Goal: Task Accomplishment & Management: Complete application form

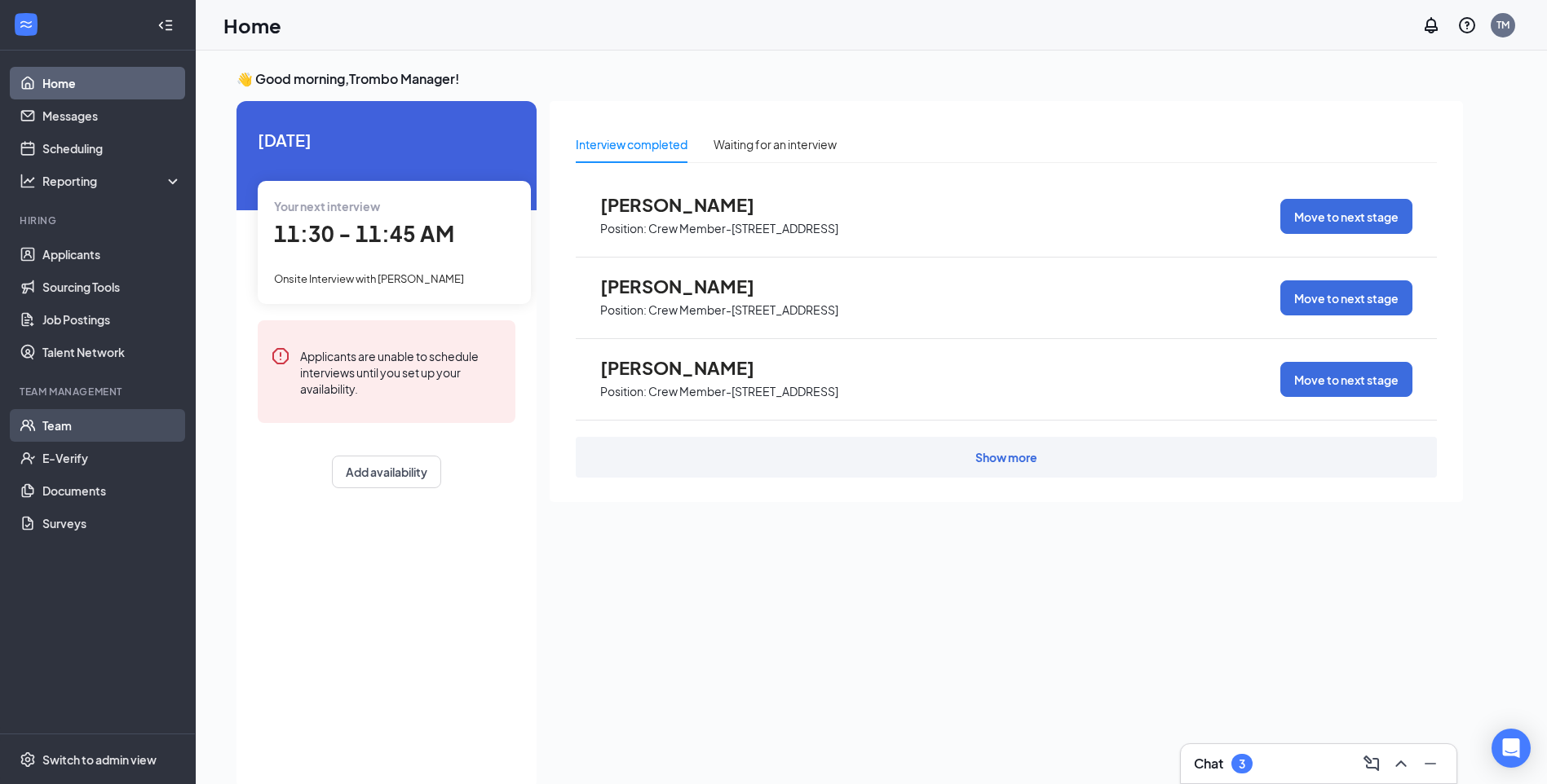
click at [93, 434] on link "Team" at bounding box center [111, 425] width 139 height 32
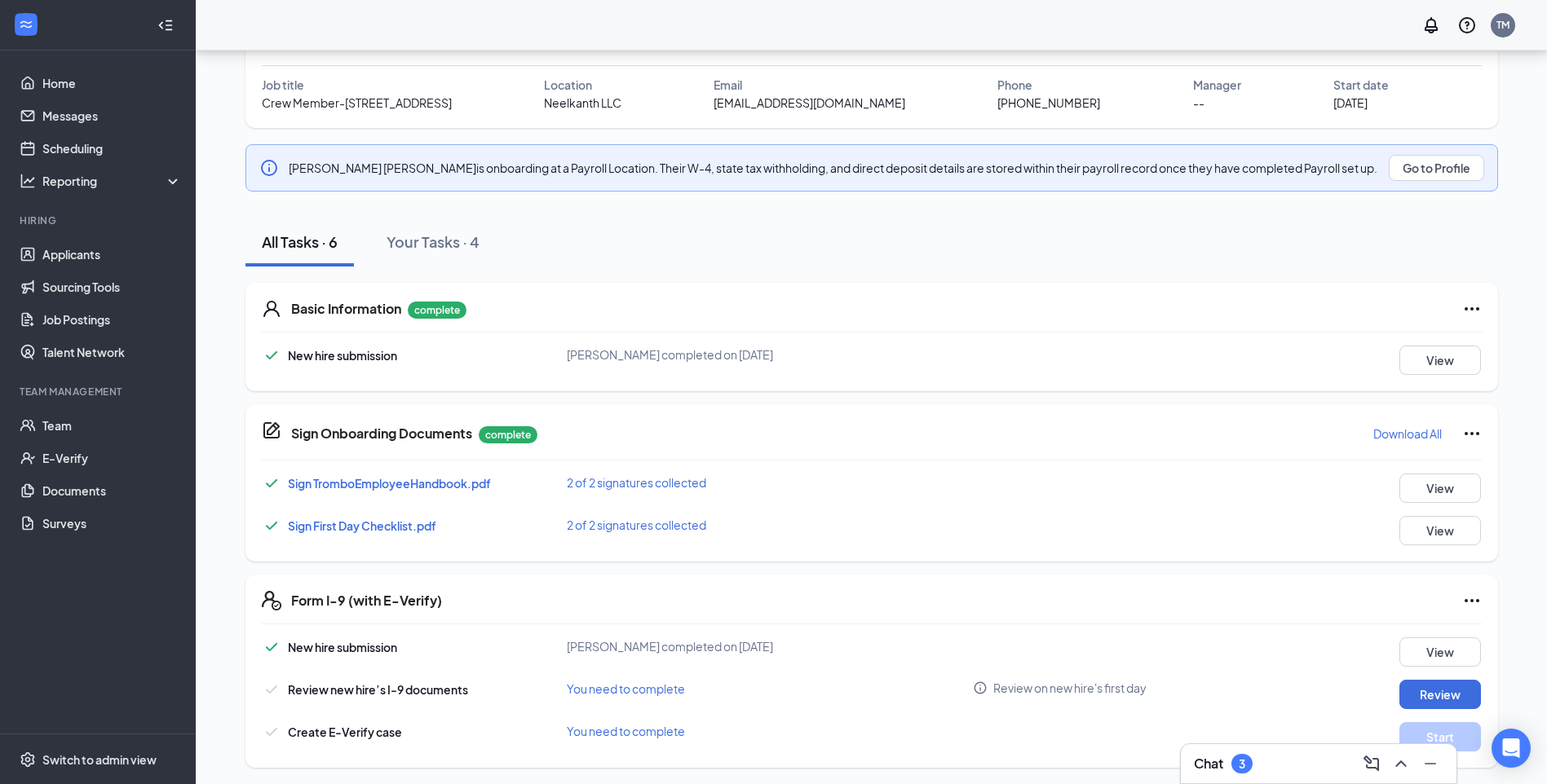
scroll to position [124, 0]
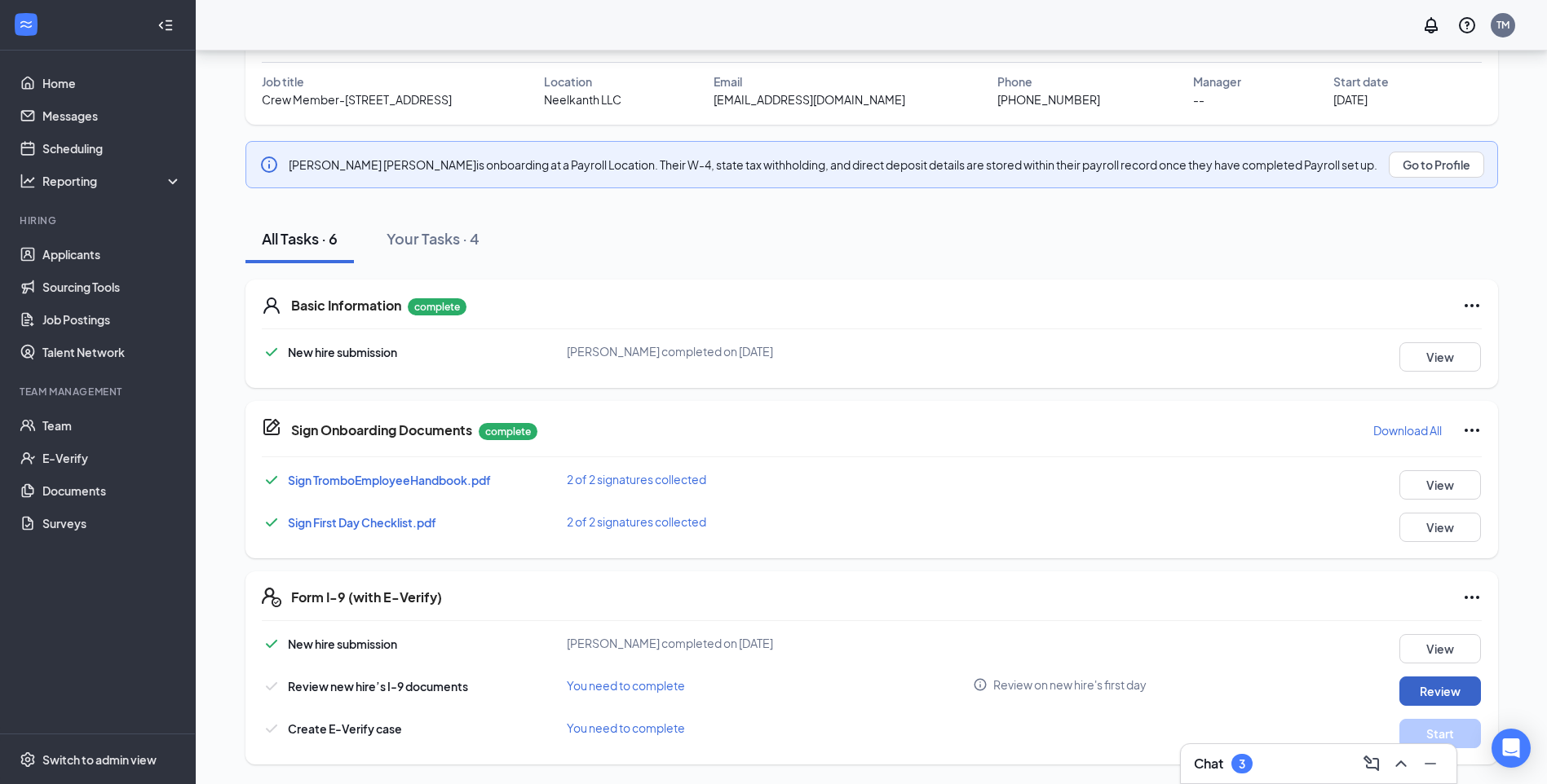
click at [1434, 685] on button "Review" at bounding box center [1440, 690] width 82 height 29
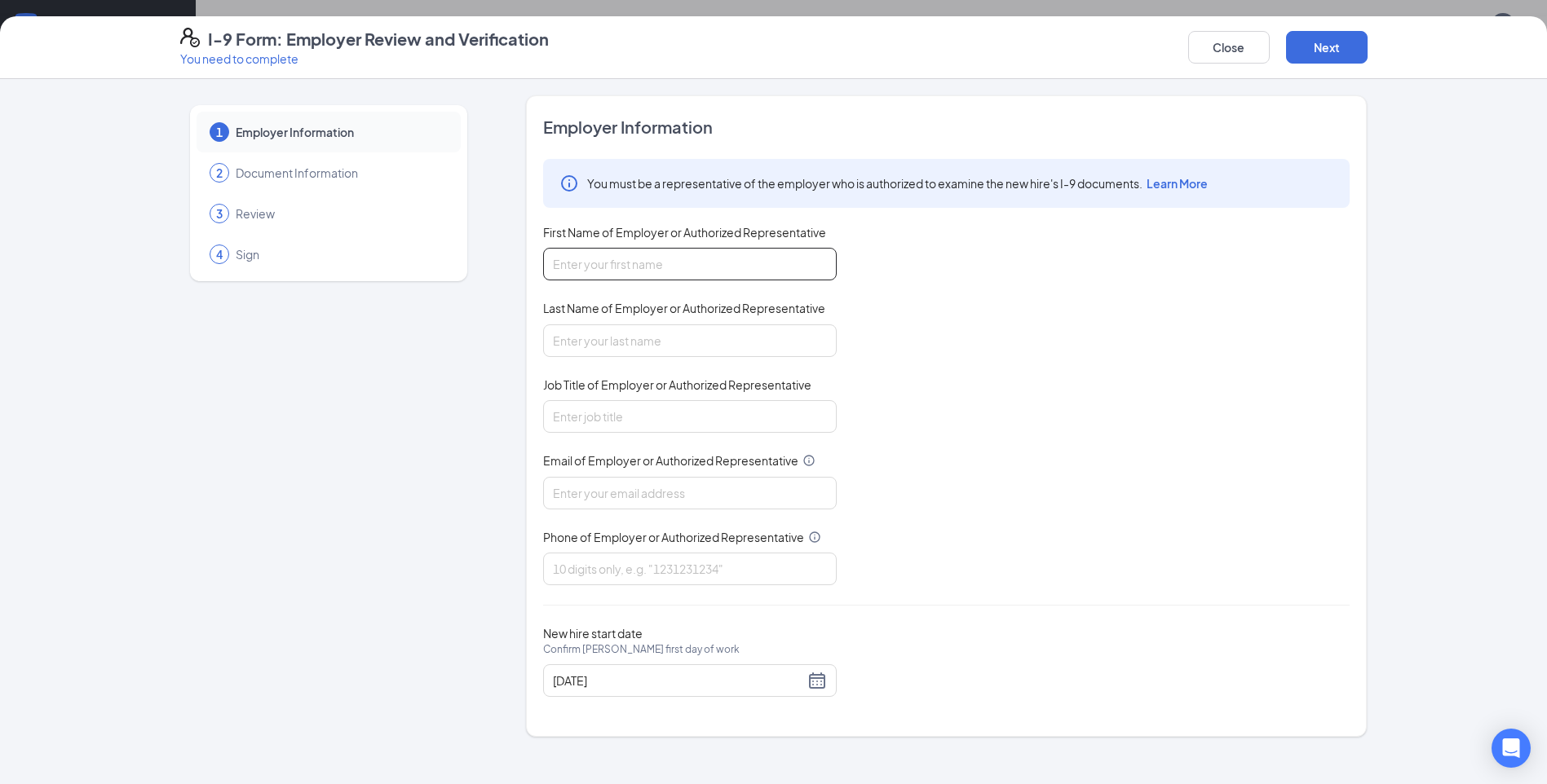
click at [613, 269] on input "First Name of Employer or Authorized Representative" at bounding box center [690, 264] width 294 height 32
click at [589, 260] on input "First Name of Employer or Authorized Representative" at bounding box center [690, 264] width 294 height 32
type input "Kalpana"
type input "Patel"
type input "335516@shilallc.com"
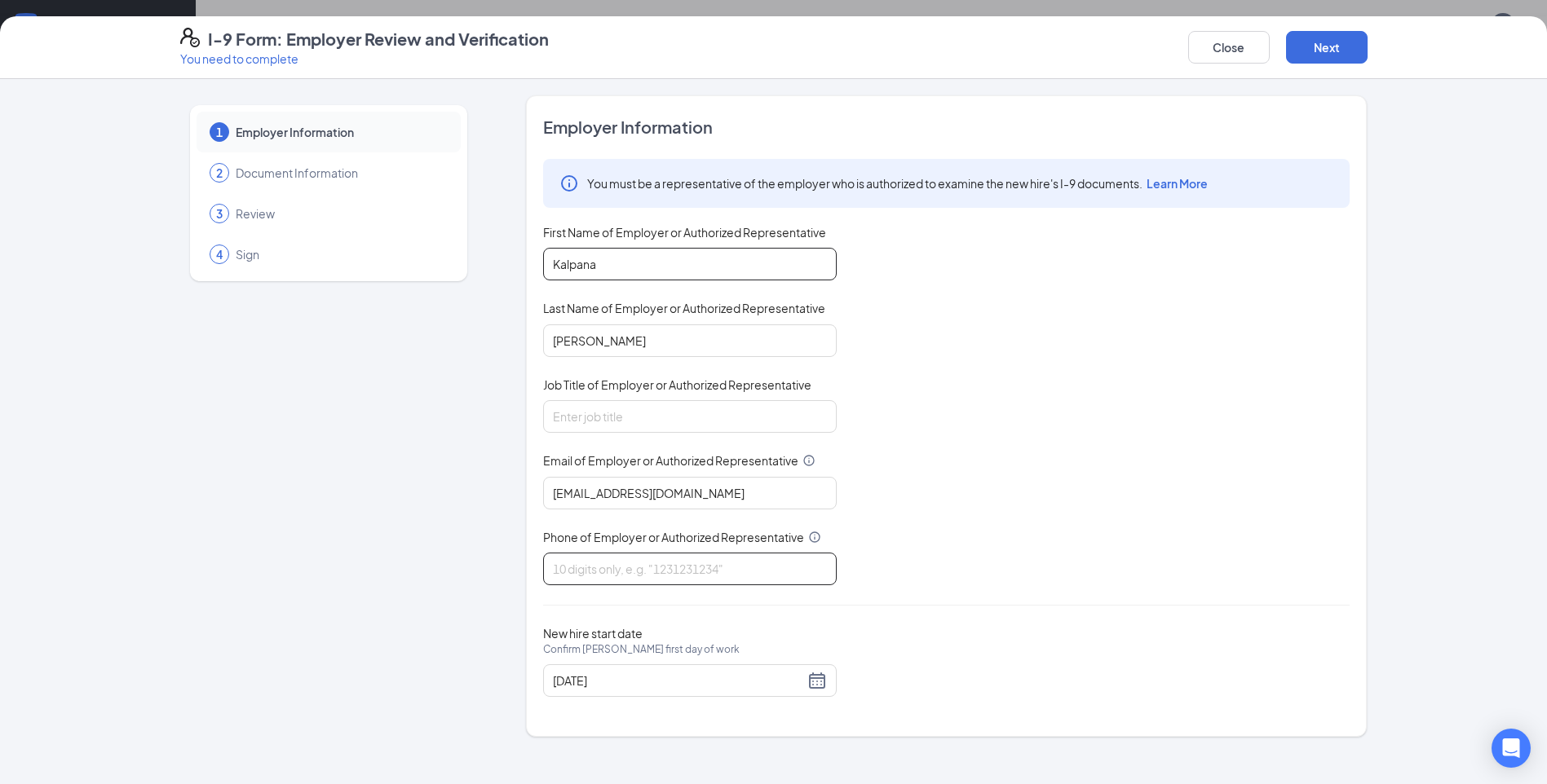
type input "2675603522"
click at [635, 420] on input "Job Title of Employer or Authorized Representative" at bounding box center [690, 416] width 294 height 32
type input "manager"
click at [811, 682] on div "08/23/2025" at bounding box center [690, 681] width 274 height 19
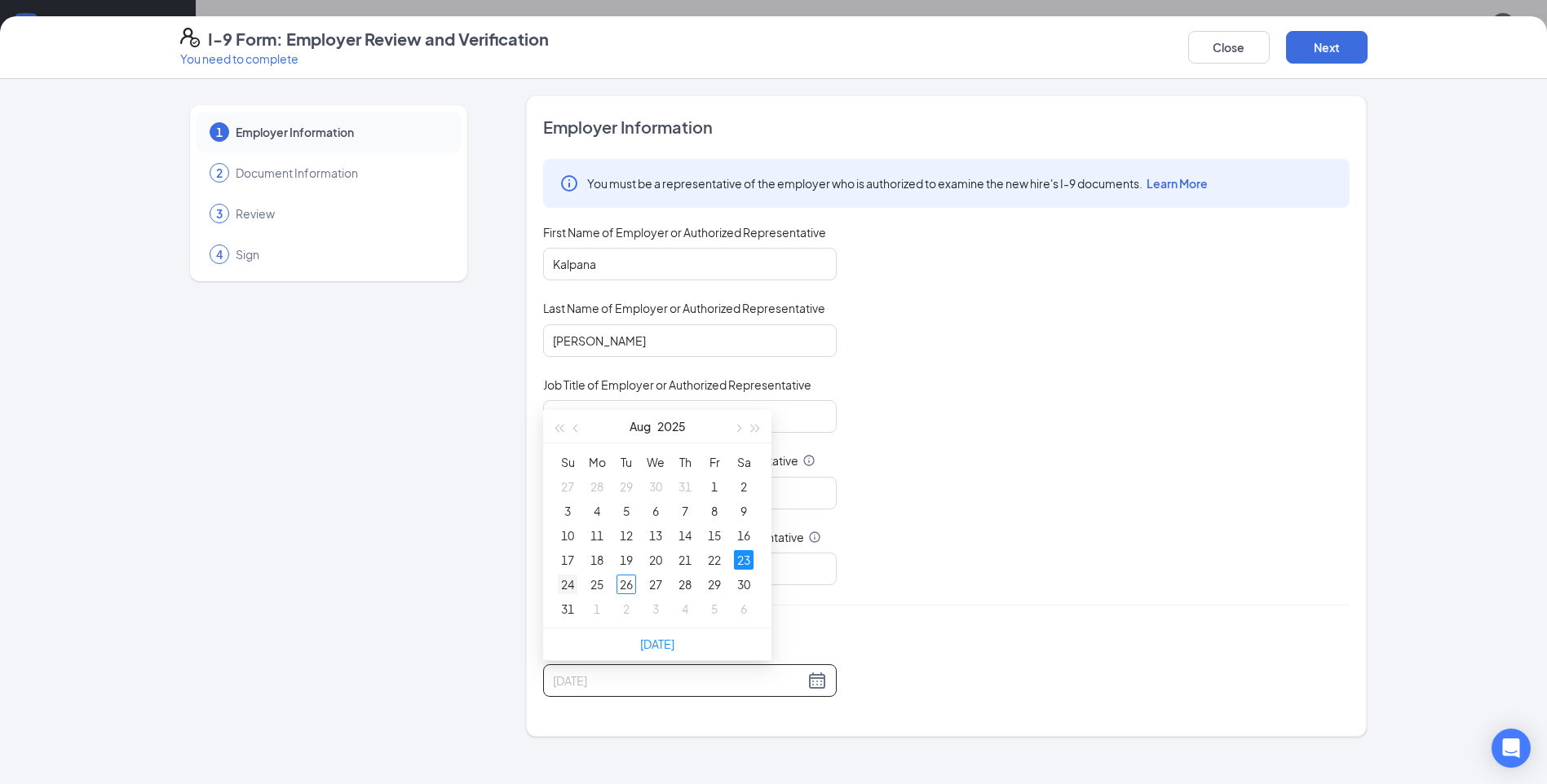
type input "08/24/2025"
click at [568, 587] on div "24" at bounding box center [567, 584] width 19 height 19
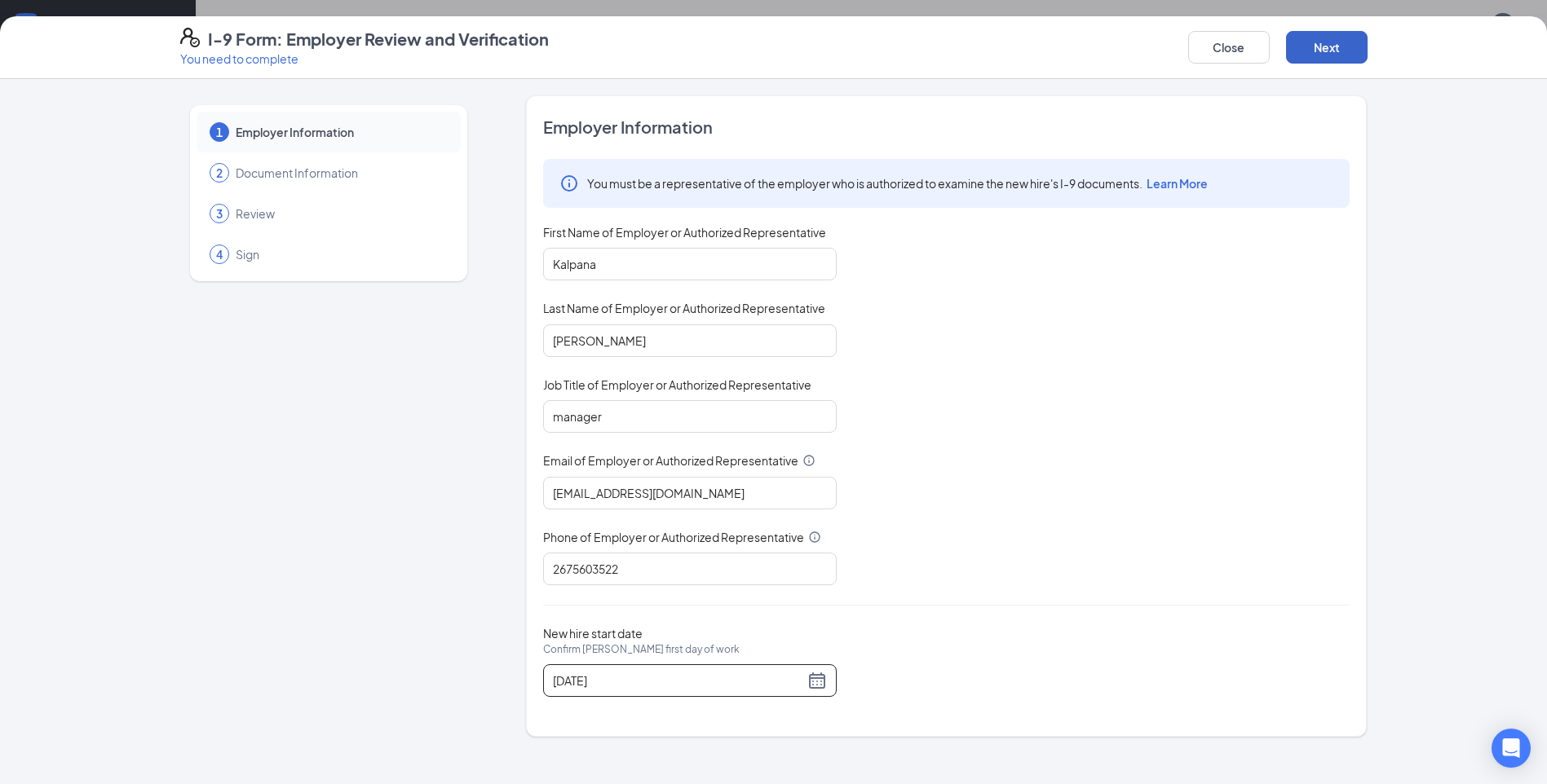
click at [1316, 53] on button "Next" at bounding box center [1326, 46] width 82 height 32
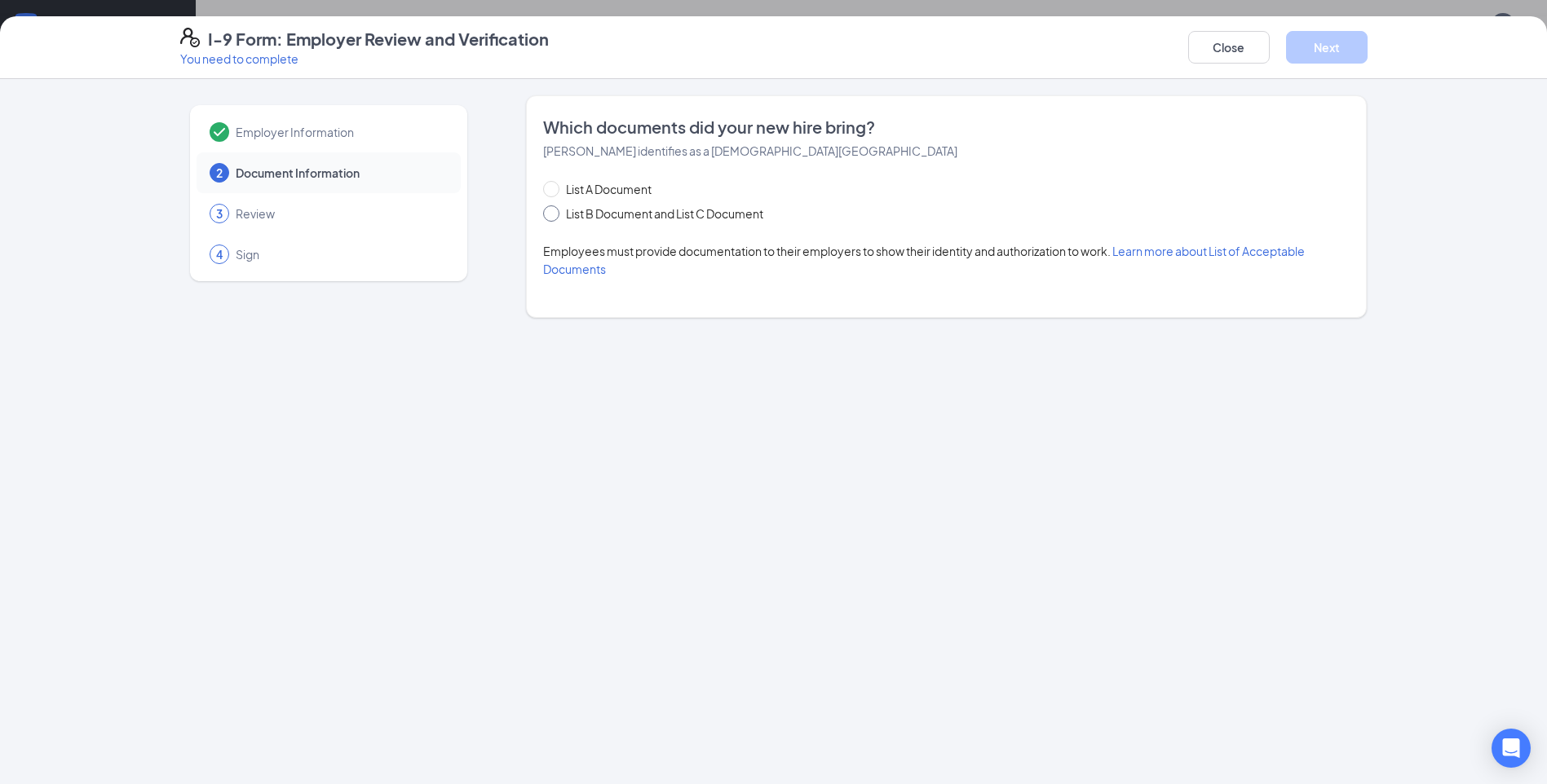
click at [557, 215] on span at bounding box center [551, 213] width 17 height 17
click at [555, 215] on input "List B Document and List C Document" at bounding box center [549, 210] width 11 height 11
radio input "true"
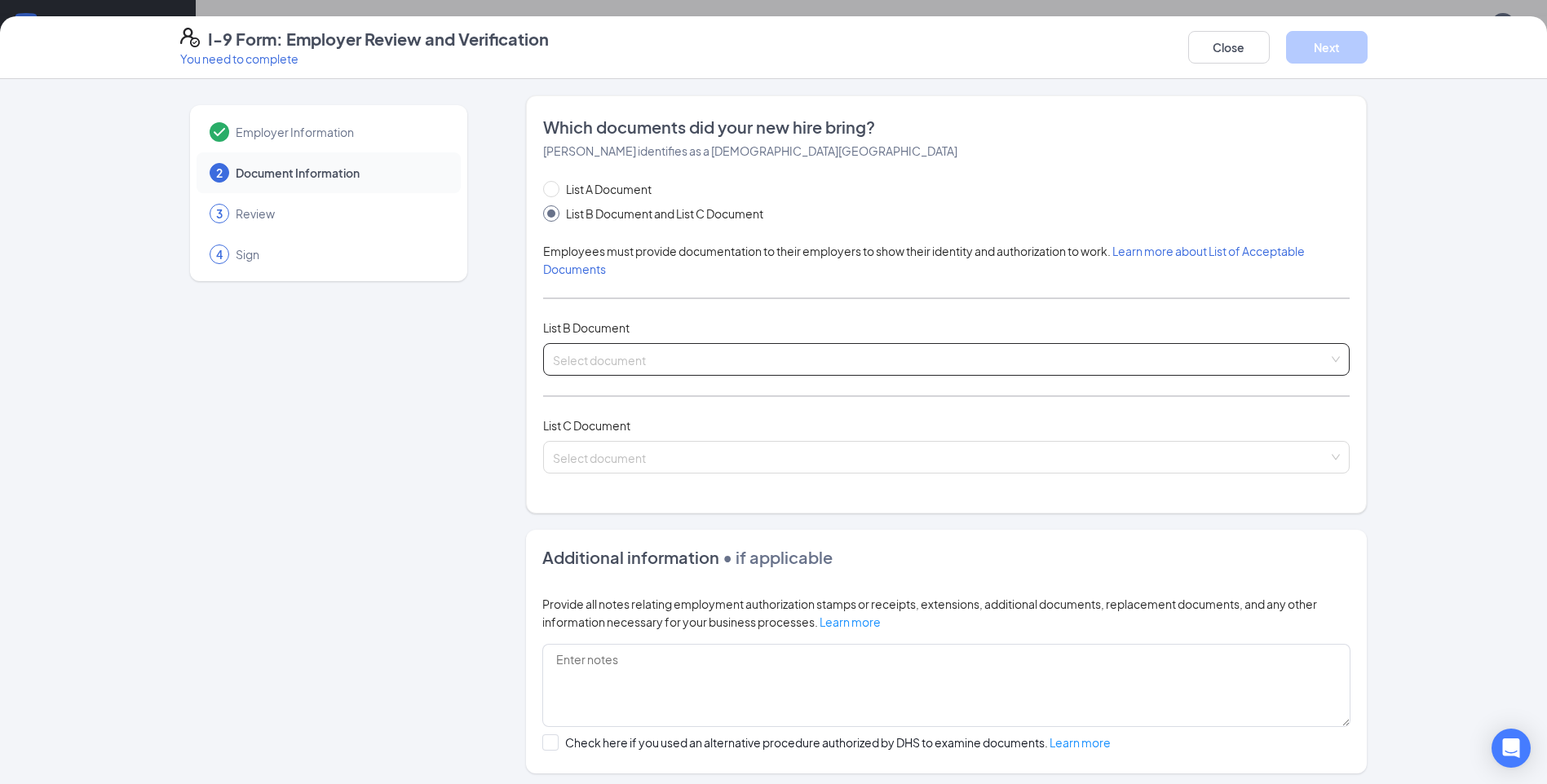
click at [629, 357] on input "search" at bounding box center [940, 357] width 776 height 25
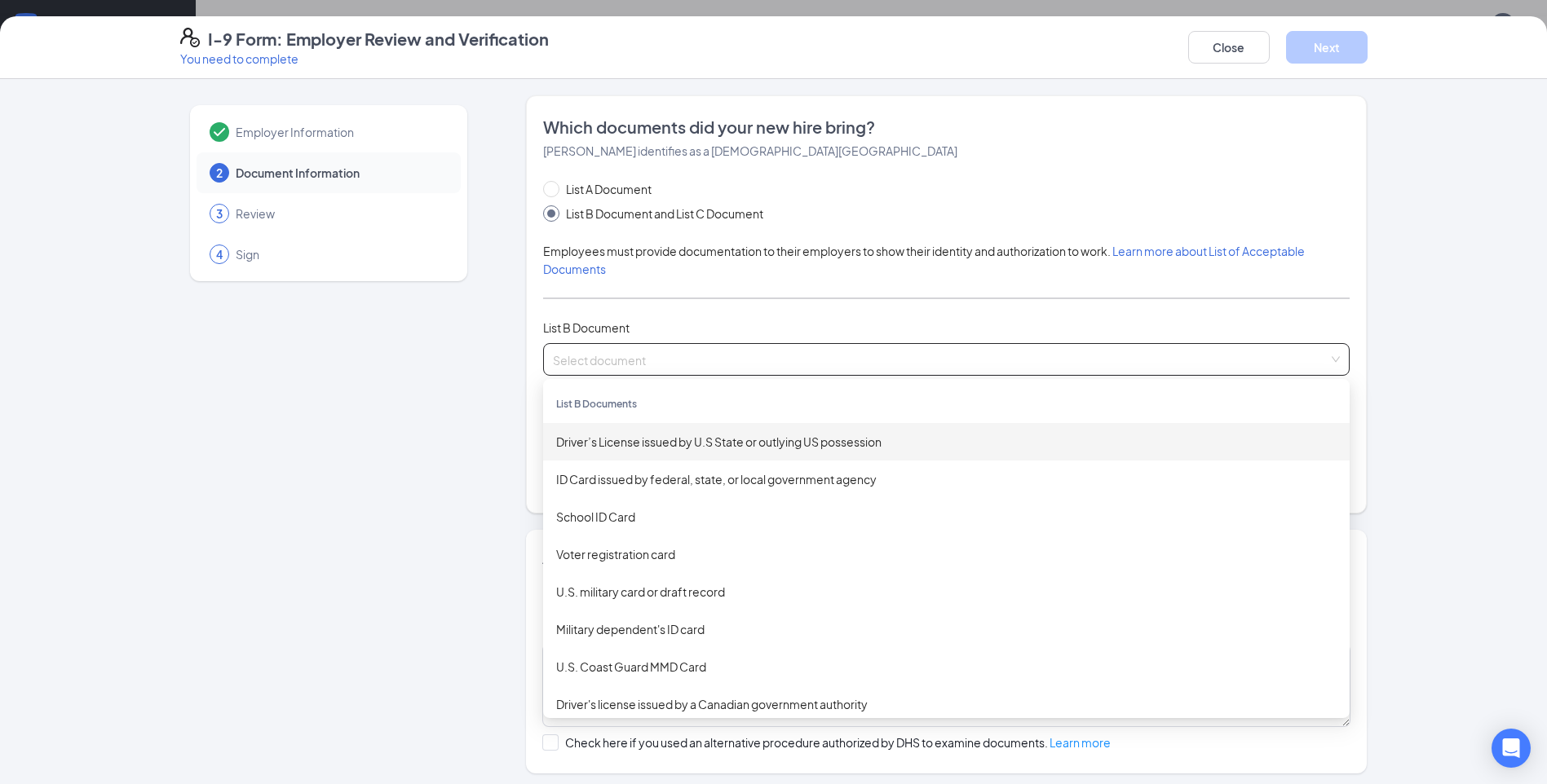
click at [638, 448] on div "Driver’s License issued by U.S State or outlying US possession" at bounding box center [947, 441] width 780 height 18
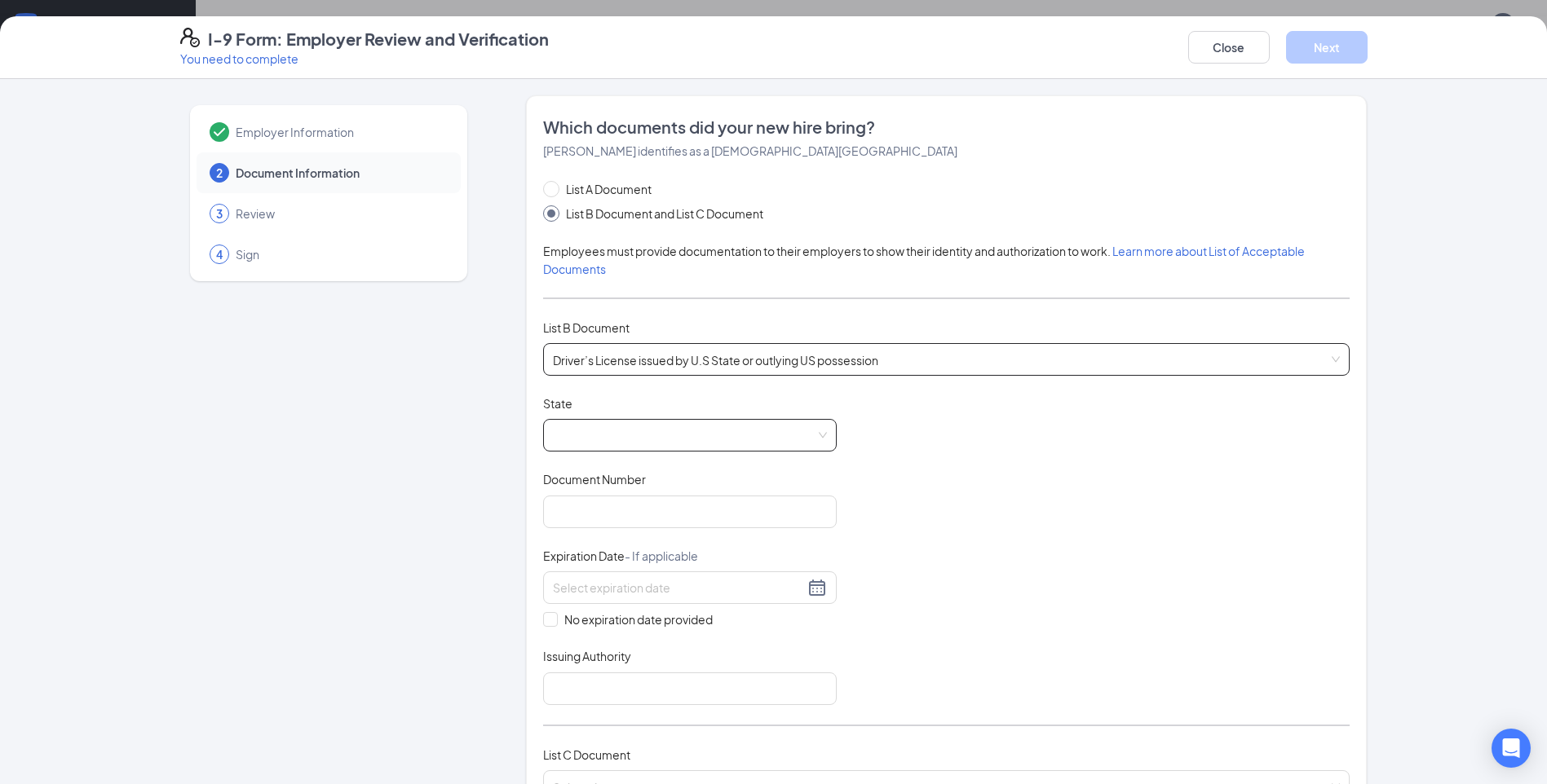
click at [814, 432] on span at bounding box center [690, 434] width 274 height 31
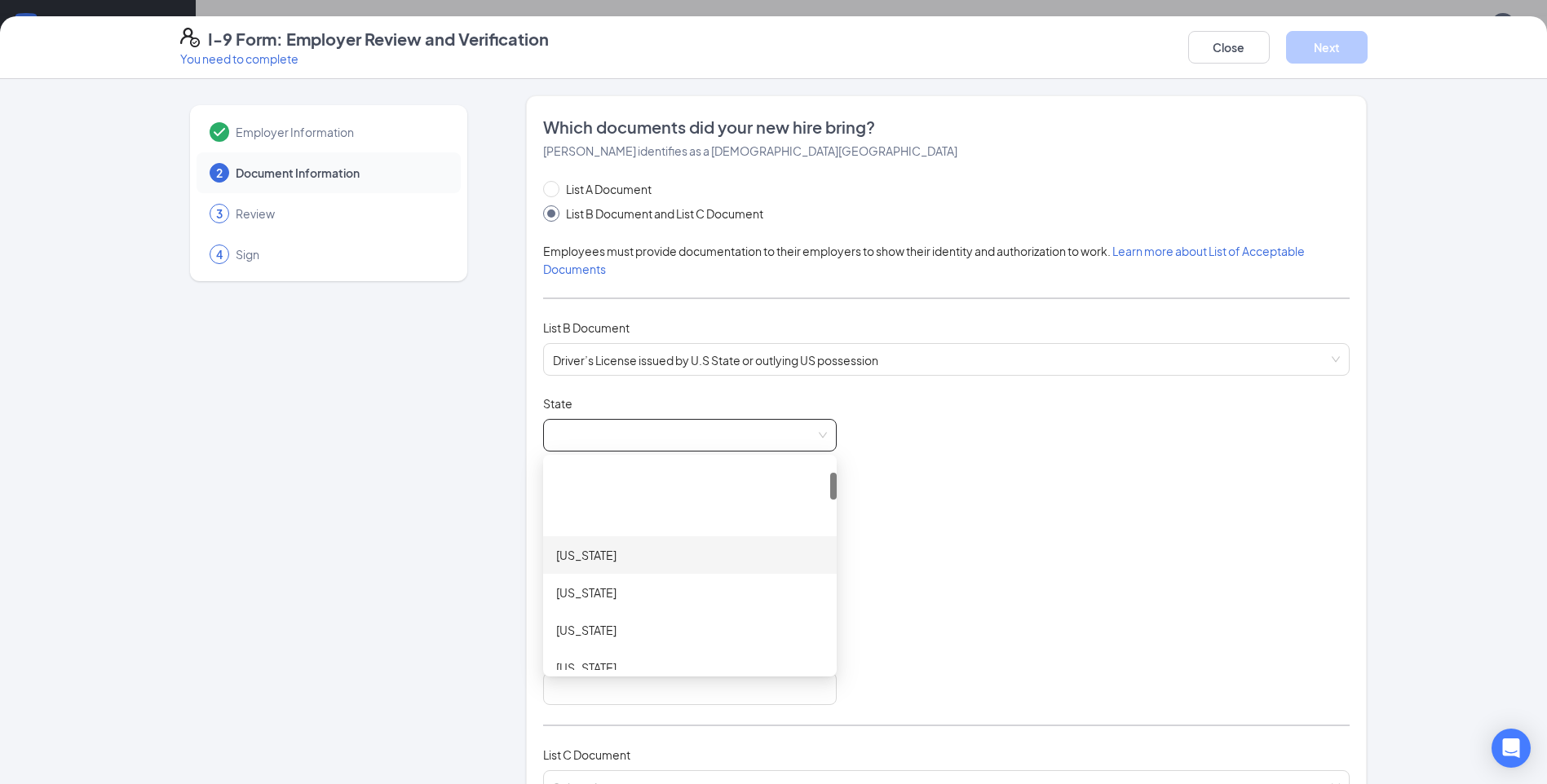
scroll to position [244, 0]
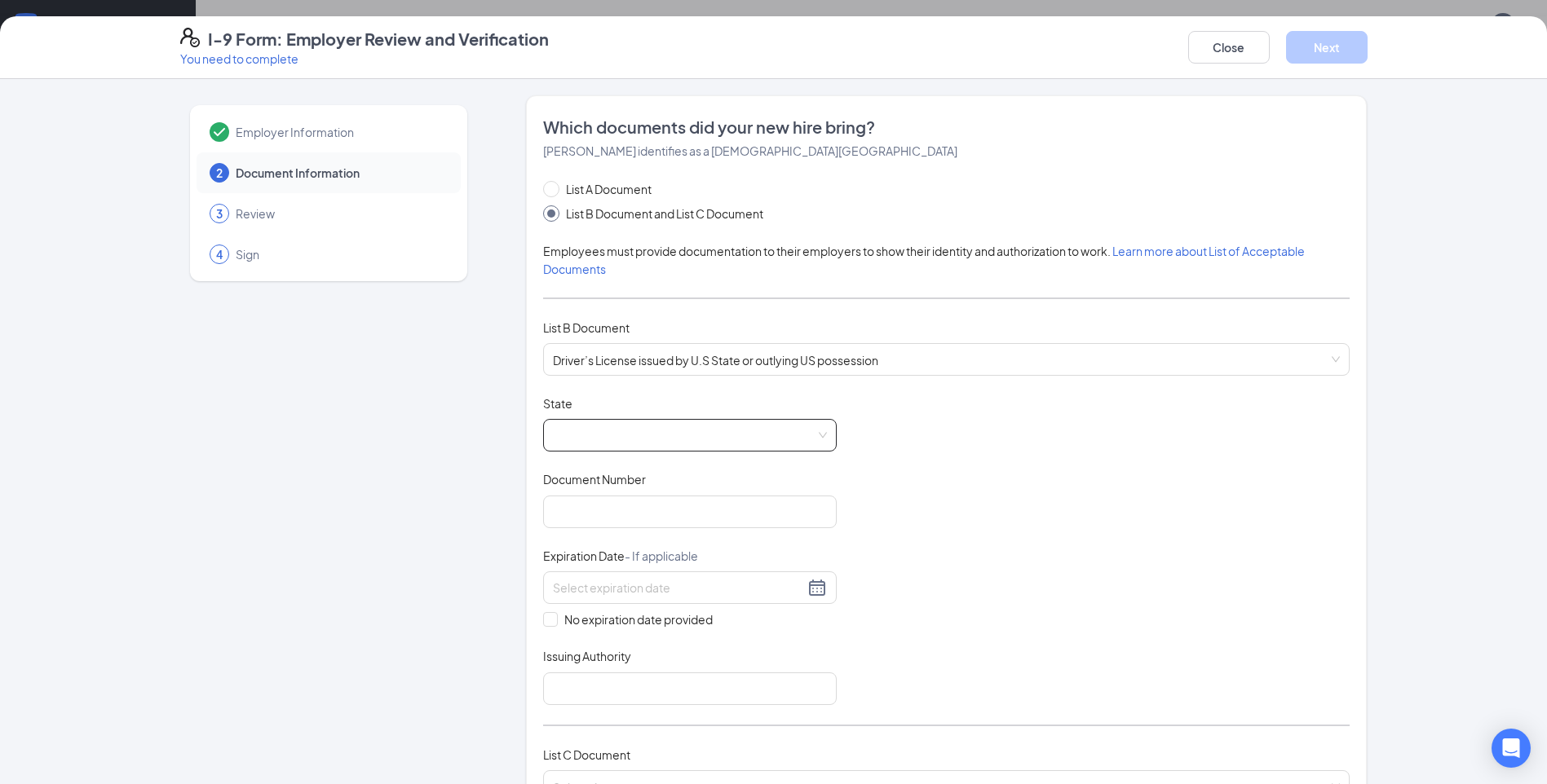
click at [726, 439] on span at bounding box center [690, 434] width 274 height 31
click at [821, 433] on div at bounding box center [690, 434] width 294 height 32
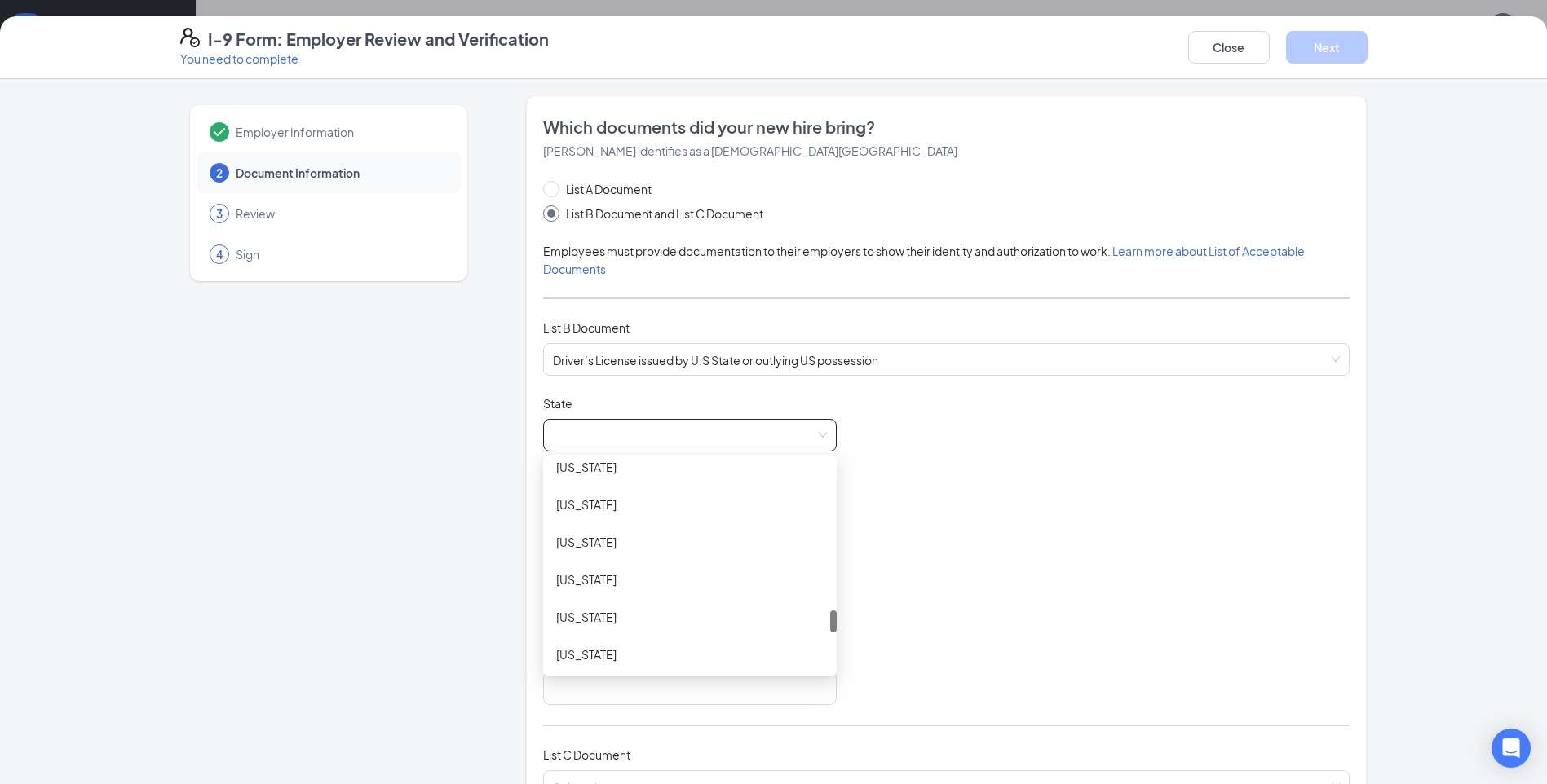
scroll to position [1424, 0]
drag, startPoint x: 829, startPoint y: 512, endPoint x: 828, endPoint y: 631, distance: 119.0
click at [830, 631] on div at bounding box center [833, 623] width 6 height 22
click at [582, 600] on div "Pennsylvania" at bounding box center [690, 592] width 267 height 18
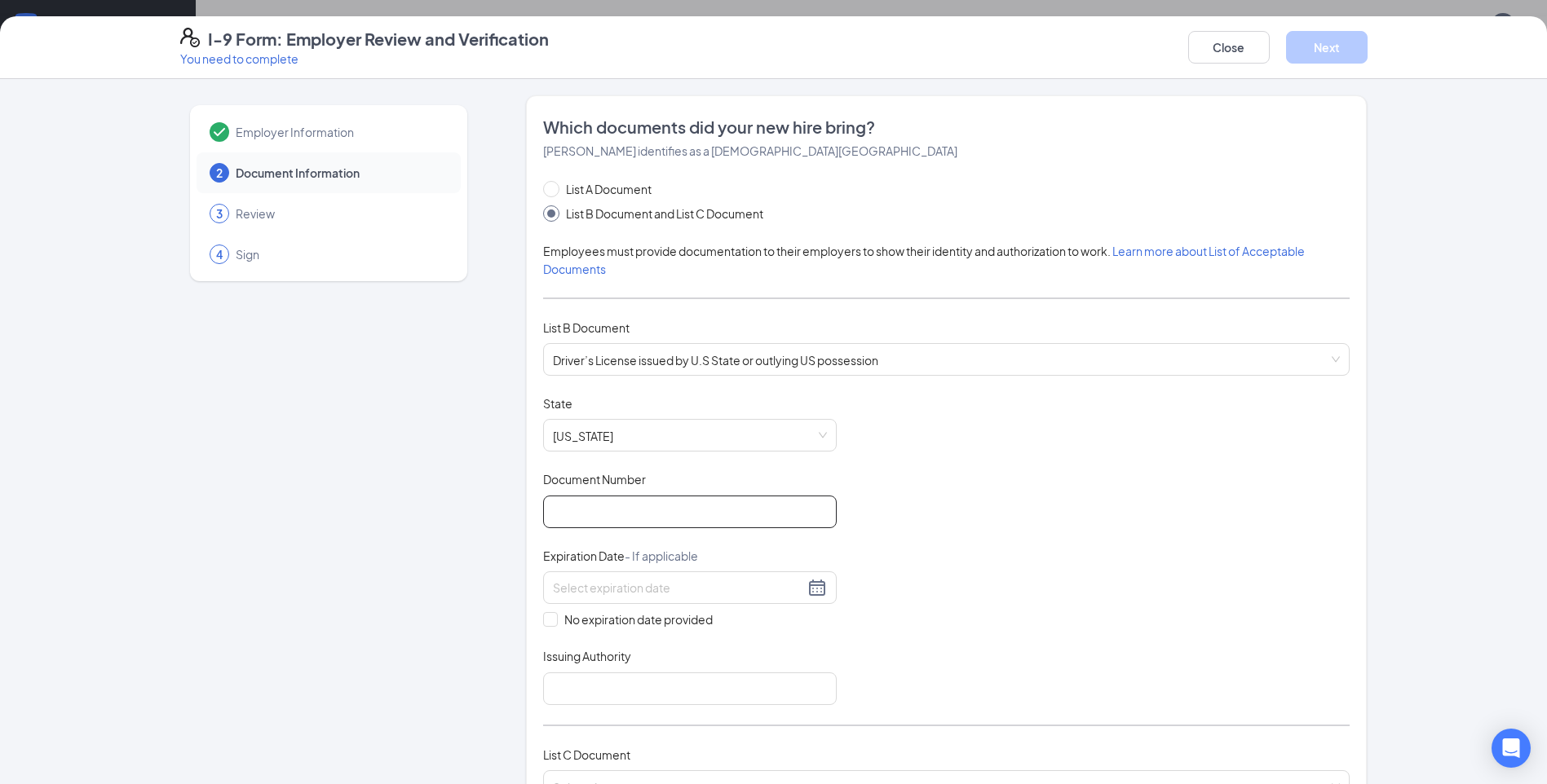
click at [767, 515] on input "Document Number" at bounding box center [690, 512] width 294 height 32
type input "28674741"
click at [806, 593] on div at bounding box center [690, 588] width 274 height 19
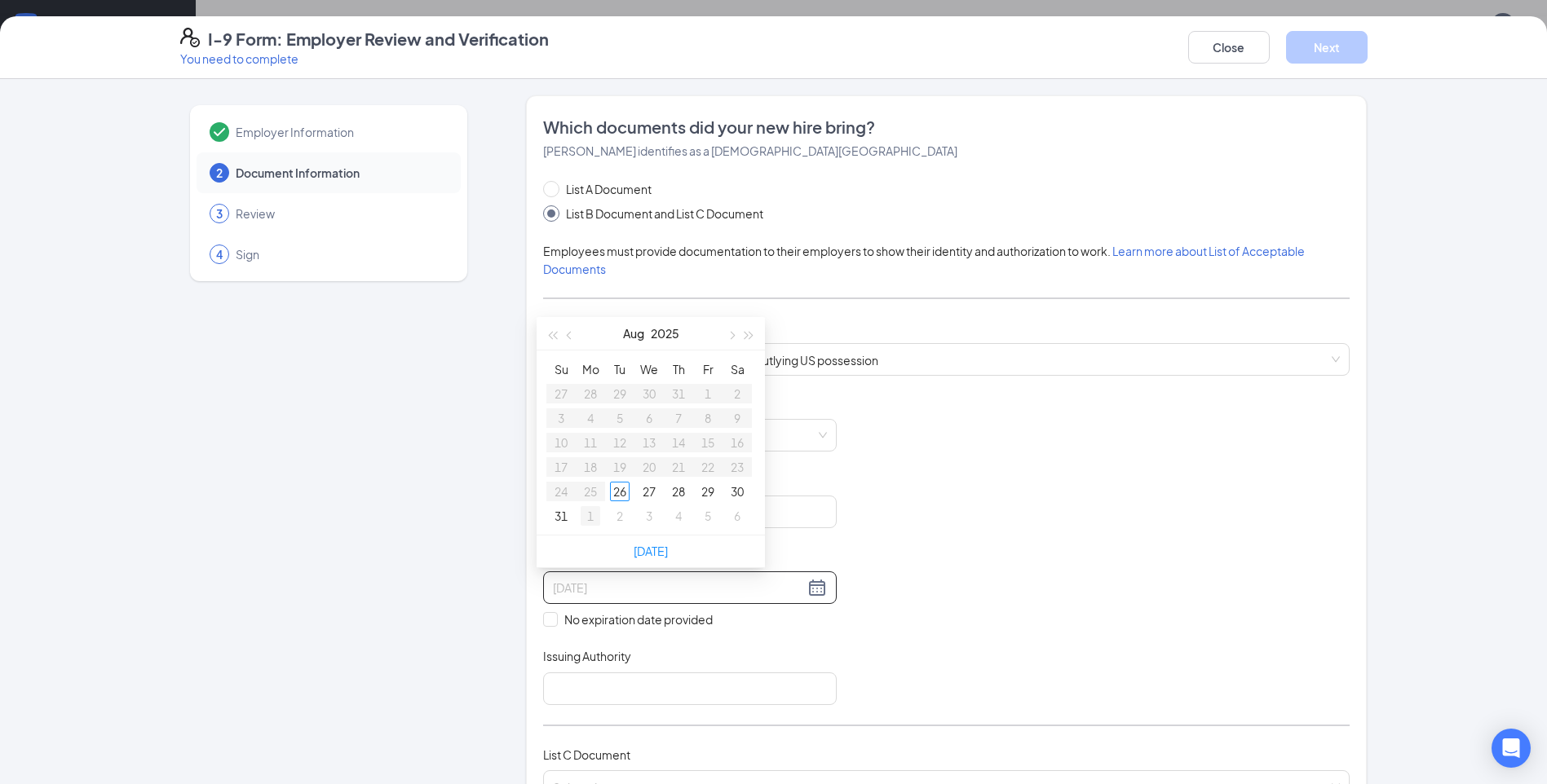
type input "09/01/2025"
type input "08/30/2025"
click at [745, 335] on span "button" at bounding box center [749, 335] width 8 height 8
type input "09/09/2027"
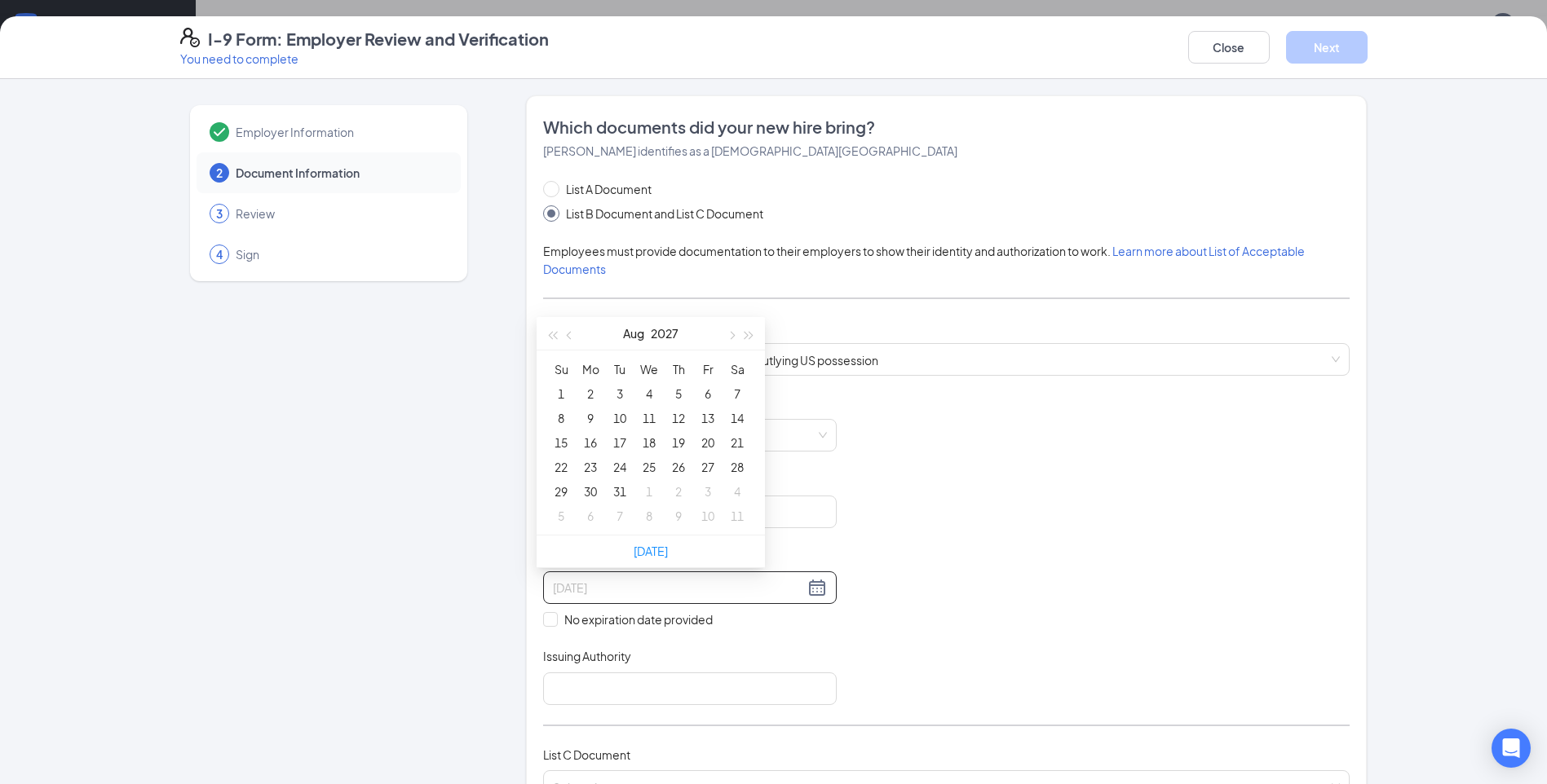
type input "08/05/2027"
click at [568, 336] on span "button" at bounding box center [571, 335] width 8 height 8
type input "07/19/2027"
click at [589, 464] on div "19" at bounding box center [590, 467] width 19 height 19
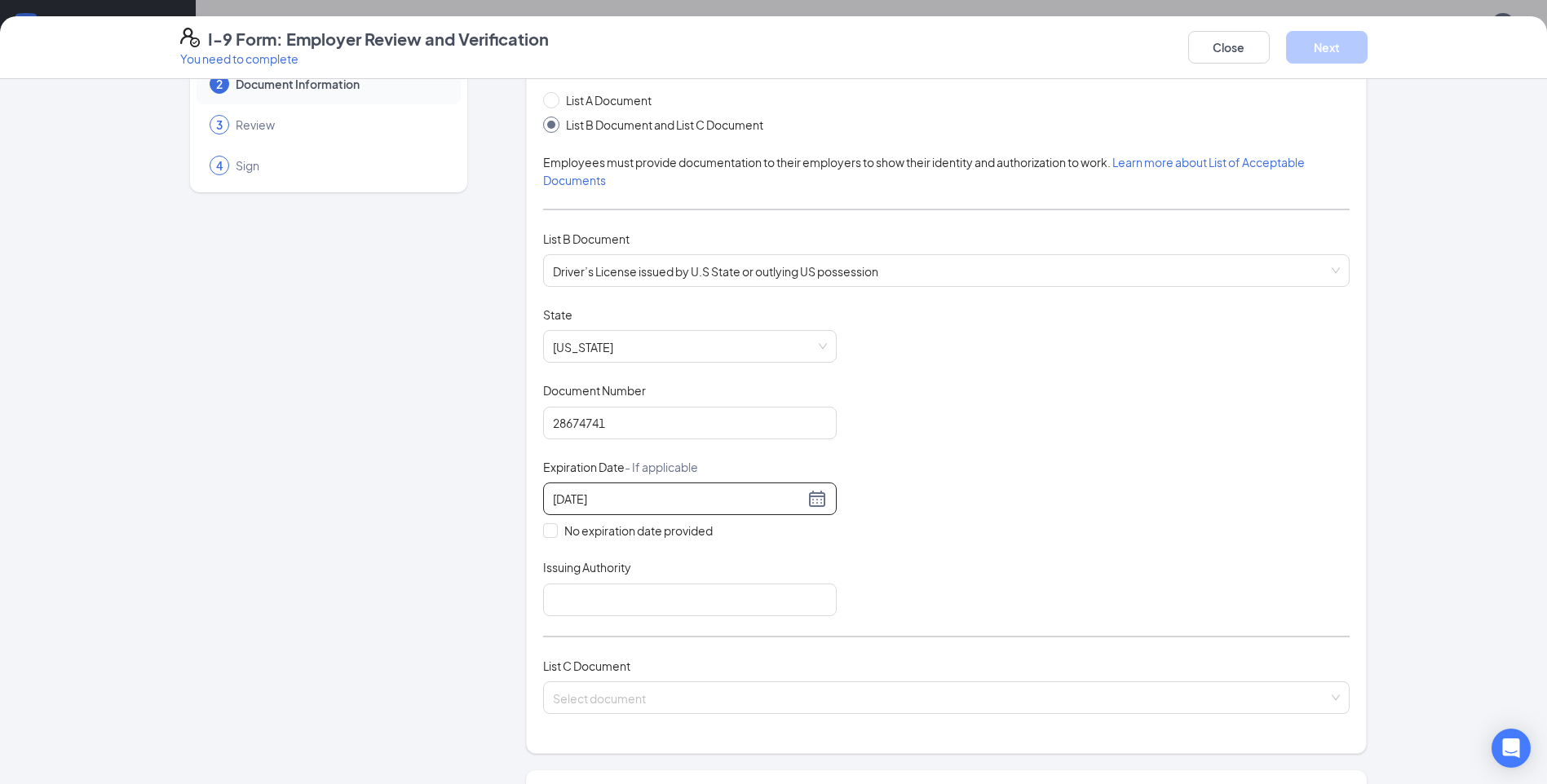
scroll to position [244, 0]
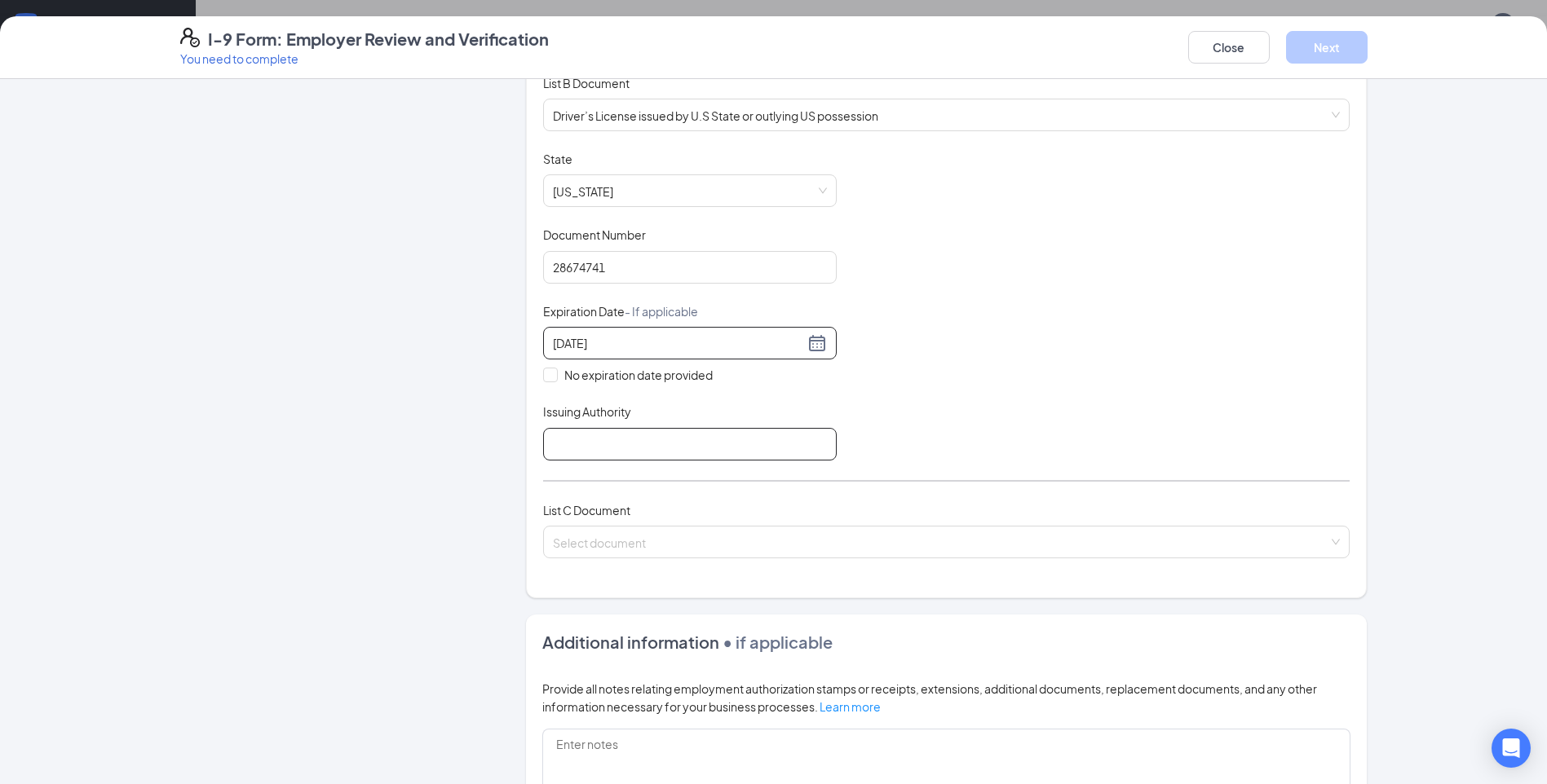
click at [593, 440] on input "Issuing Authority" at bounding box center [690, 443] width 294 height 32
type input "PENNDOT"
click at [649, 538] on input "search" at bounding box center [940, 539] width 776 height 25
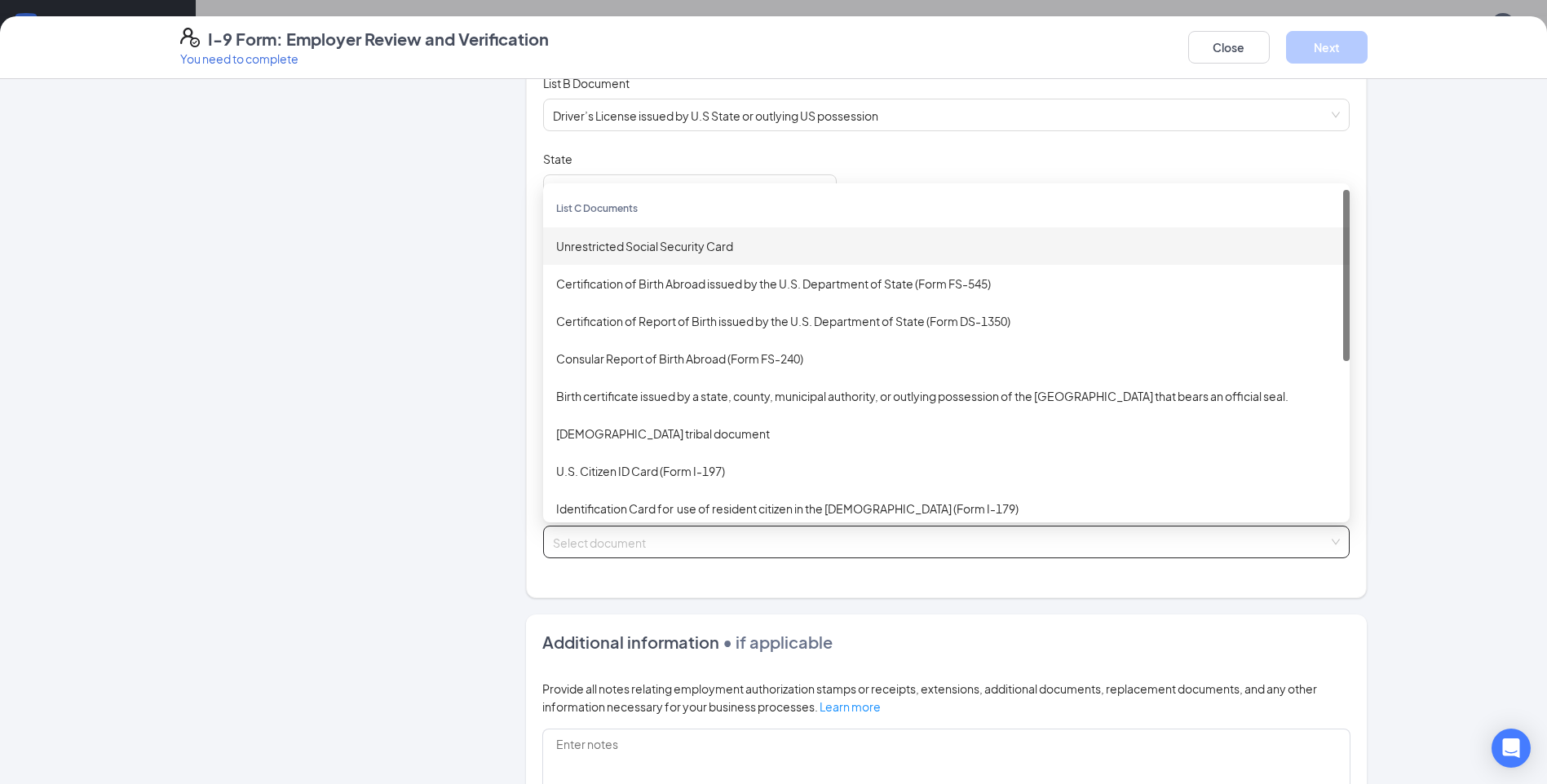
click at [602, 250] on div "Unrestricted Social Security Card" at bounding box center [947, 246] width 780 height 18
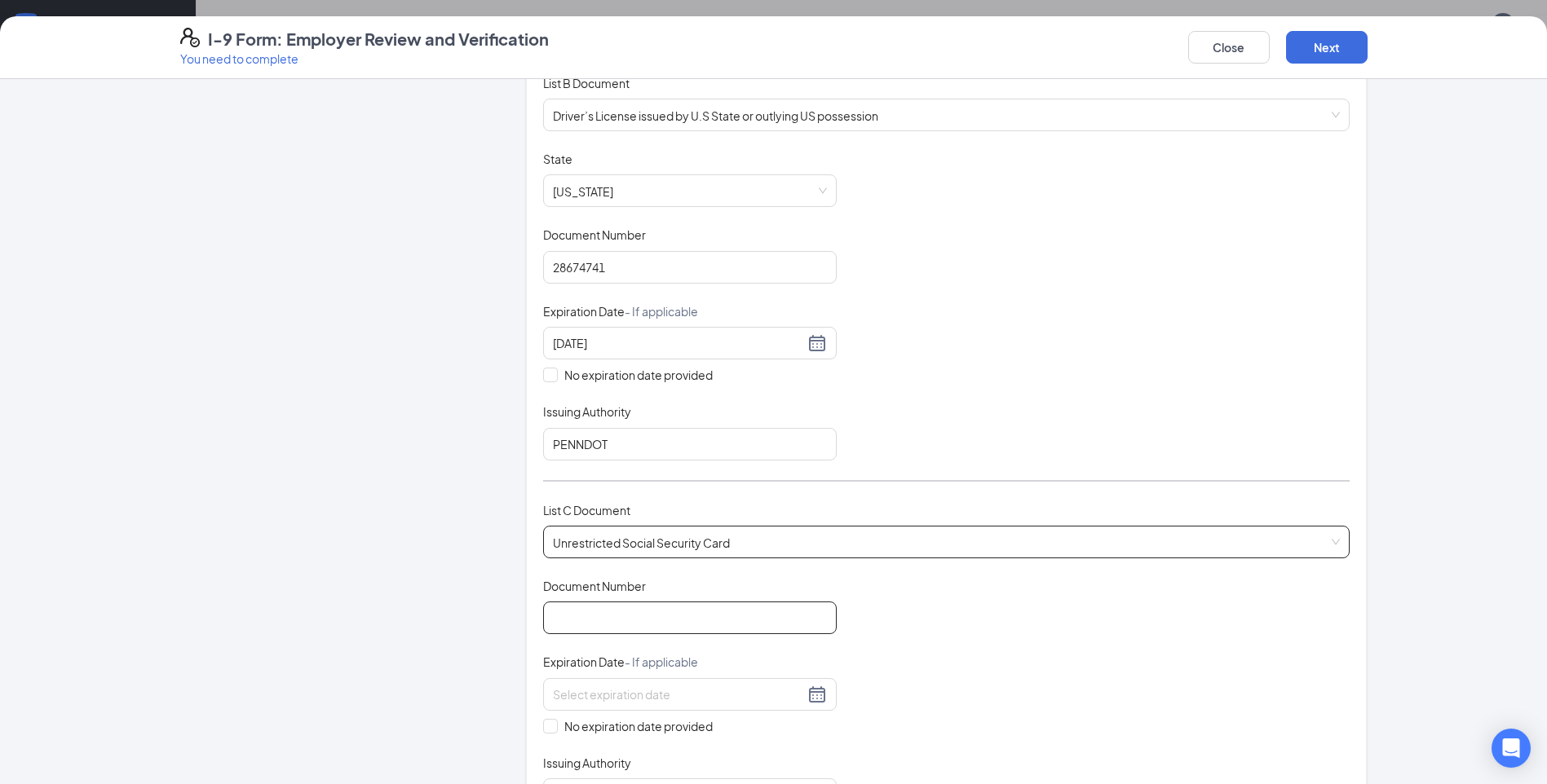
click at [602, 625] on input "Document Number" at bounding box center [690, 618] width 294 height 32
paste input "159-68-9780"
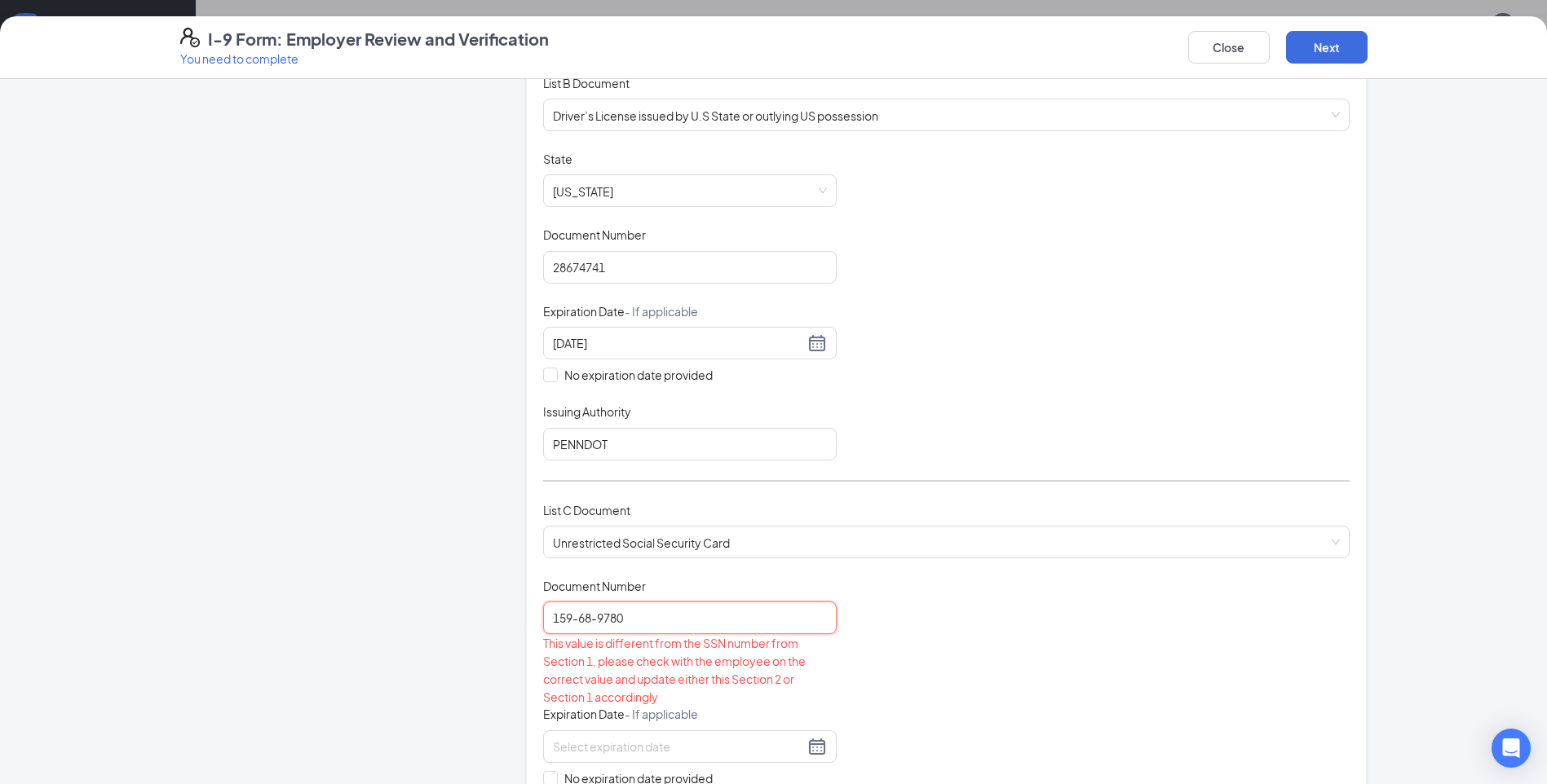
click at [569, 617] on input "159-68-9780" at bounding box center [690, 618] width 294 height 32
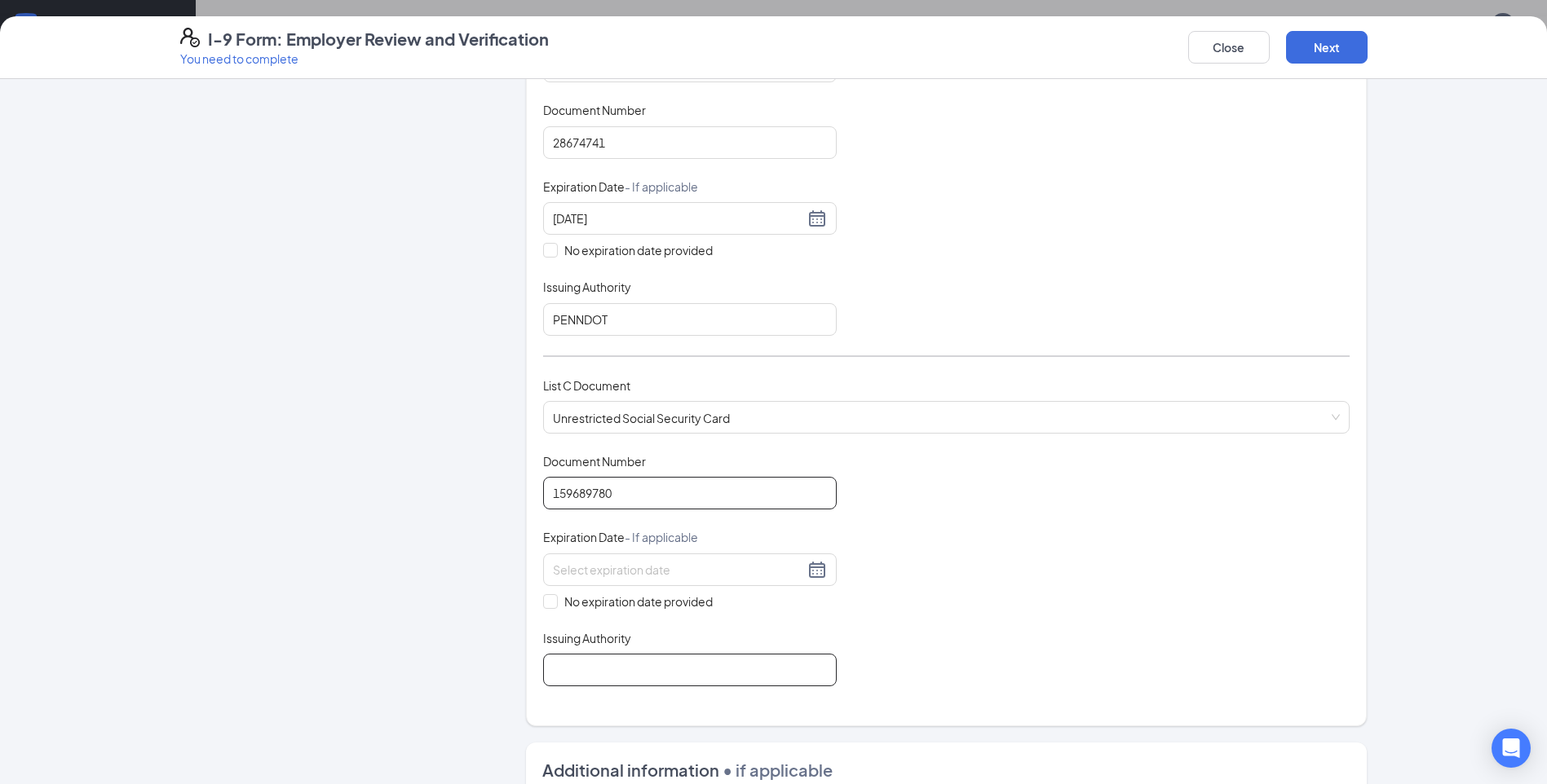
scroll to position [407, 0]
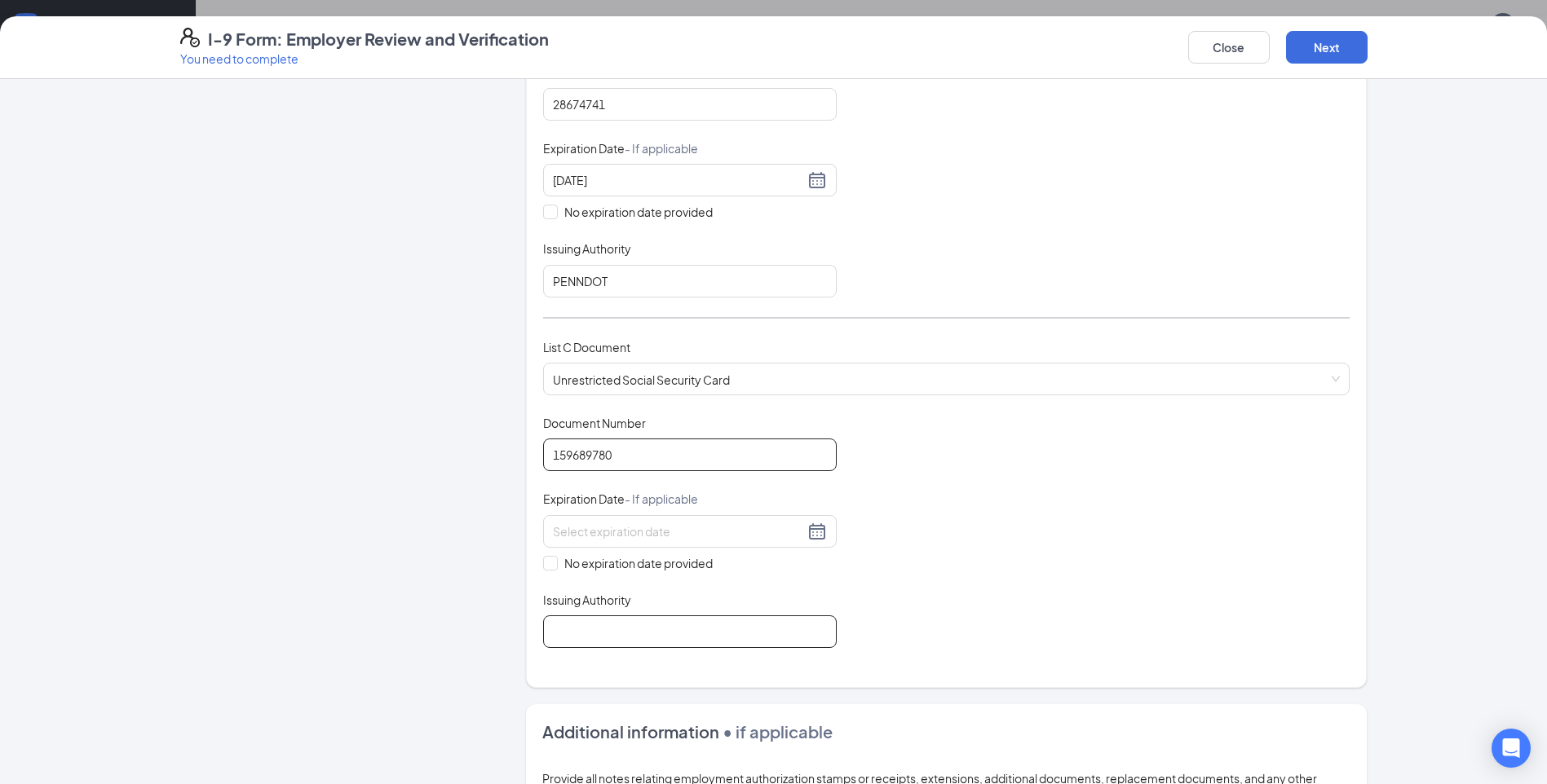
type input "159689780"
click at [585, 625] on input "Issuing Authority" at bounding box center [690, 631] width 294 height 32
click at [543, 563] on input "No expiration date provided" at bounding box center [549, 562] width 11 height 11
checkbox input "true"
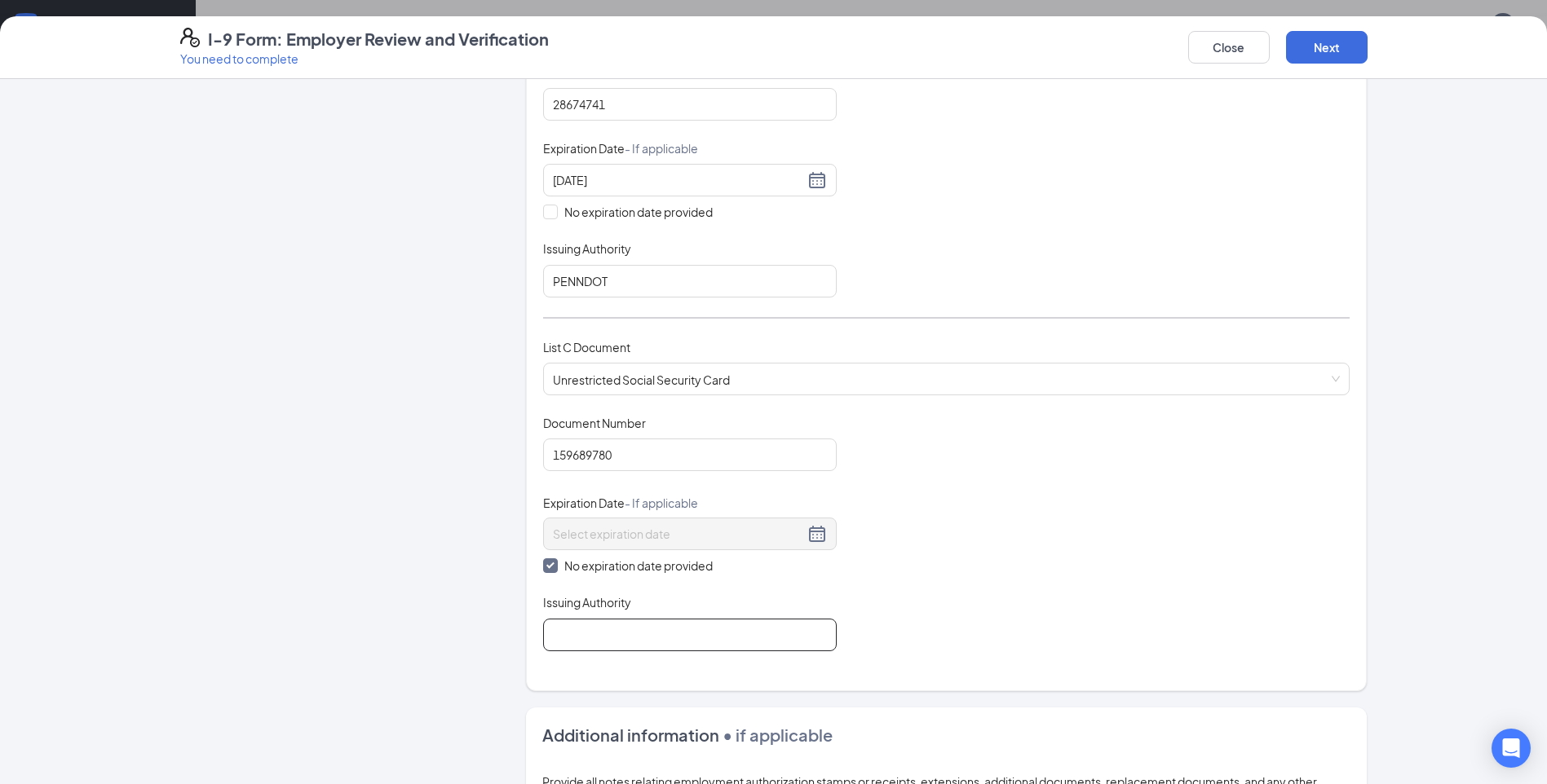
click at [572, 639] on input "Issuing Authority" at bounding box center [690, 634] width 294 height 32
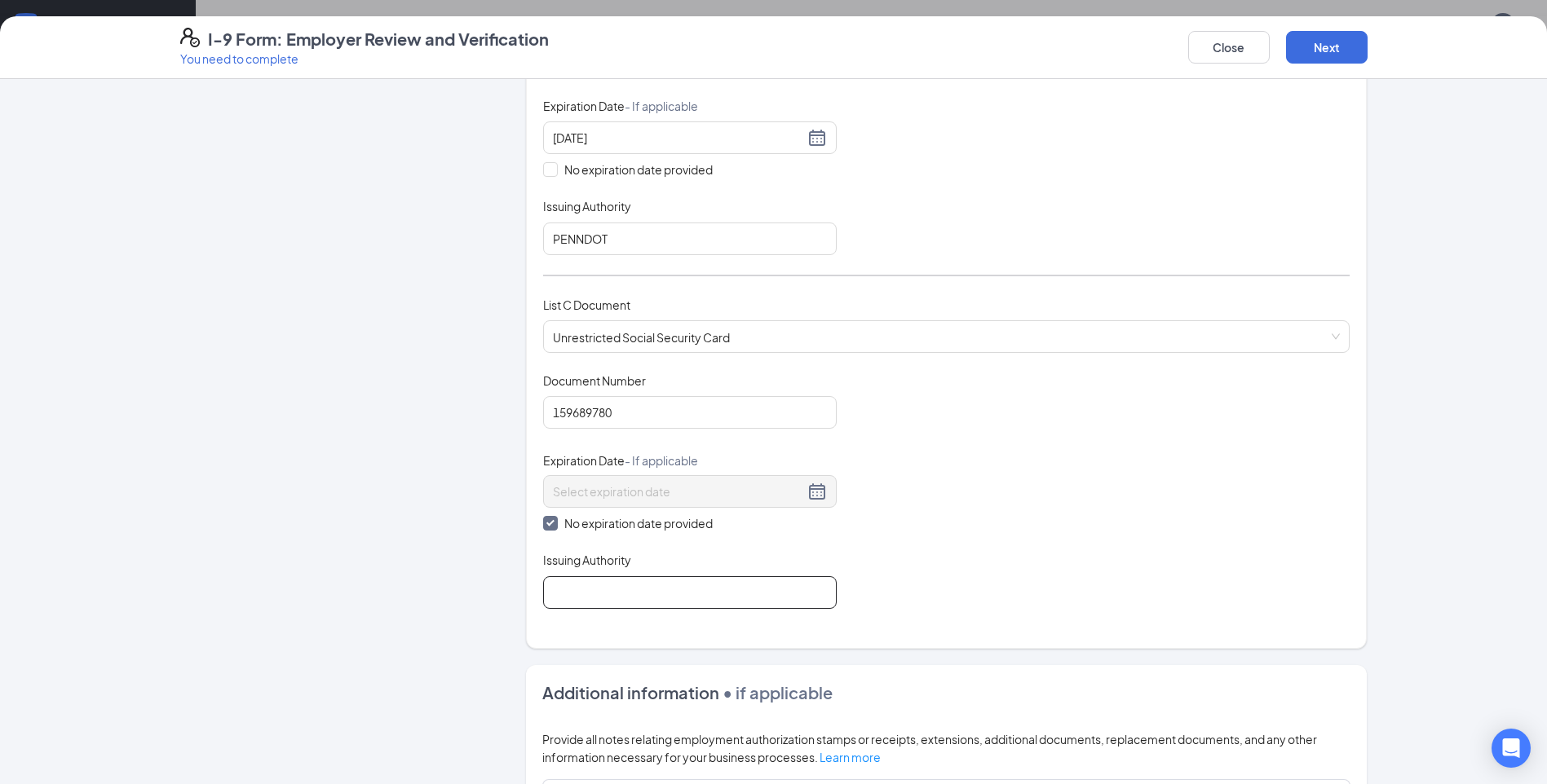
scroll to position [489, 0]
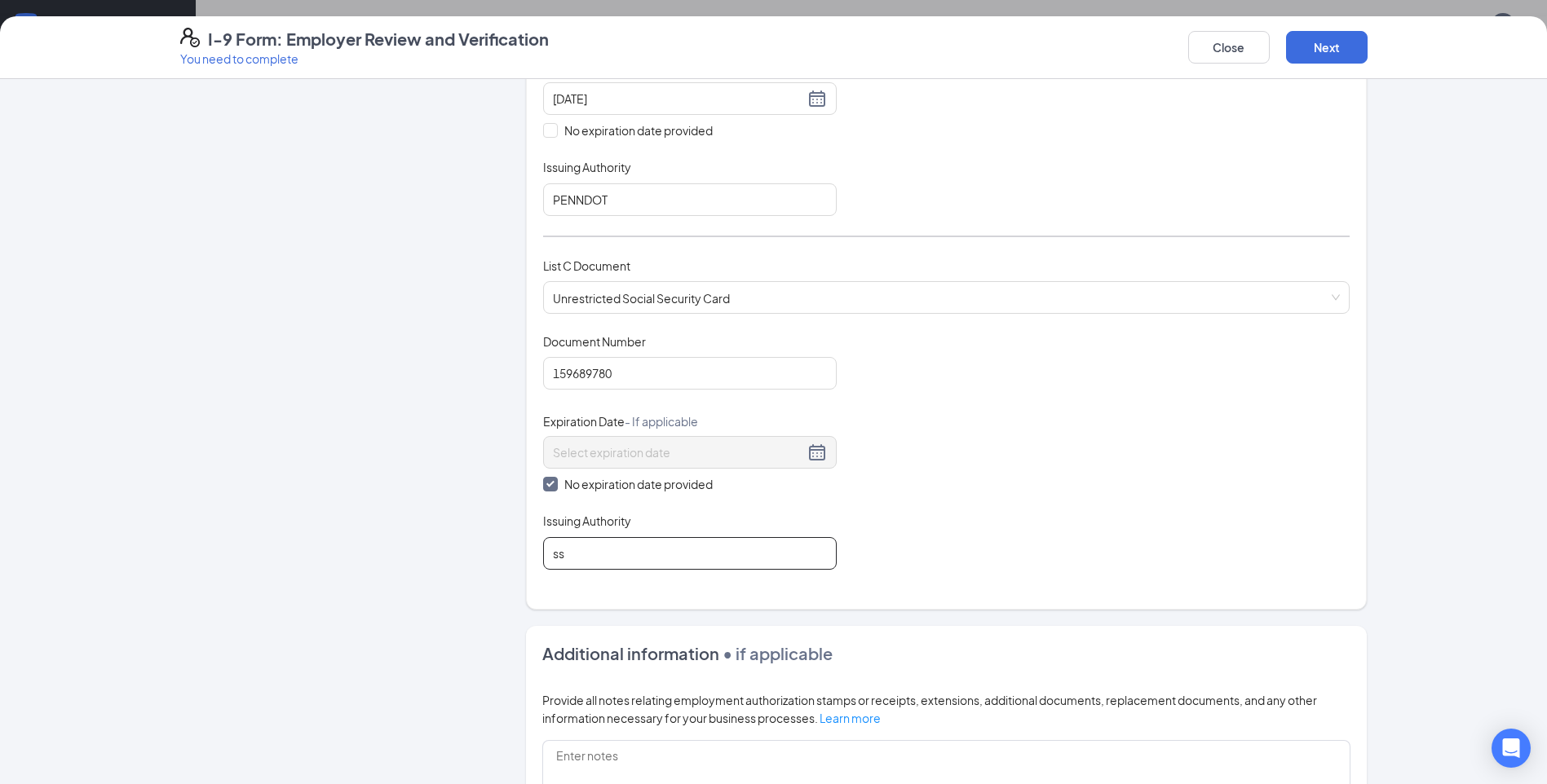
type input "s"
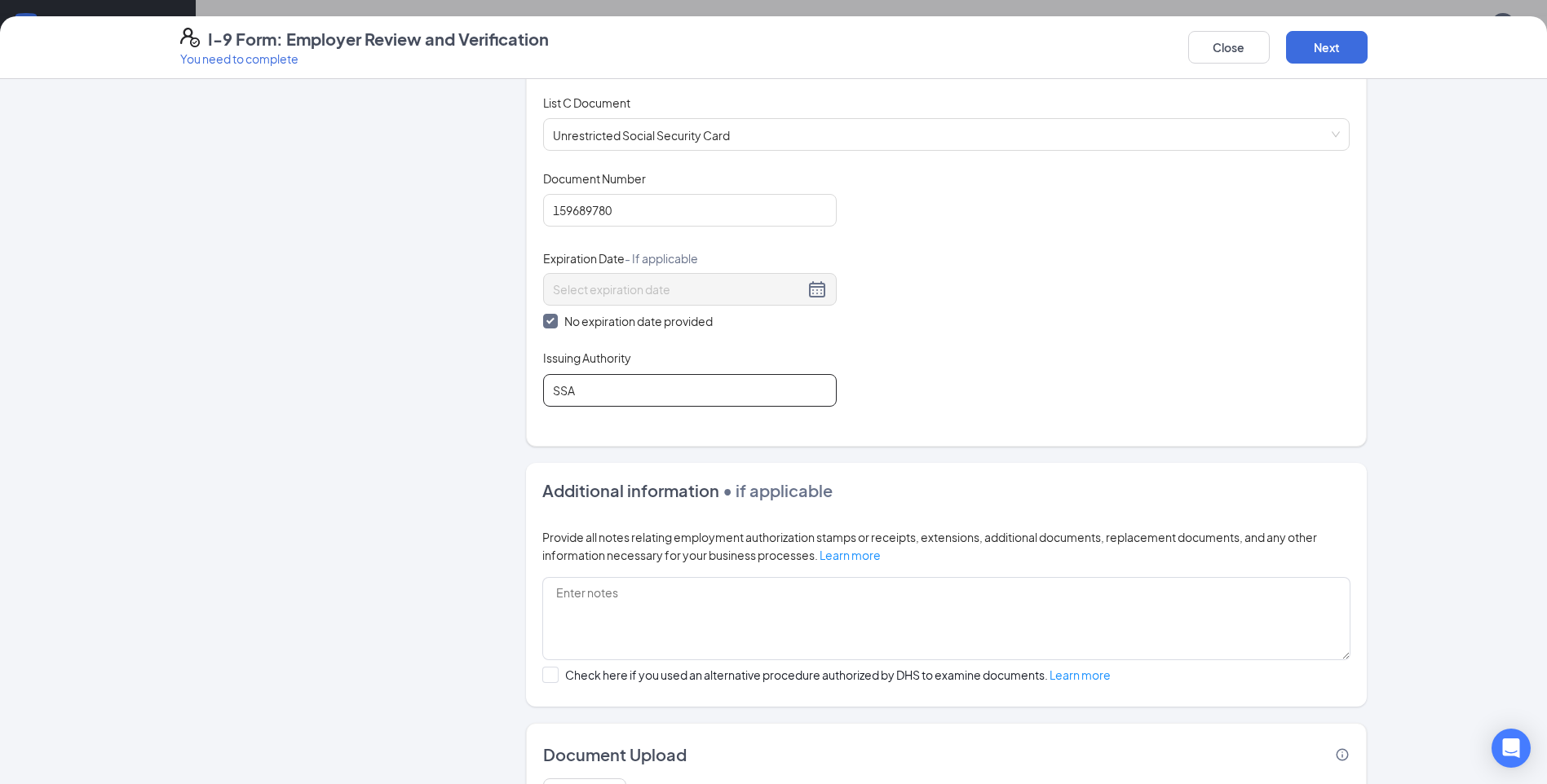
scroll to position [745, 0]
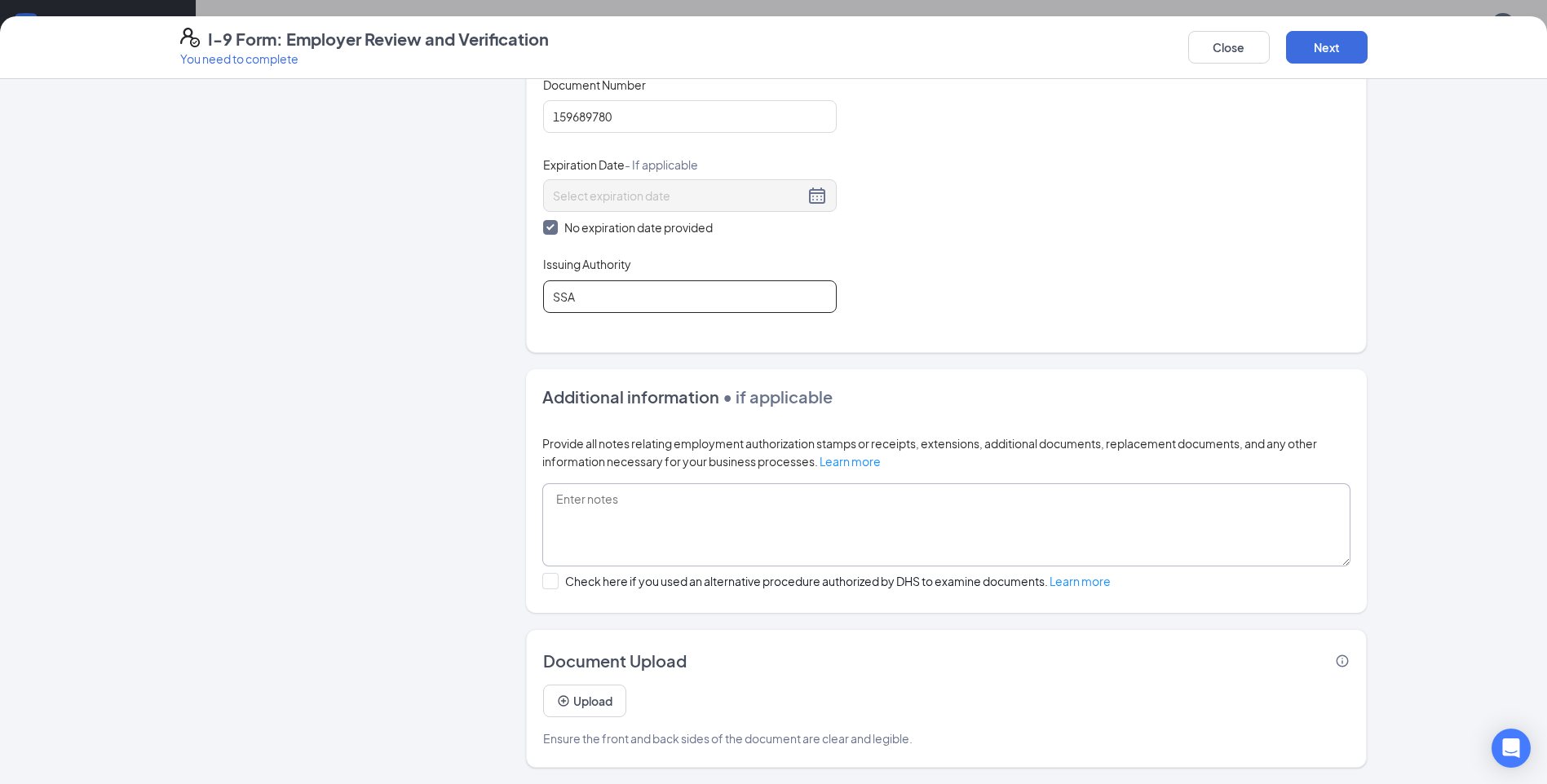
type input "SSA"
click at [661, 516] on textarea at bounding box center [947, 525] width 808 height 83
click at [1326, 41] on button "Next" at bounding box center [1326, 46] width 82 height 32
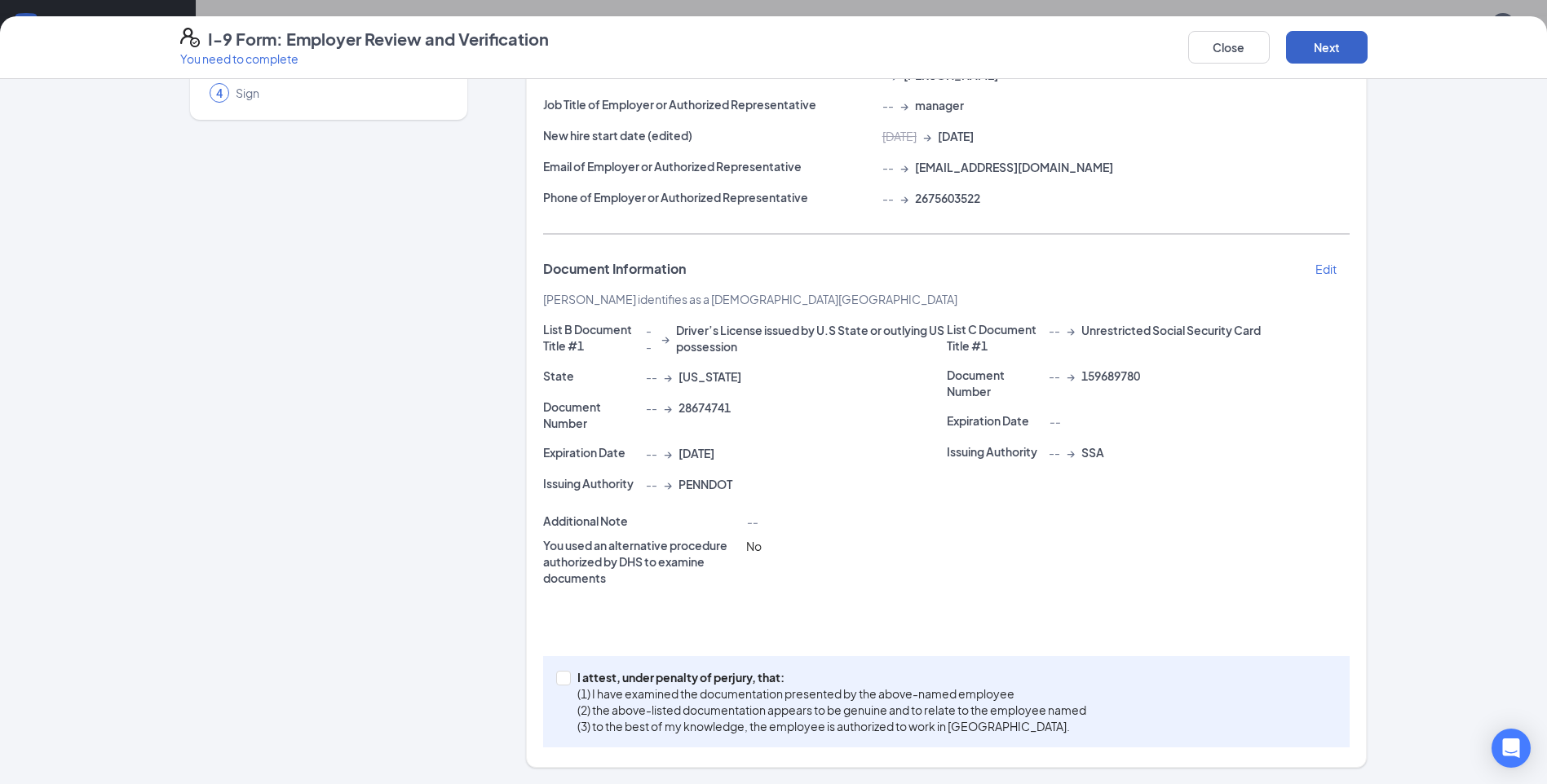
scroll to position [161, 0]
click at [557, 679] on input "I attest, under penalty of perjury, that: (1) I have examined the documentation…" at bounding box center [562, 676] width 11 height 11
checkbox input "true"
click at [1334, 54] on button "Next" at bounding box center [1326, 46] width 82 height 32
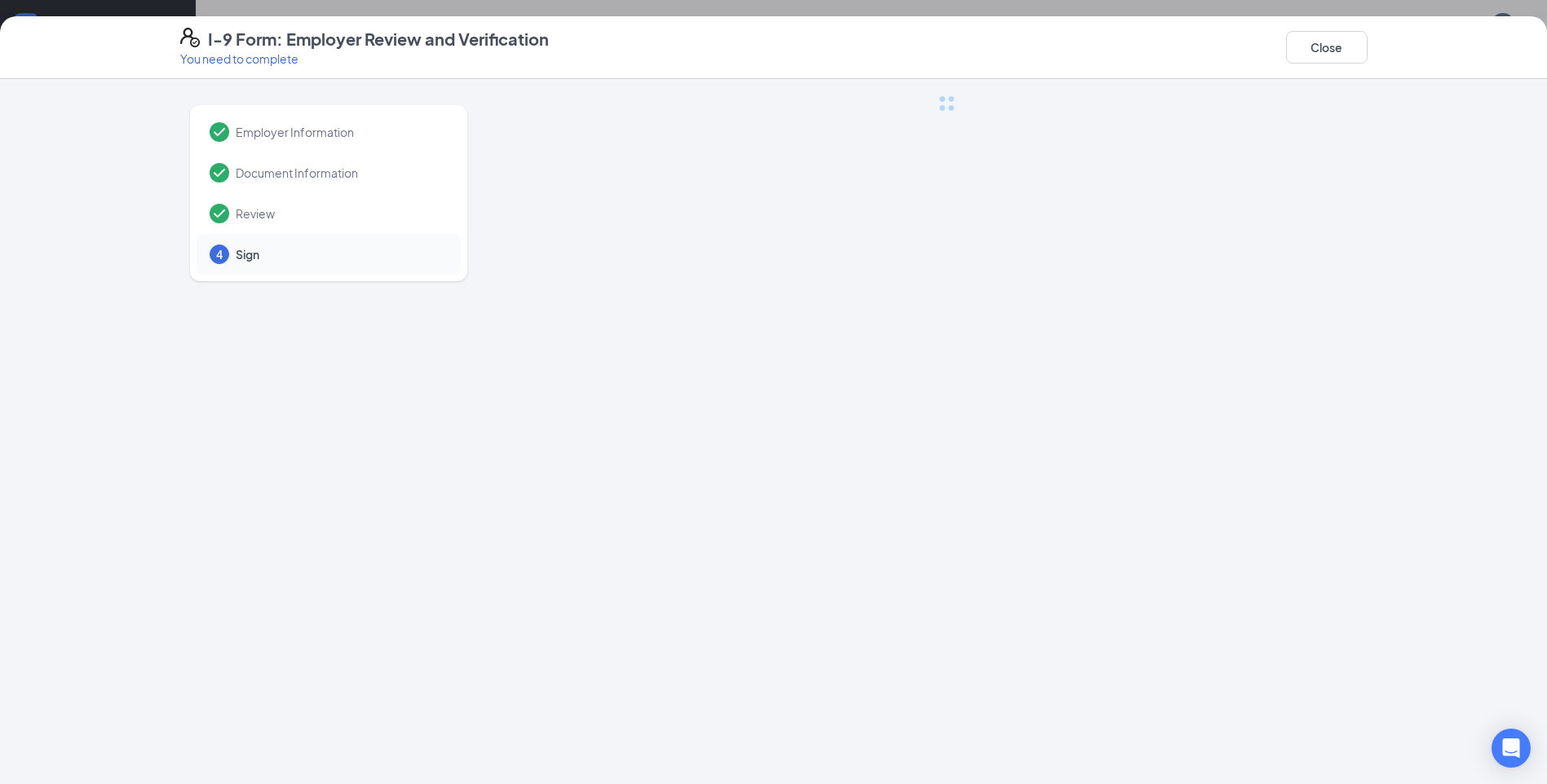
scroll to position [0, 0]
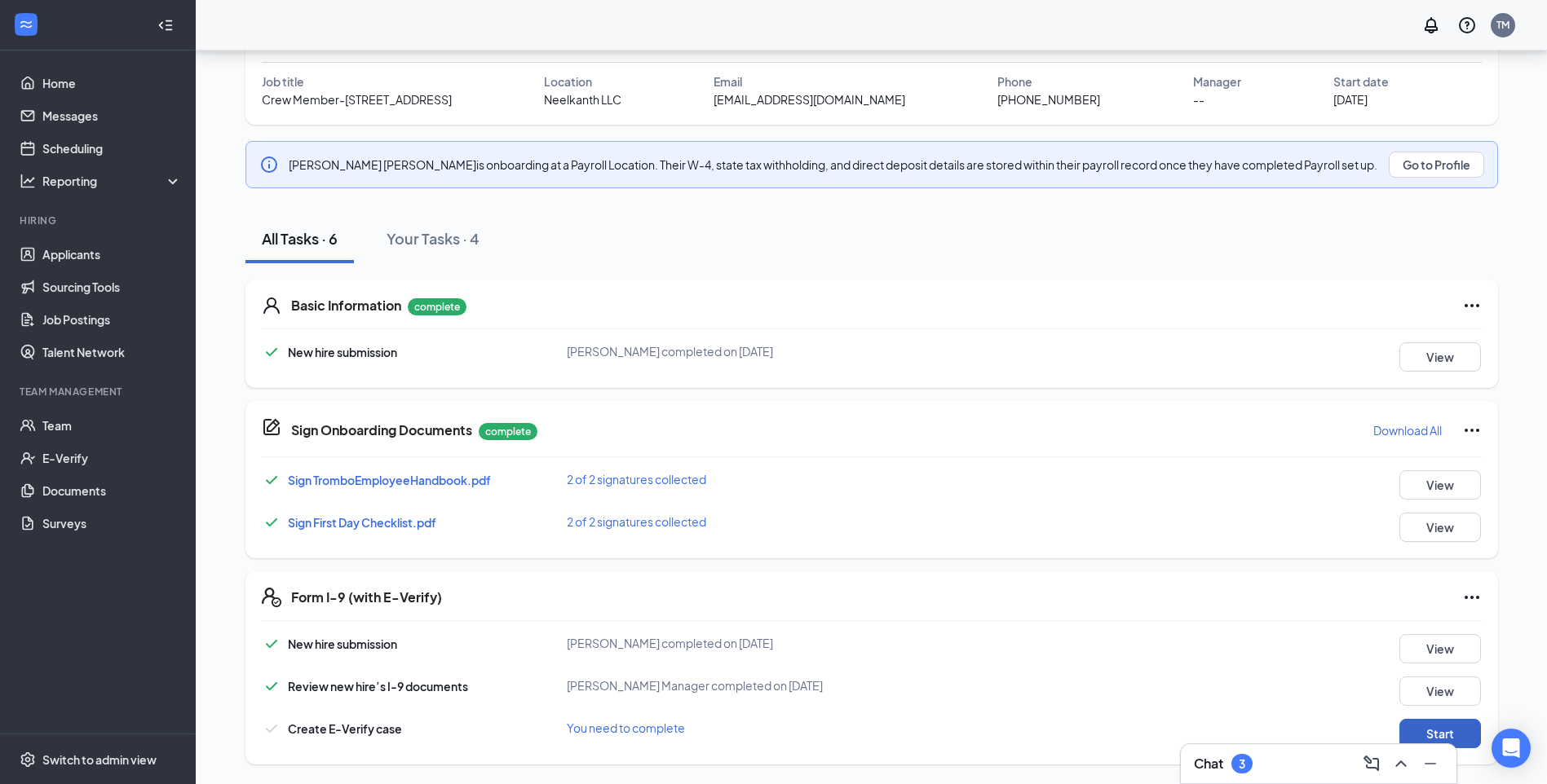
click at [1468, 731] on button "Start" at bounding box center [1440, 733] width 82 height 29
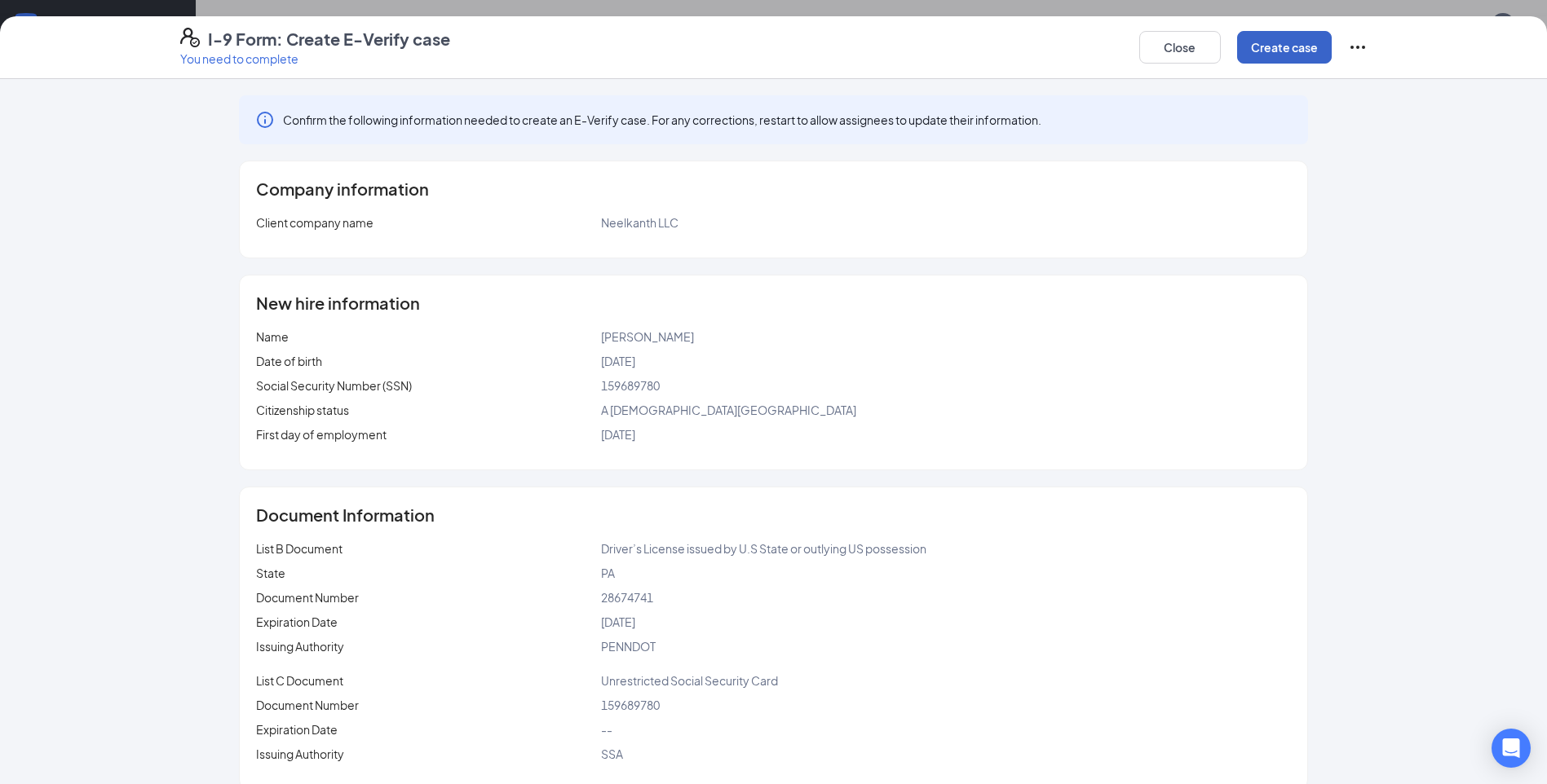
click at [1267, 51] on button "Create case" at bounding box center [1284, 46] width 95 height 32
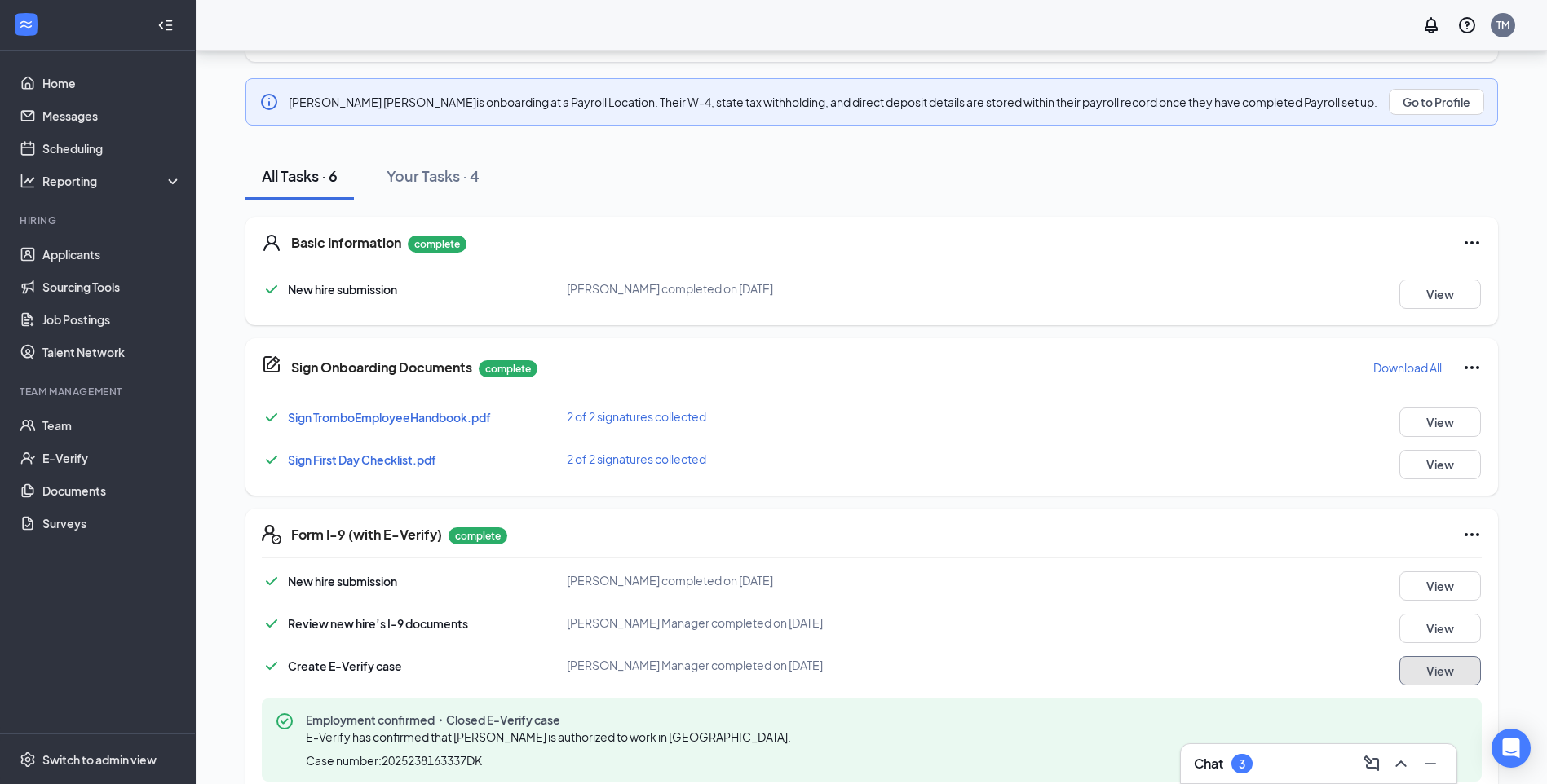
scroll to position [220, 0]
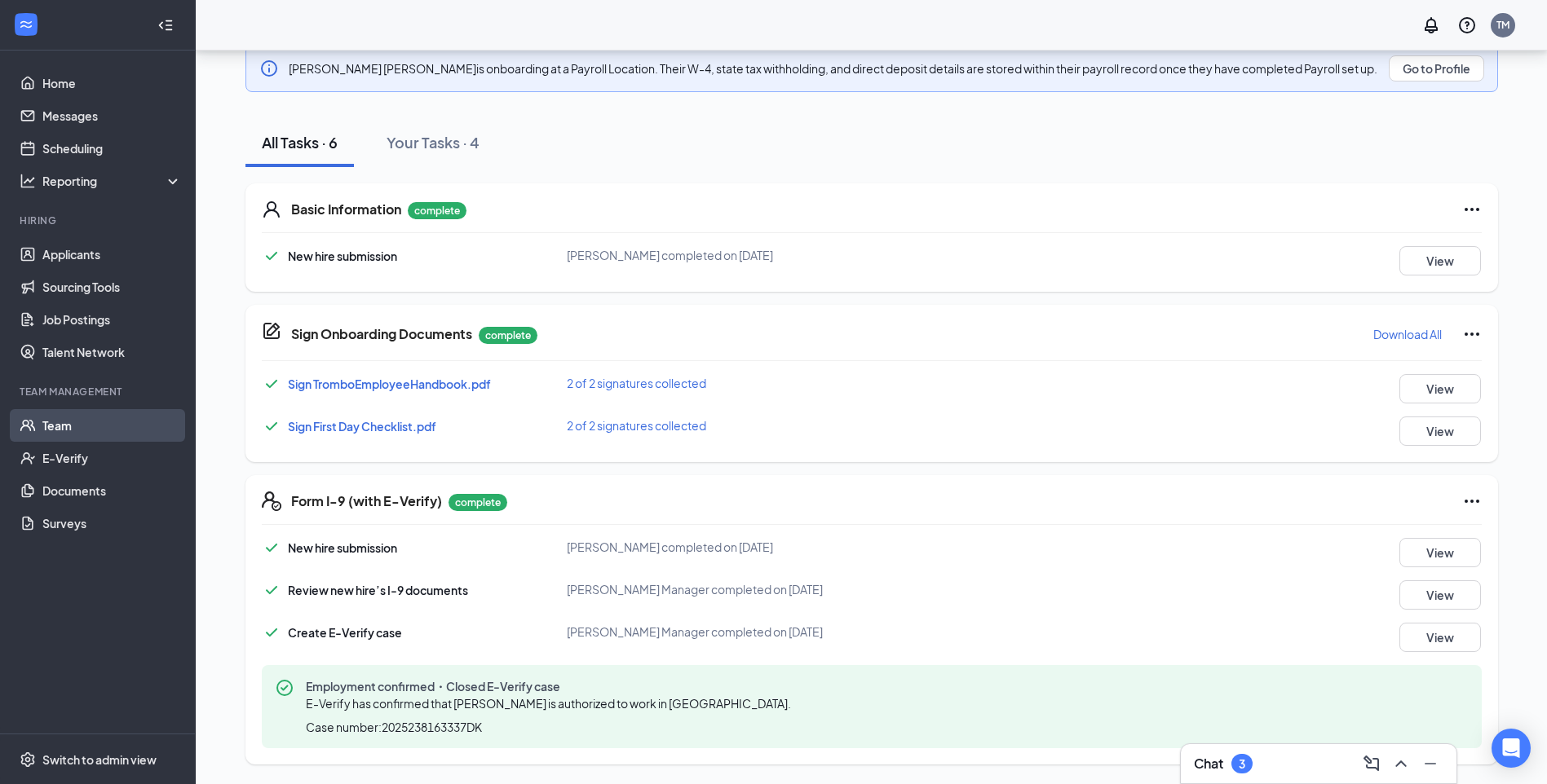
click at [48, 426] on link "Team" at bounding box center [111, 425] width 139 height 32
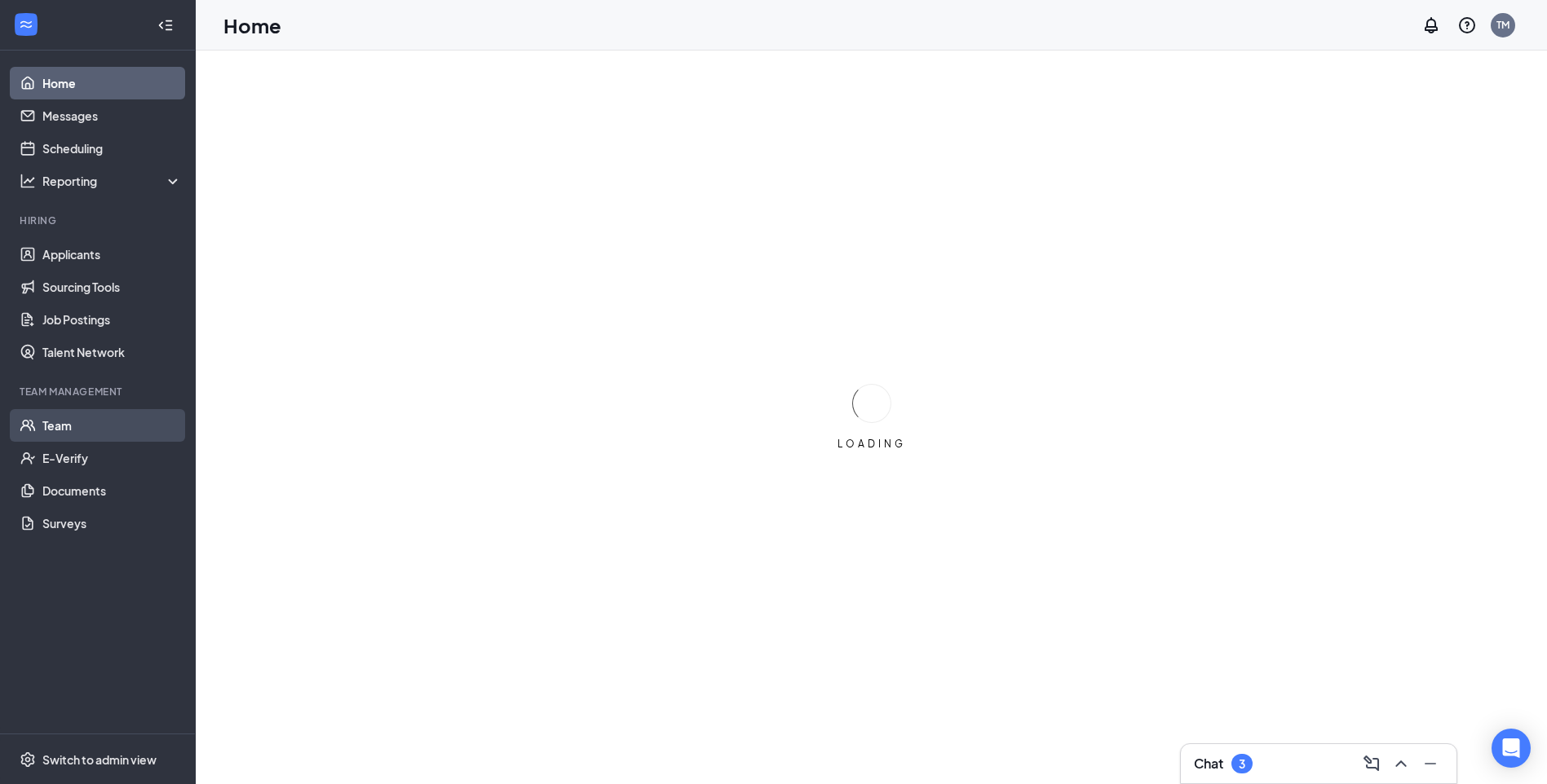
click at [53, 413] on link "Team" at bounding box center [111, 425] width 139 height 32
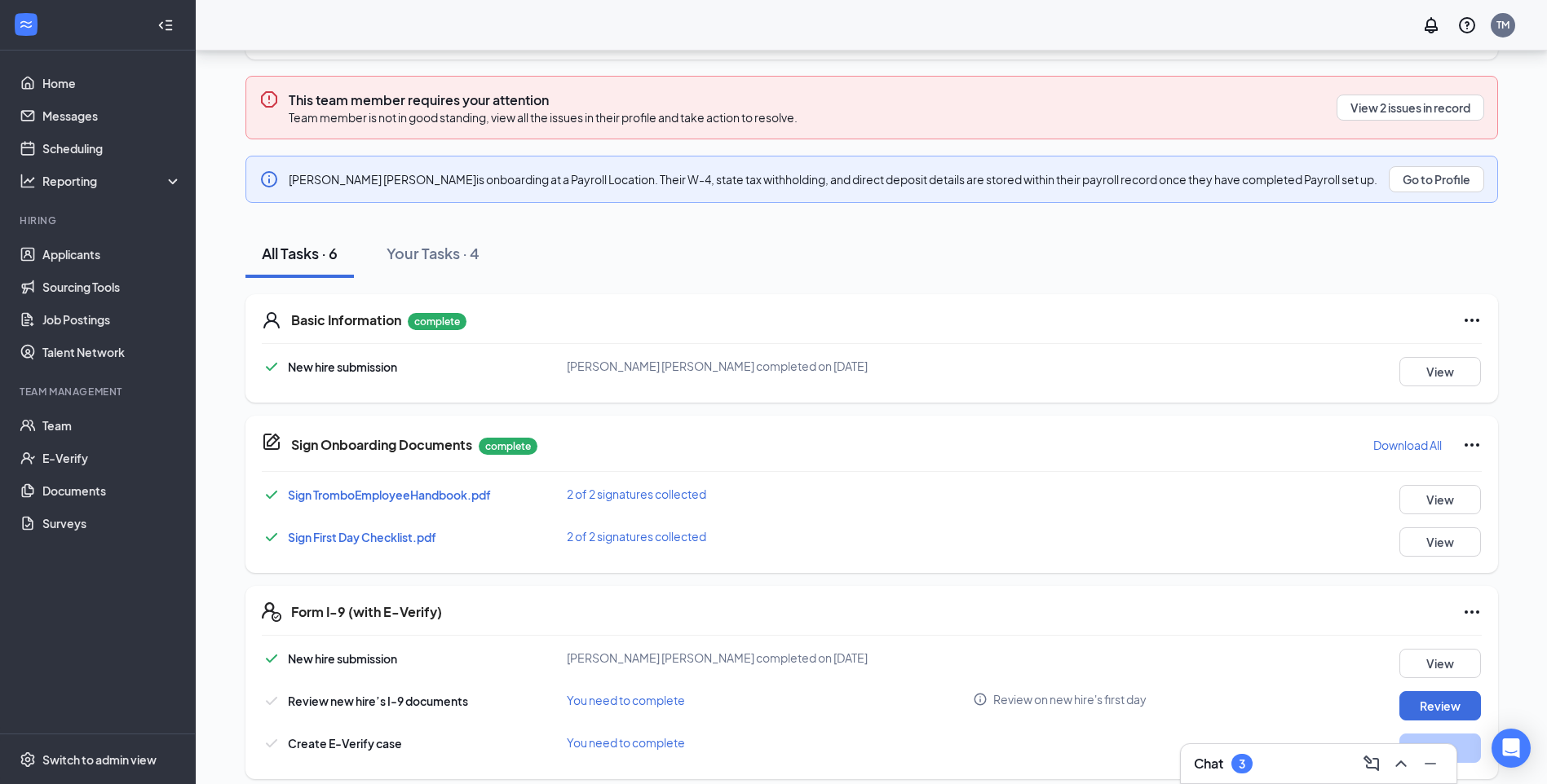
scroll to position [204, 0]
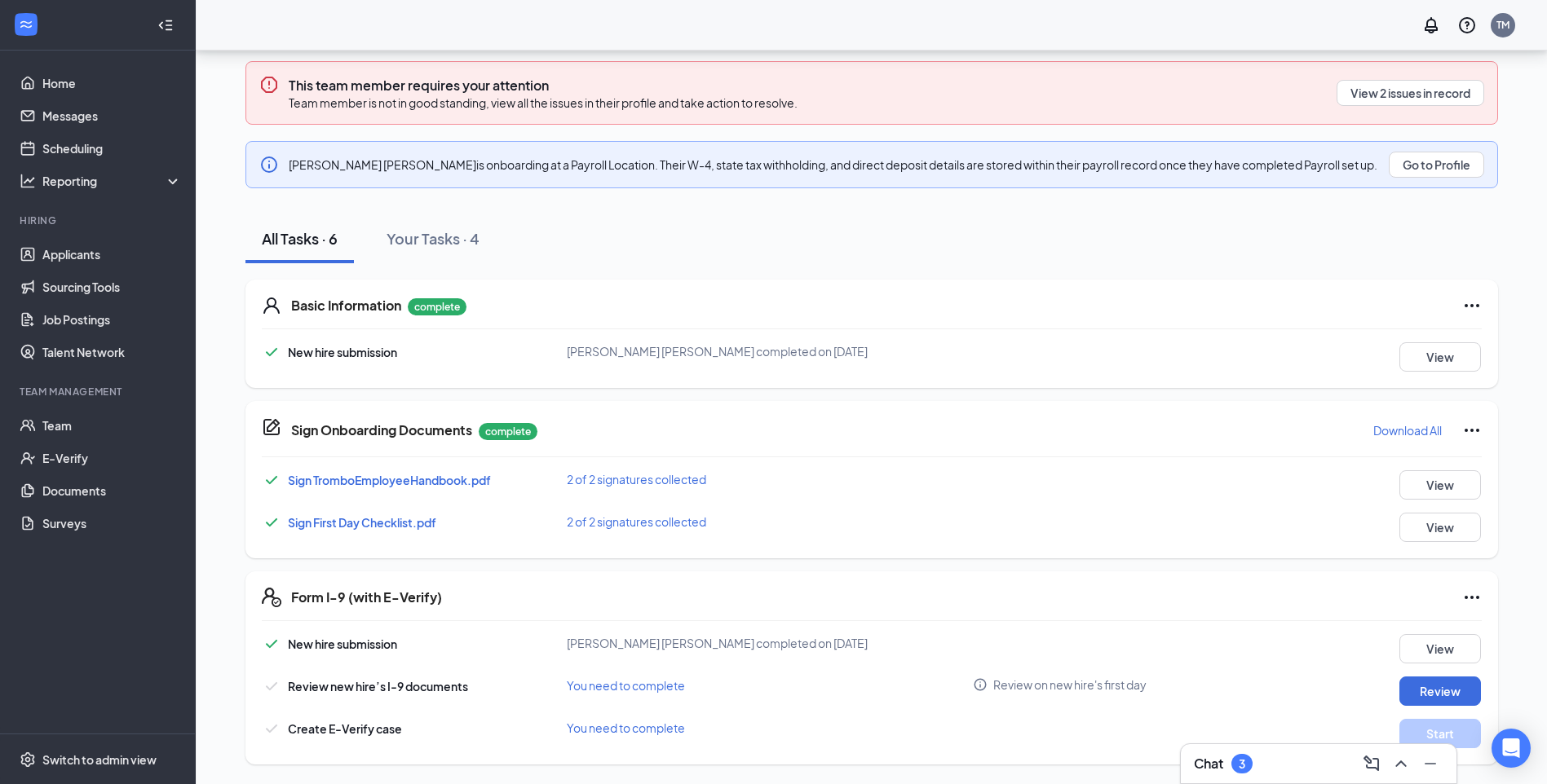
click at [1204, 683] on div "Review on new hire's first day" at bounding box center [1151, 684] width 356 height 17
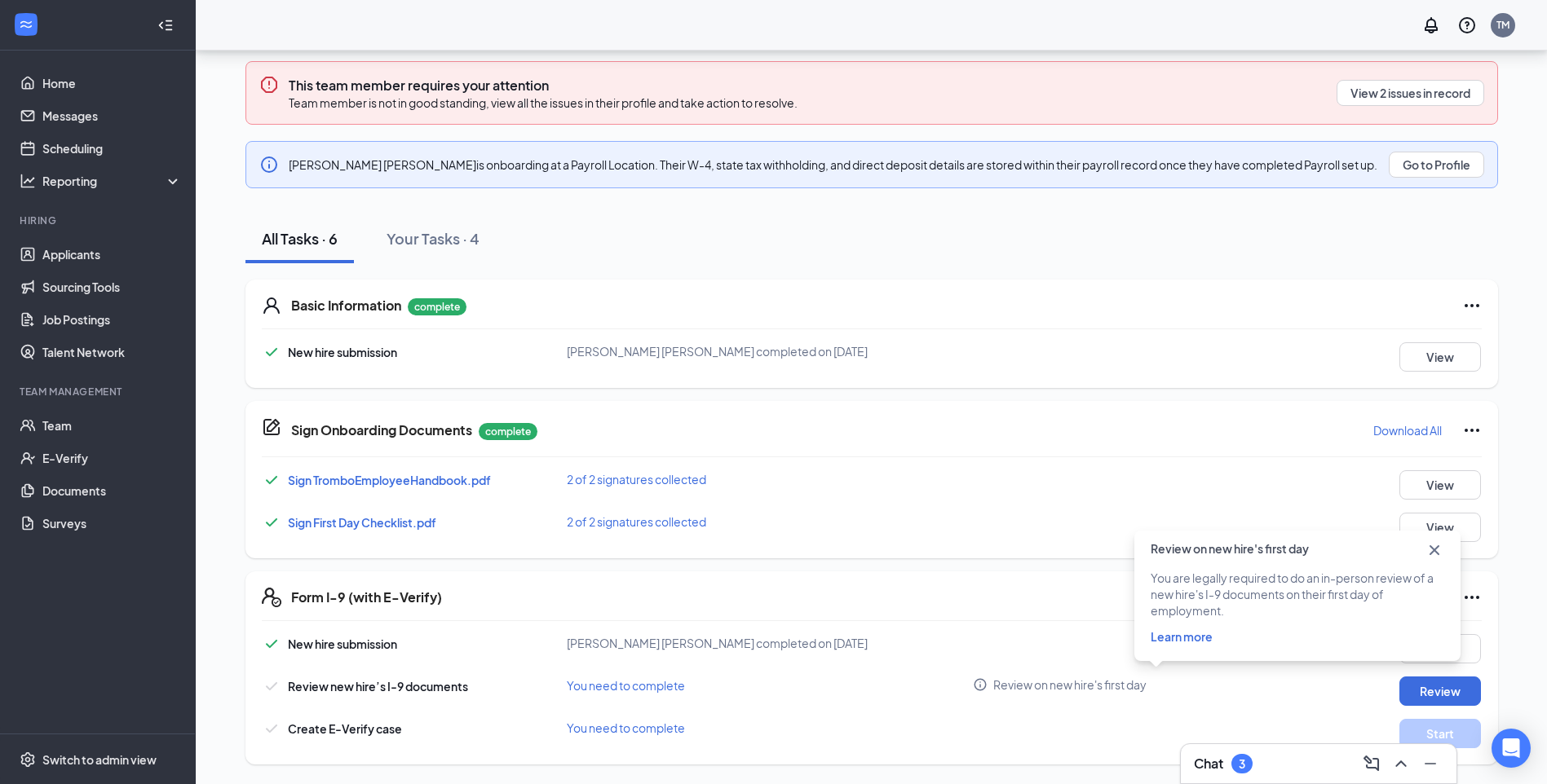
click at [1301, 669] on div "Review on new hire's first day You are legally required to do an in-person revi…" at bounding box center [1297, 602] width 326 height 143
click at [771, 667] on div "New hire submission Tamika TA Lanier completed on Aug 21, 2025 View Review new …" at bounding box center [872, 691] width 1220 height 114
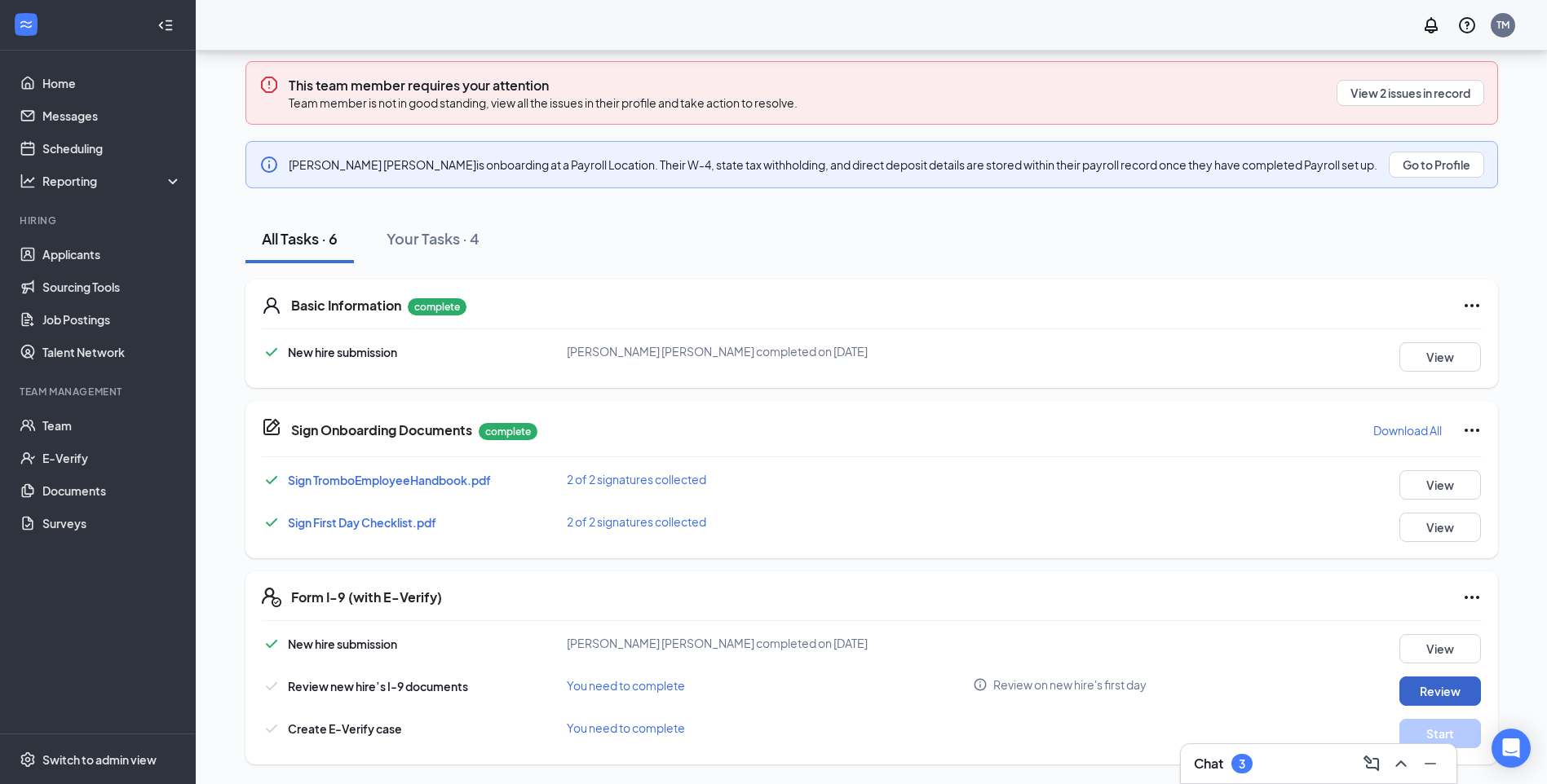
click at [1447, 695] on button "Review" at bounding box center [1440, 690] width 82 height 29
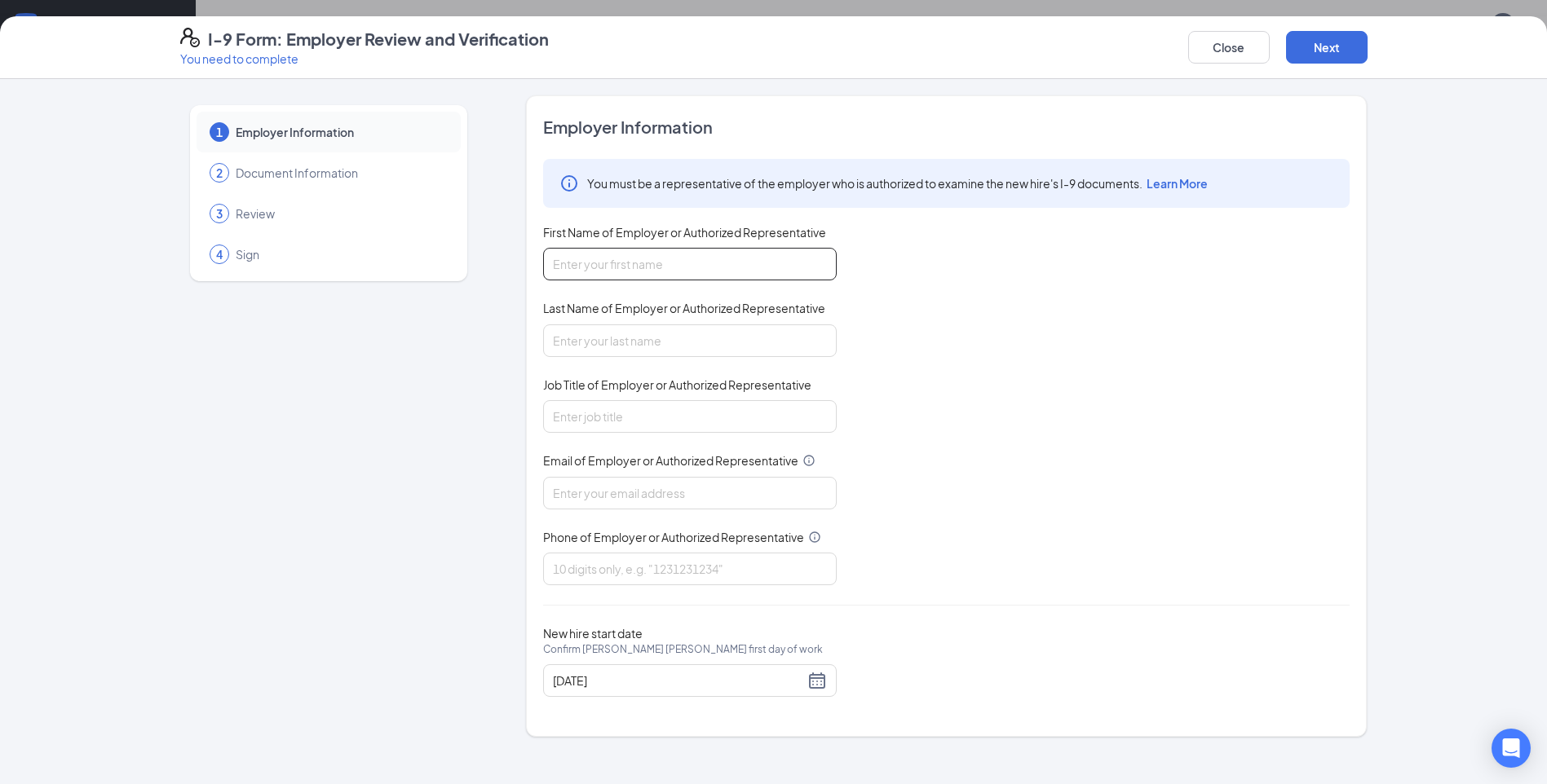
click at [629, 272] on input "First Name of Employer or Authorized Representative" at bounding box center [690, 264] width 294 height 32
type input "Kalpana"
type input "Patel"
type input "335516@shilallc.com"
type input "2675603522"
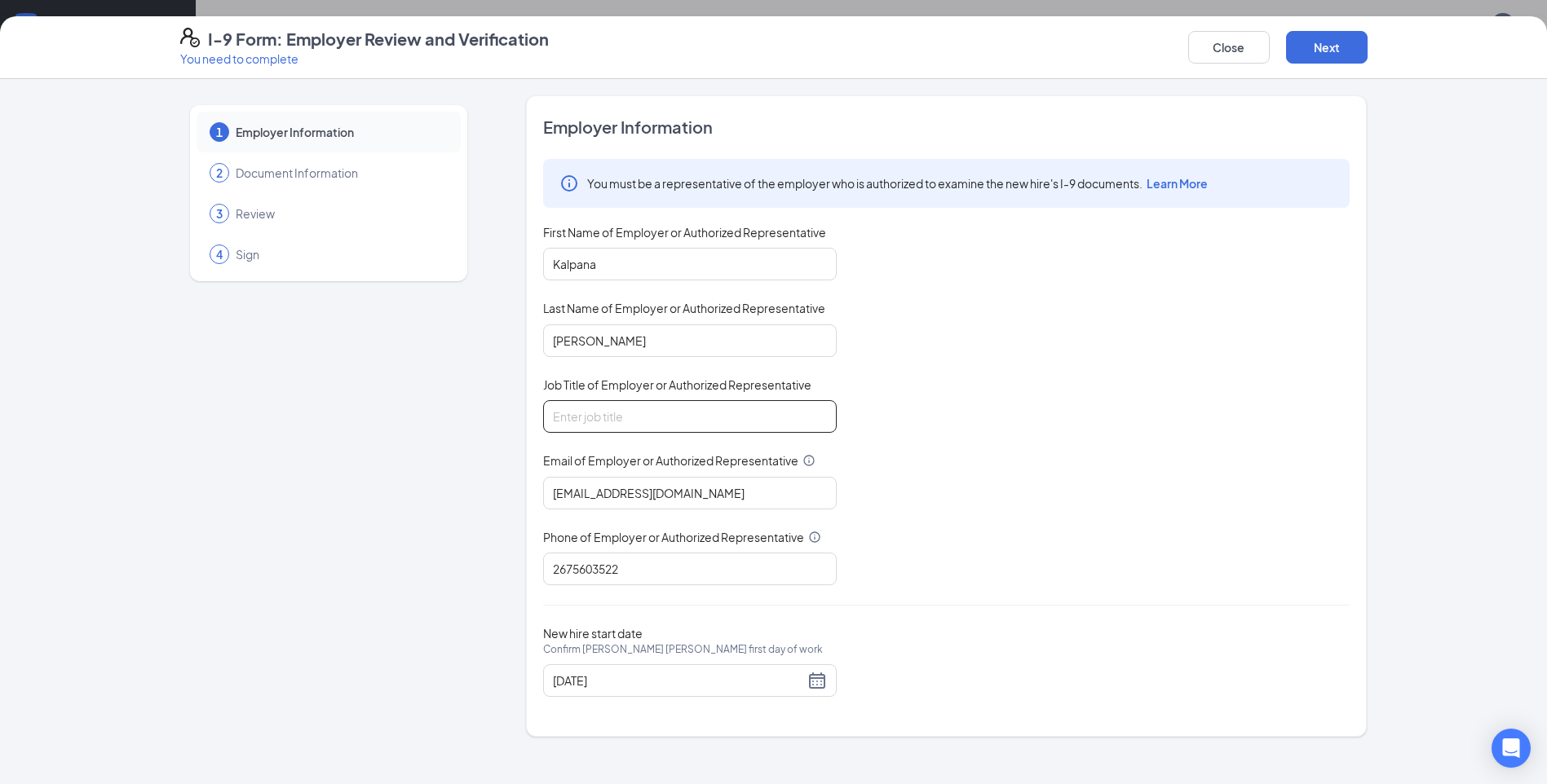
click at [622, 419] on input "Job Title of Employer or Authorized Representative" at bounding box center [690, 416] width 294 height 32
type input "manager"
click at [814, 680] on div "08/22/2025" at bounding box center [690, 681] width 274 height 19
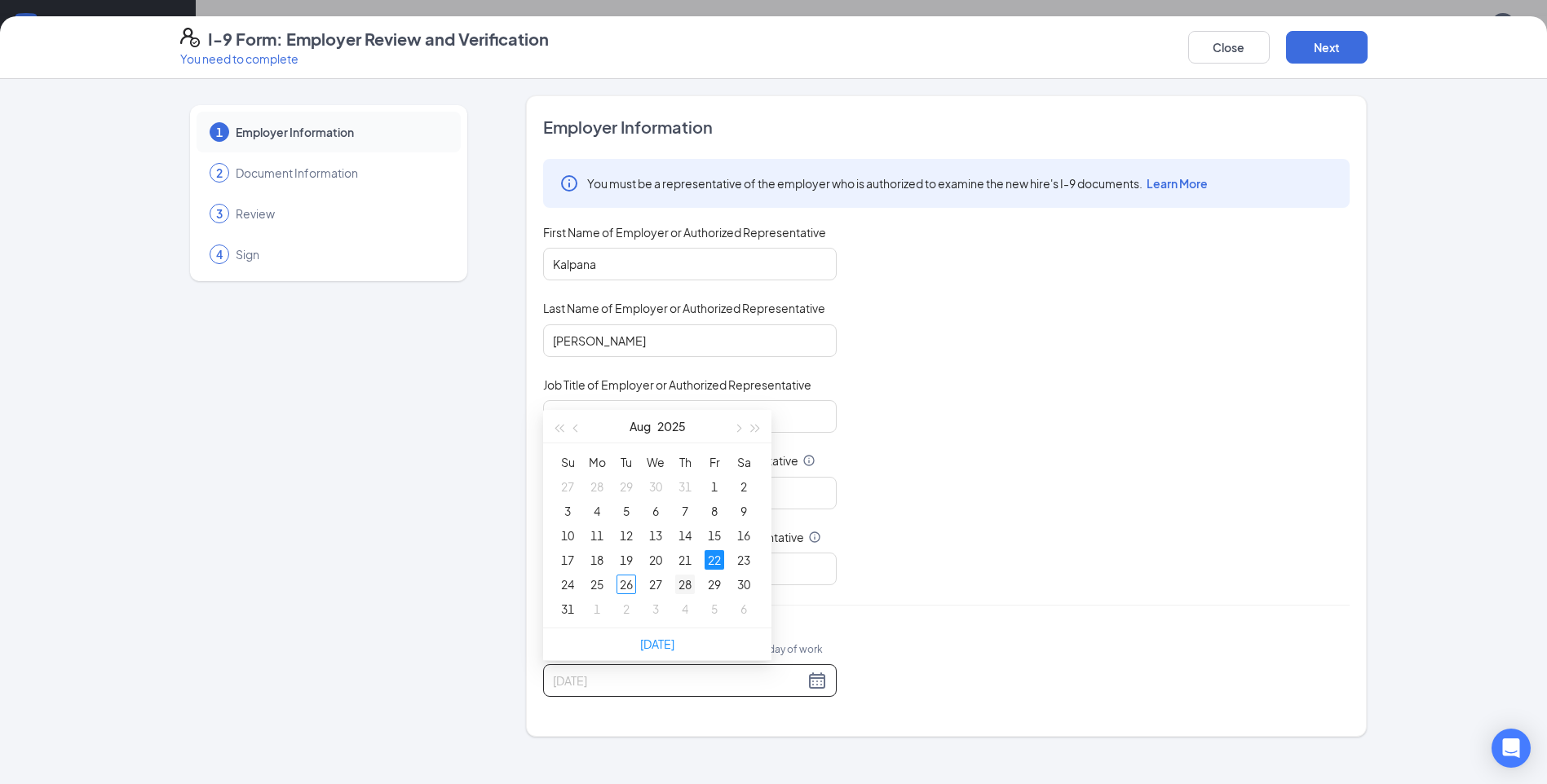
type input "08/28/2025"
click at [683, 589] on div "28" at bounding box center [685, 584] width 19 height 19
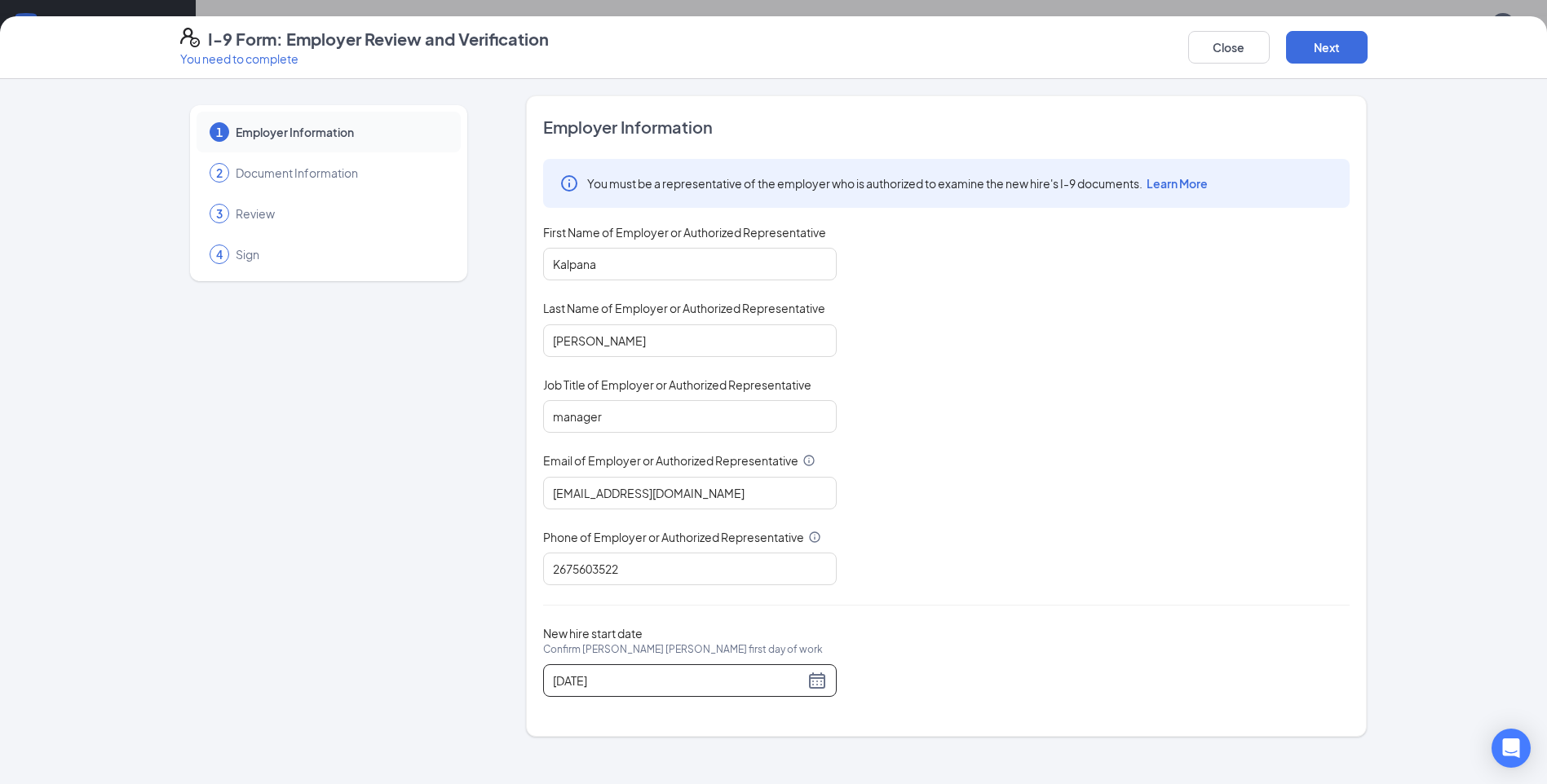
scroll to position [0, 0]
click at [1316, 46] on button "Next" at bounding box center [1326, 46] width 82 height 32
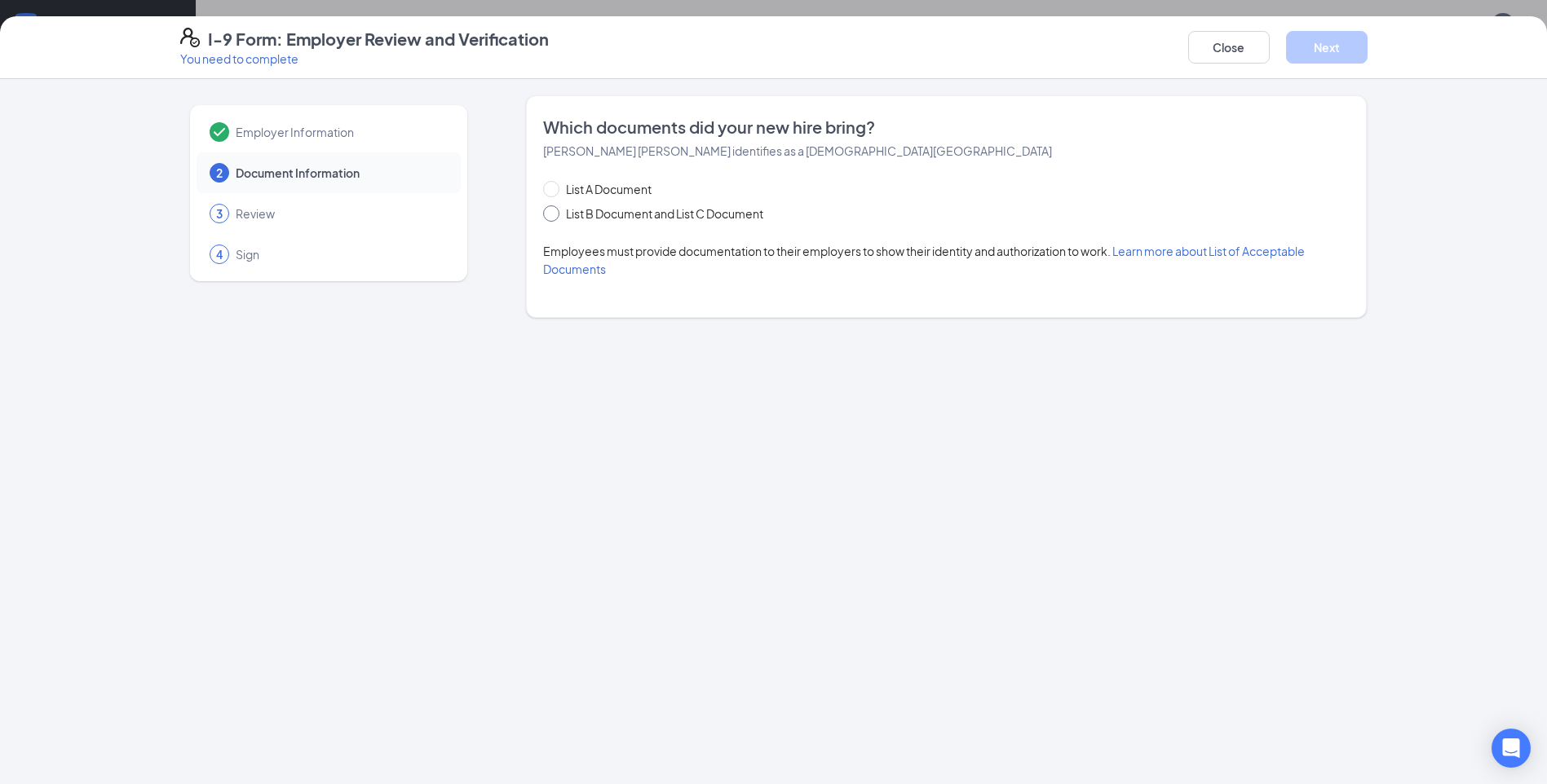
click at [547, 214] on input "List B Document and List C Document" at bounding box center [549, 210] width 11 height 11
radio input "true"
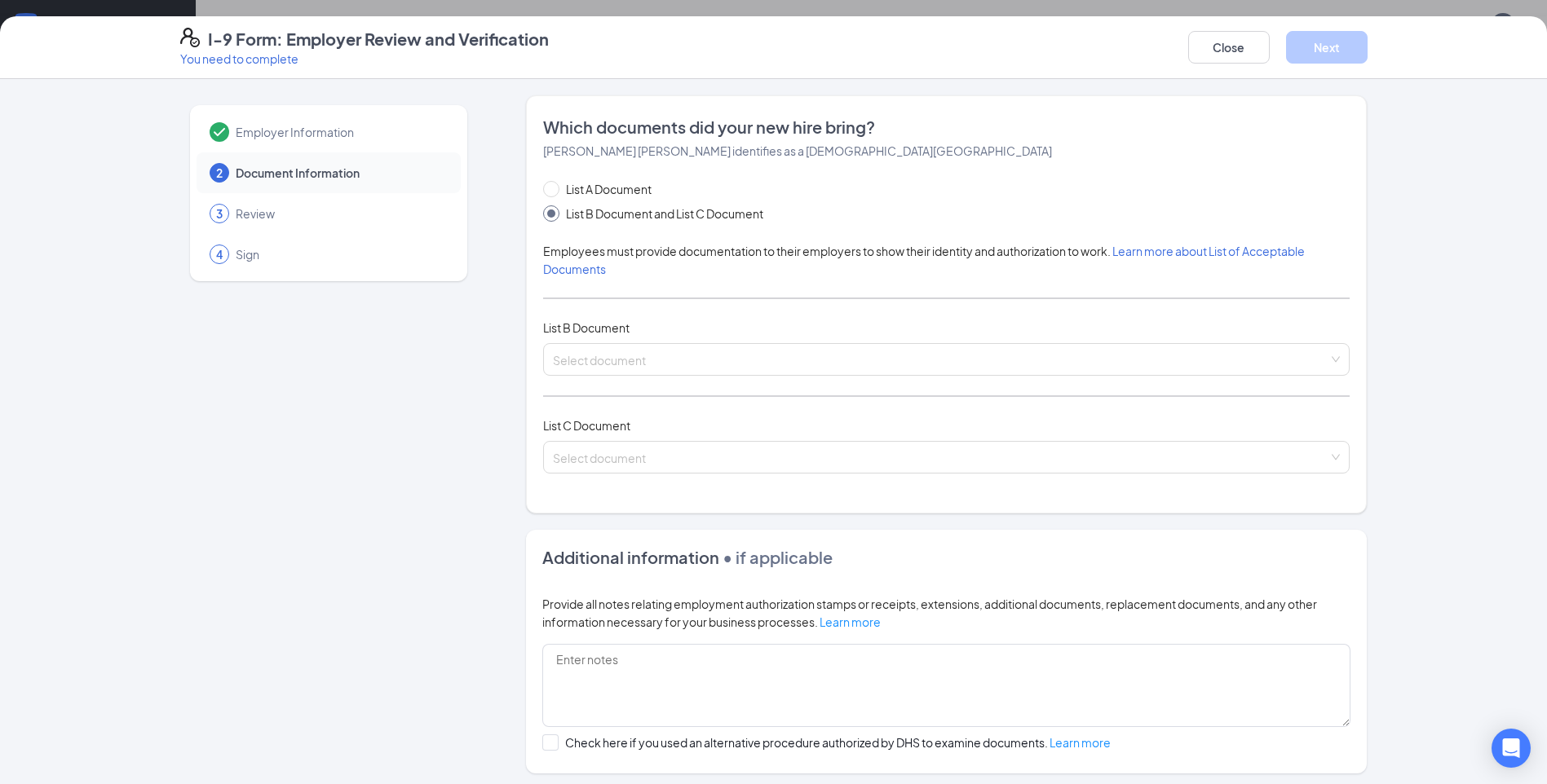
click at [669, 337] on div "List A Document List B Document and List C Document Employees must provide docu…" at bounding box center [947, 336] width 806 height 313
click at [682, 366] on input "search" at bounding box center [940, 357] width 776 height 25
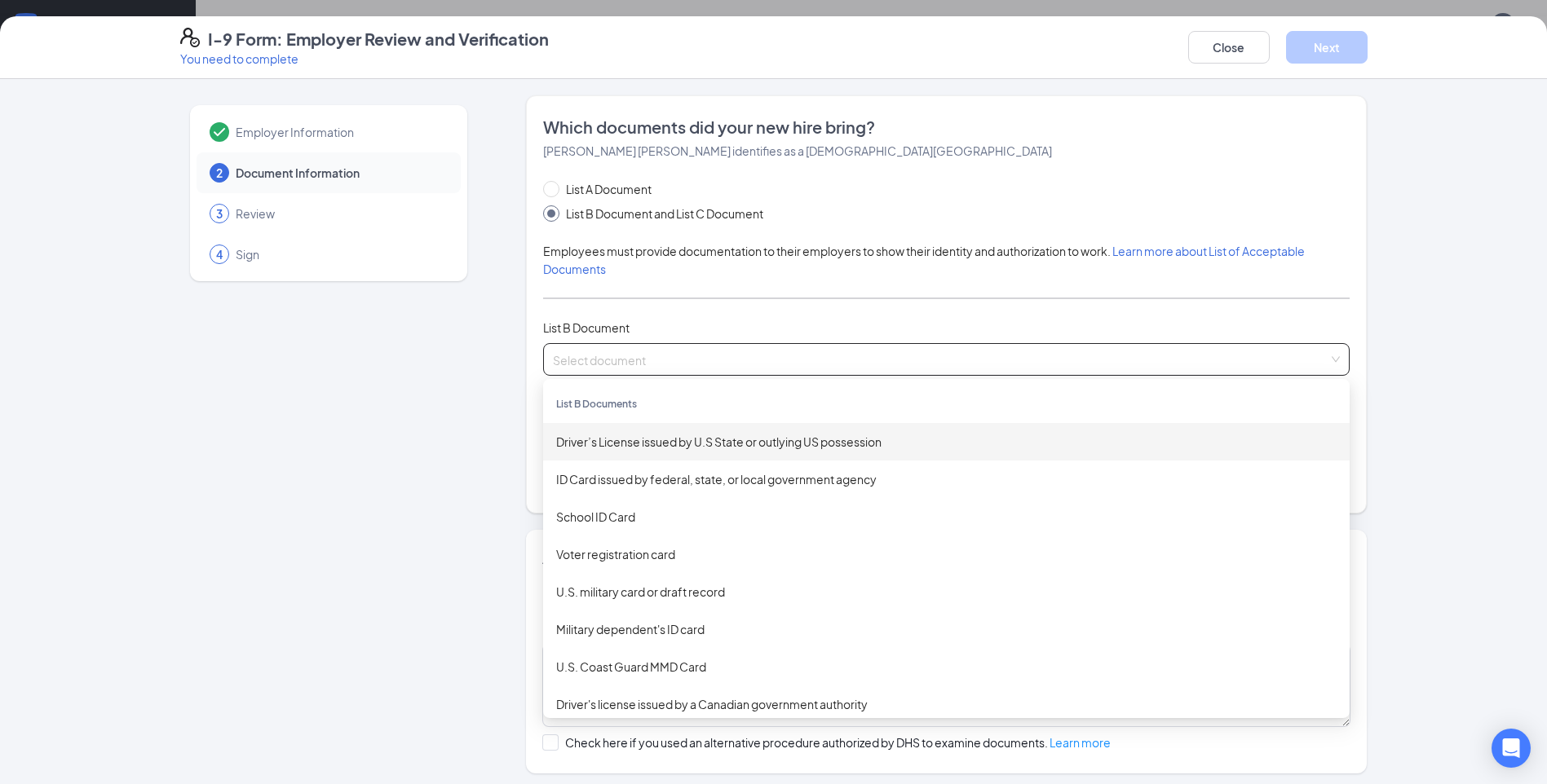
click at [676, 445] on div "Driver’s License issued by U.S State or outlying US possession" at bounding box center [947, 441] width 780 height 18
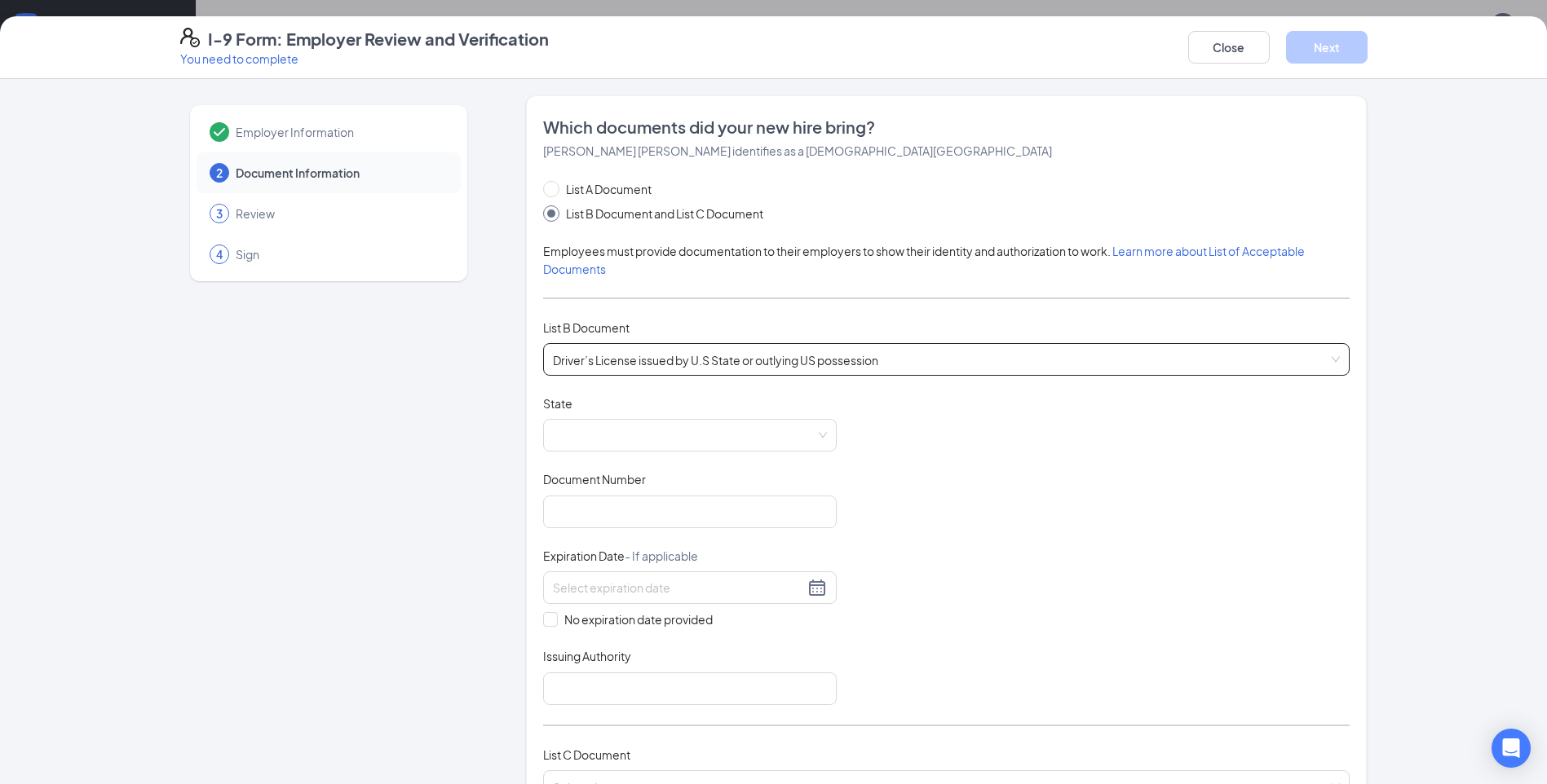
click at [676, 445] on span at bounding box center [690, 434] width 274 height 31
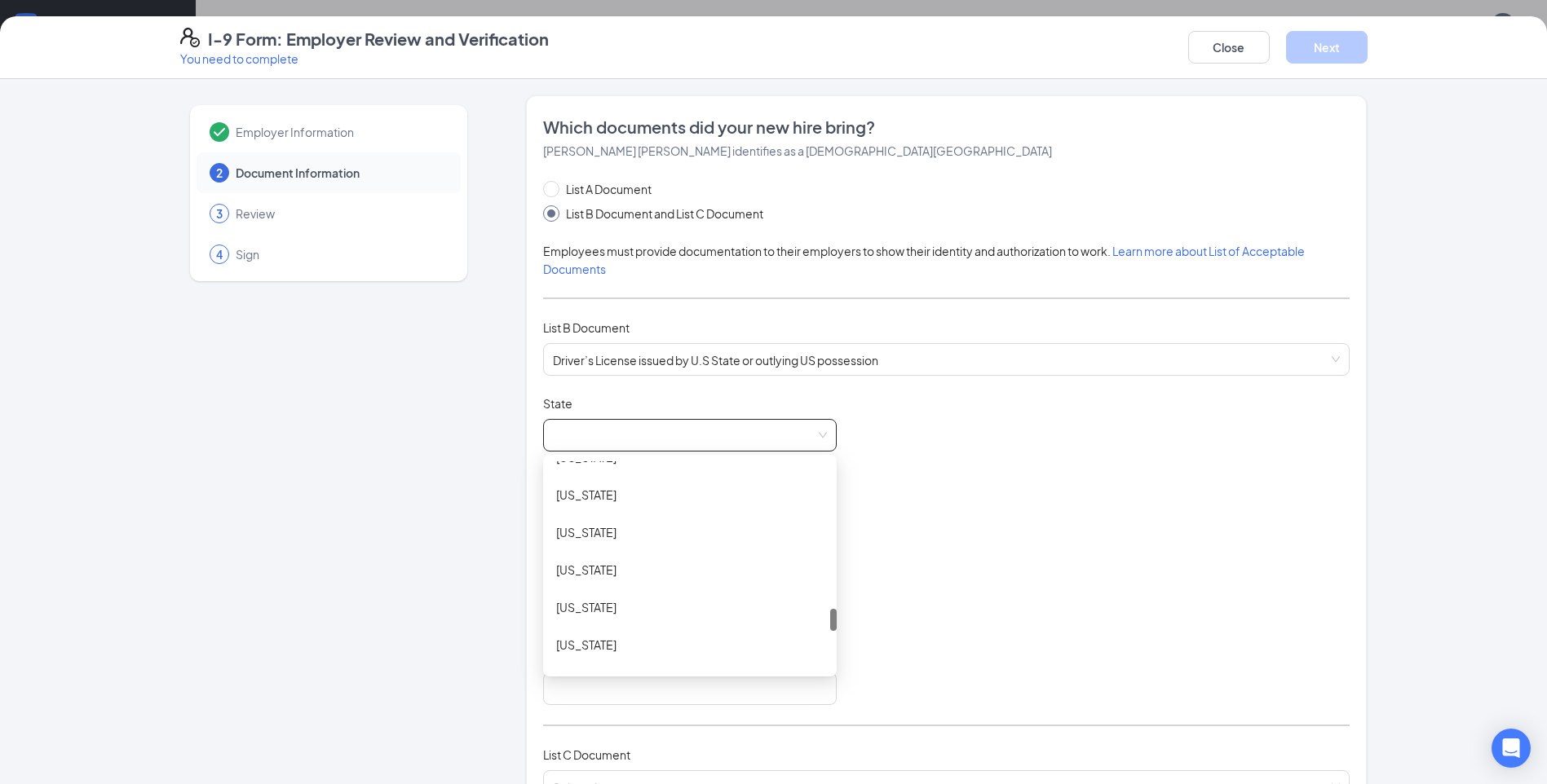
scroll to position [1419, 0]
drag, startPoint x: 826, startPoint y: 481, endPoint x: 831, endPoint y: 631, distance: 150.1
click at [831, 631] on div "Document Title Driver’s License issued by U.S State or outlying US possession S…" at bounding box center [947, 550] width 806 height 310
click at [594, 603] on div "Pennsylvania" at bounding box center [690, 598] width 267 height 18
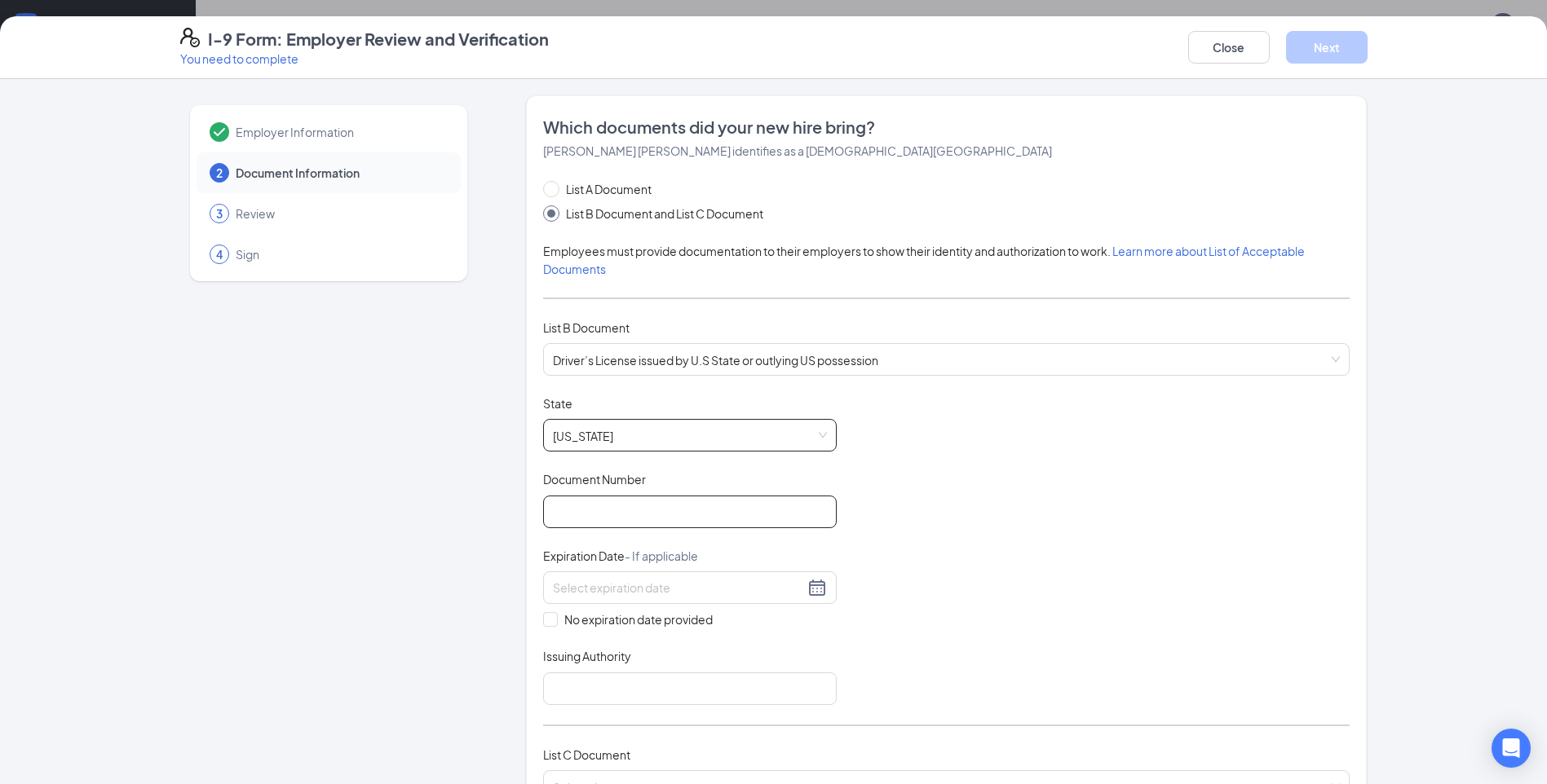
click at [652, 523] on input "Document Number" at bounding box center [690, 512] width 294 height 32
type input "33005874"
click at [813, 593] on div at bounding box center [690, 588] width 274 height 19
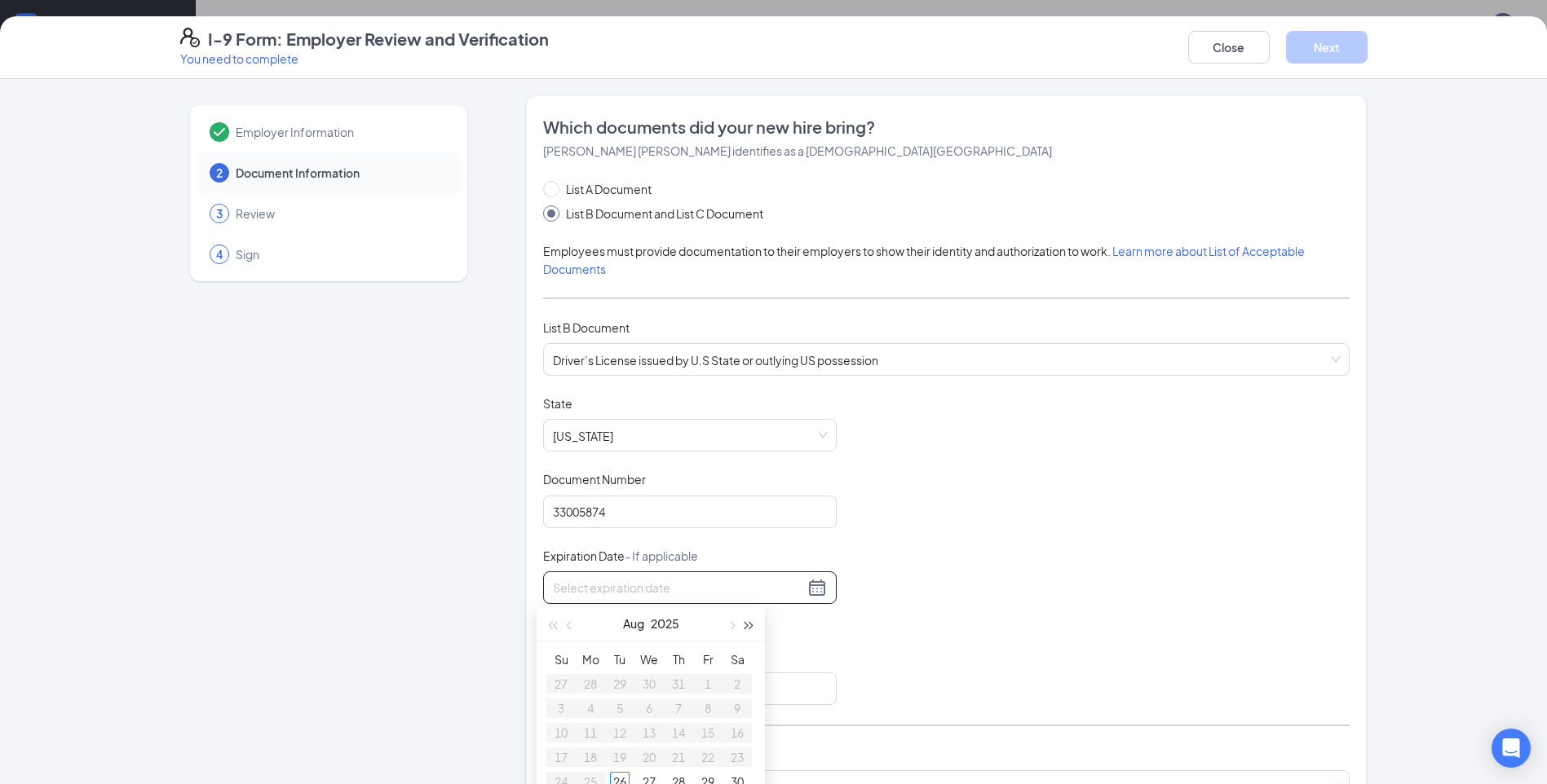
click at [749, 622] on span "button" at bounding box center [749, 625] width 8 height 8
click at [568, 625] on span "button" at bounding box center [571, 625] width 8 height 8
click at [569, 625] on span "button" at bounding box center [571, 625] width 8 height 8
click at [570, 626] on span "button" at bounding box center [571, 625] width 8 height 8
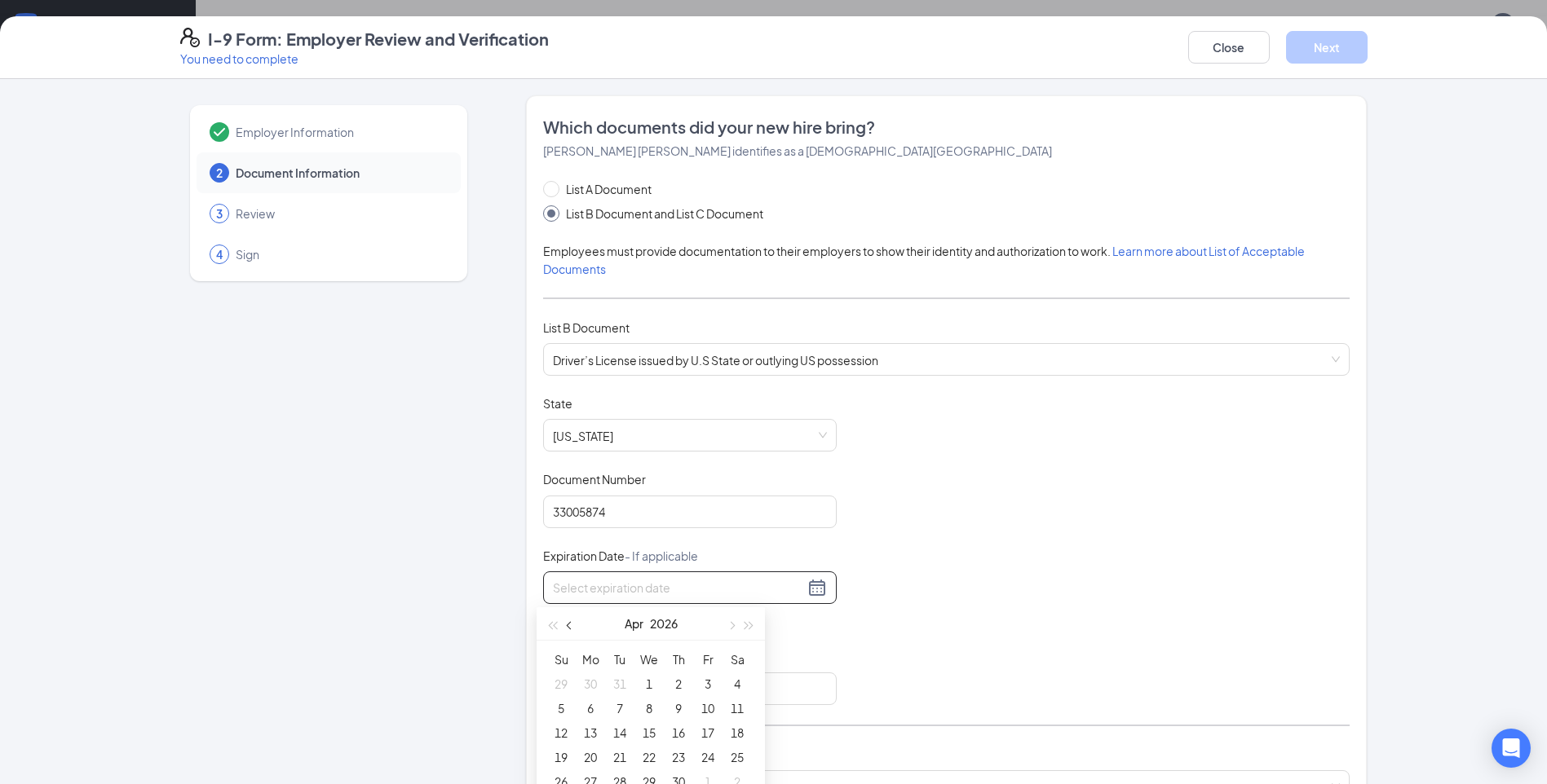
click at [570, 626] on span "button" at bounding box center [571, 625] width 8 height 8
type input "03/31/2026"
click at [621, 779] on div "31" at bounding box center [620, 781] width 19 height 19
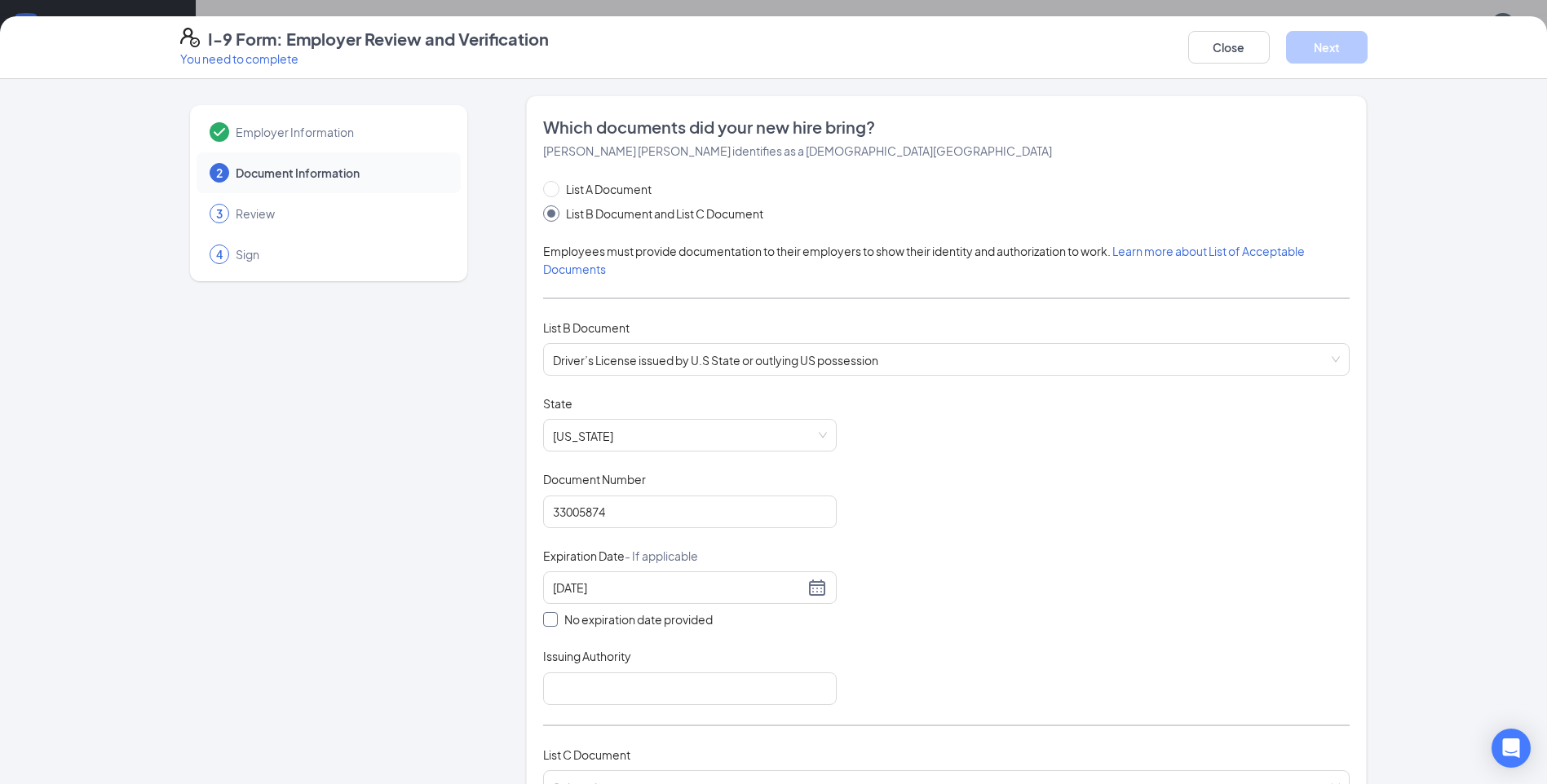
click at [549, 617] on span at bounding box center [550, 619] width 15 height 15
click at [549, 617] on input "No expiration date provided" at bounding box center [549, 618] width 11 height 11
checkbox input "true"
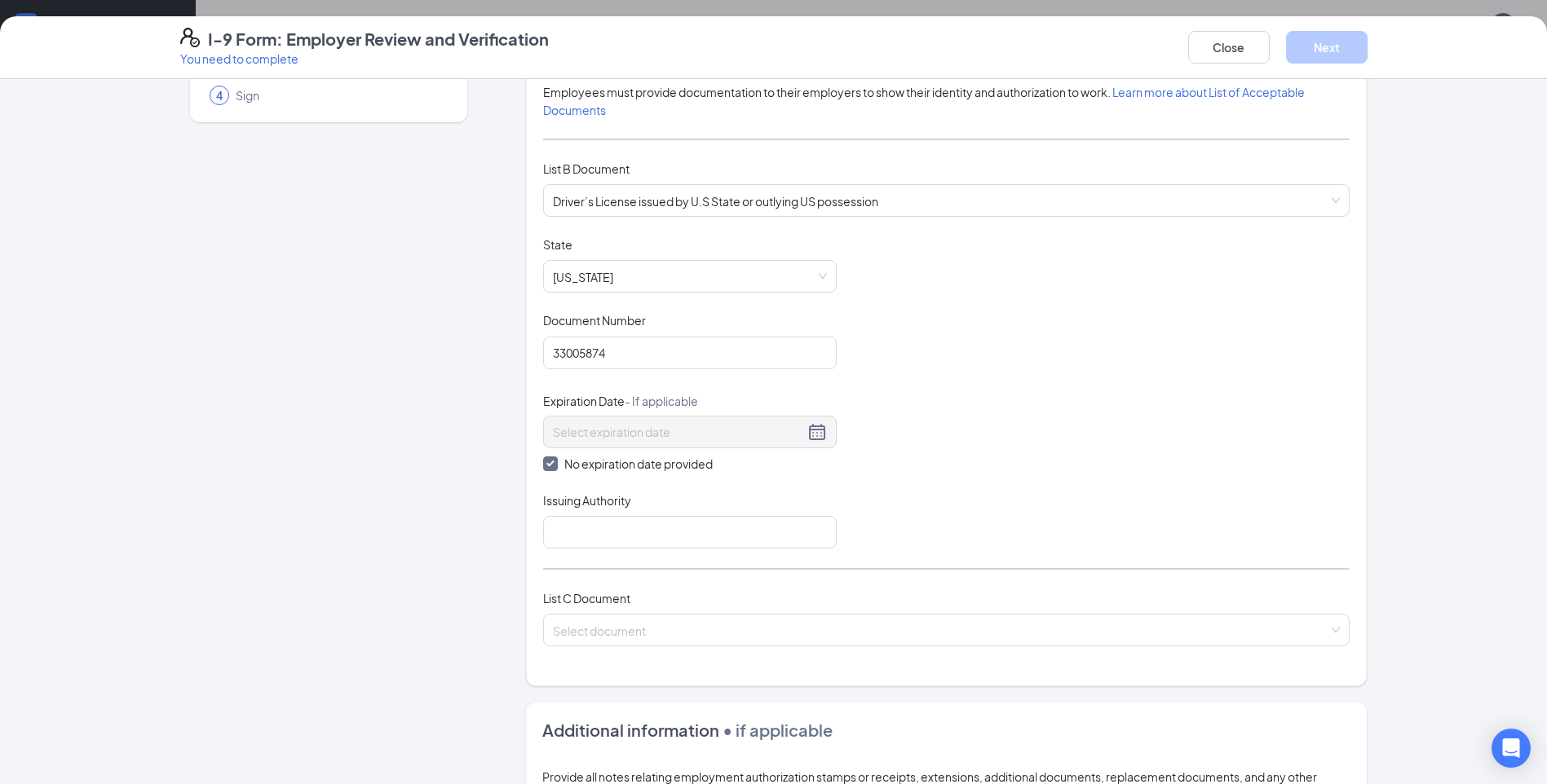
scroll to position [163, 0]
click at [718, 529] on input "Issuing Authority" at bounding box center [690, 527] width 294 height 32
click at [1071, 471] on div "Document Title Driver’s License issued by U.S State or outlying US possession S…" at bounding box center [947, 388] width 806 height 312
click at [607, 526] on input "Issuing Authority" at bounding box center [690, 527] width 294 height 32
click at [312, 559] on div "Employer Information 2 Document Information 3 Review 4 Sign" at bounding box center [329, 515] width 297 height 1165
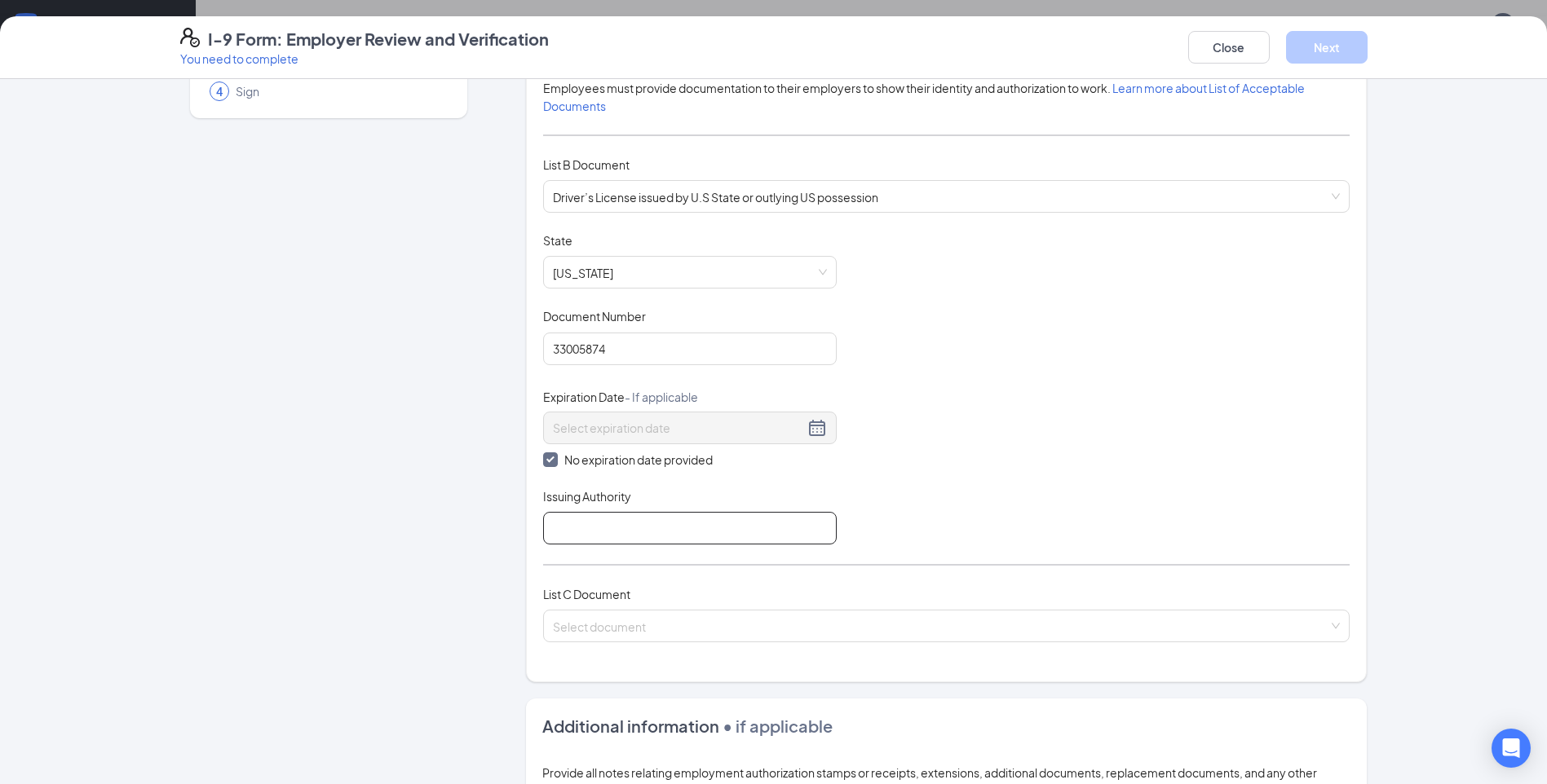
click at [608, 538] on input "Issuing Authority" at bounding box center [690, 527] width 294 height 32
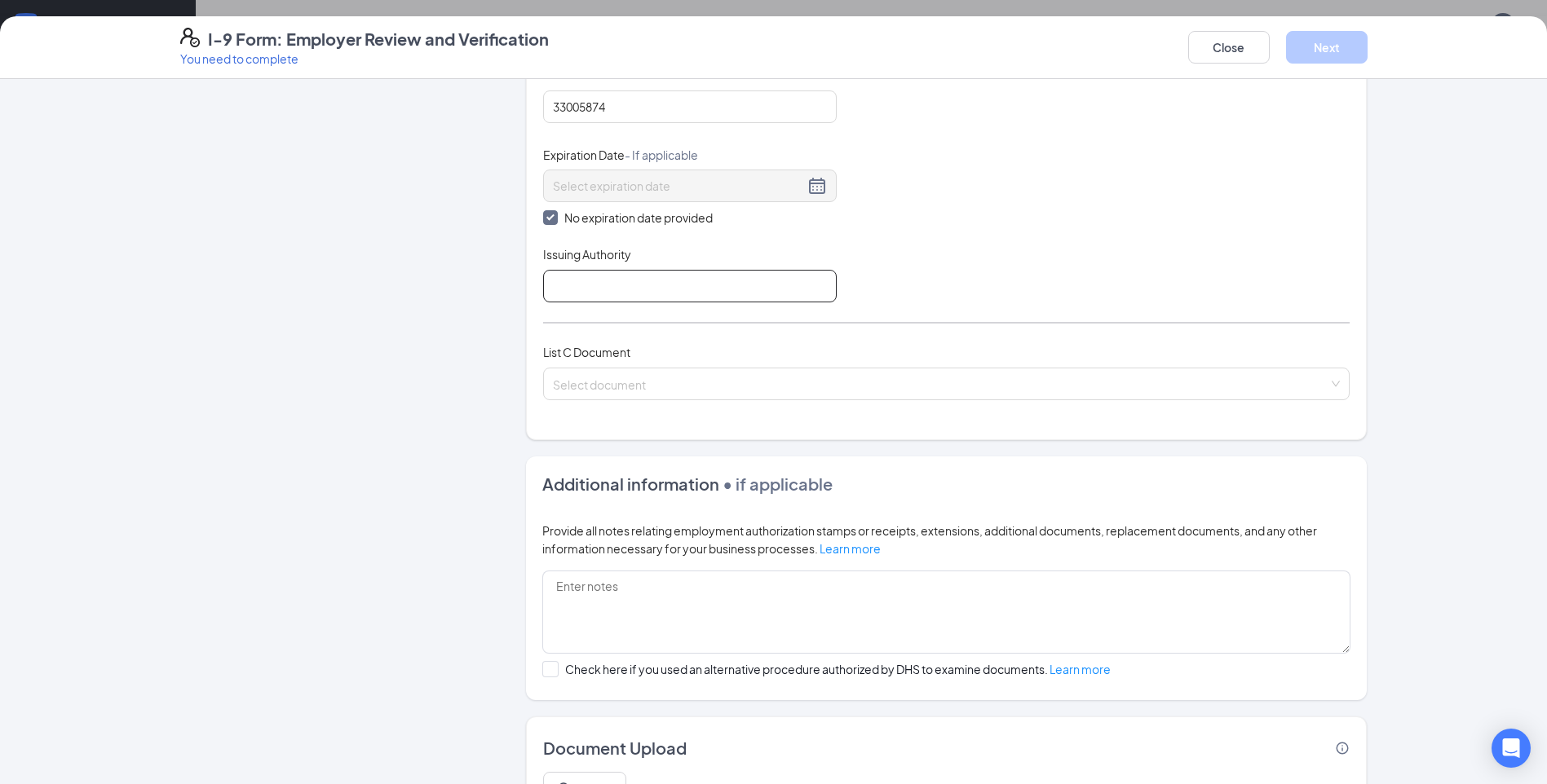
scroll to position [407, 0]
click at [810, 186] on div at bounding box center [690, 183] width 274 height 19
click at [550, 217] on span at bounding box center [550, 215] width 15 height 15
click at [550, 217] on input "No expiration date provided" at bounding box center [549, 213] width 11 height 11
checkbox input "false"
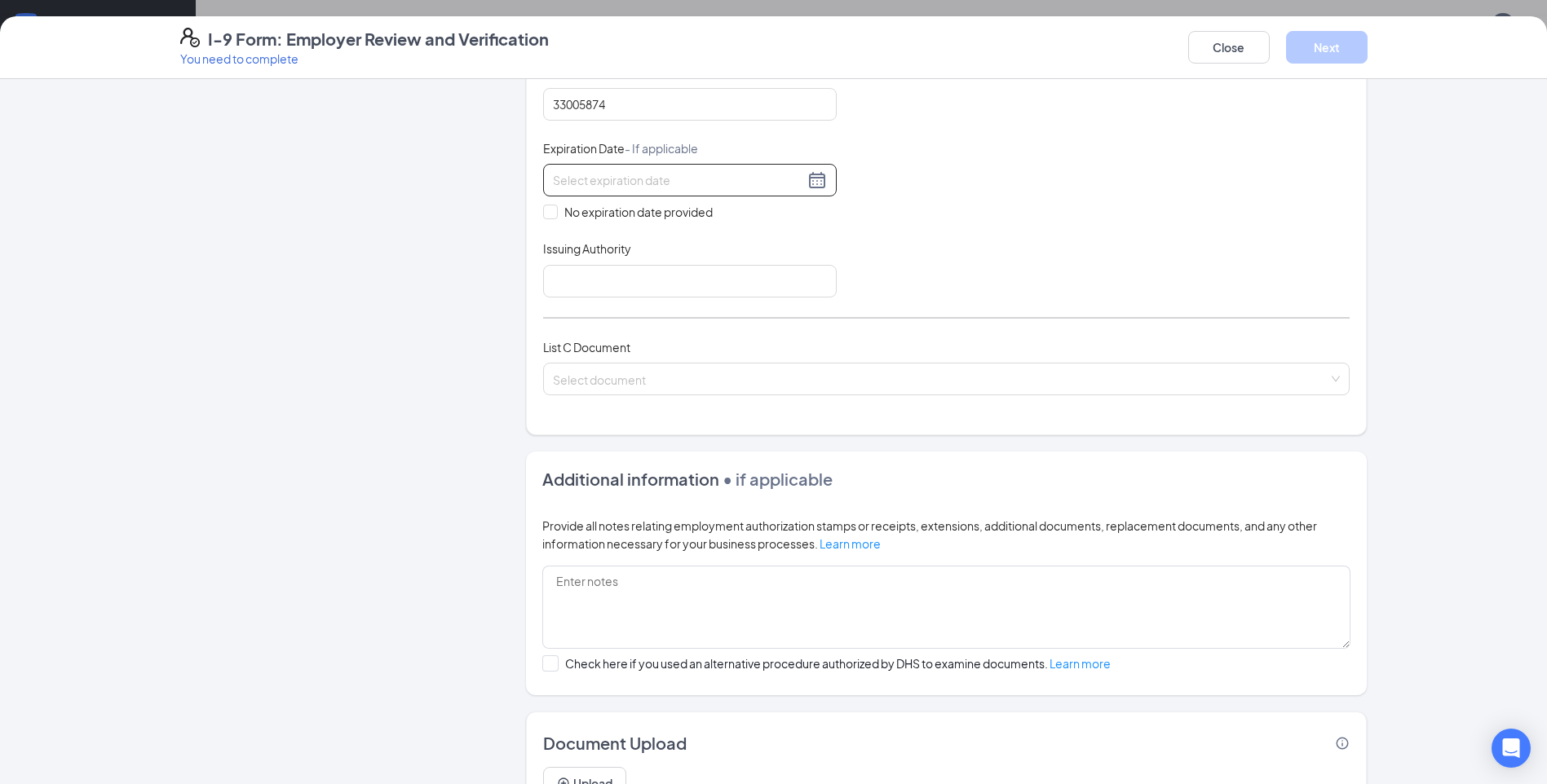
click at [817, 184] on div at bounding box center [690, 180] width 274 height 19
type input "04/05/2026"
click at [656, 443] on div "Today" at bounding box center [650, 433] width 229 height 32
type input "03/21/2026"
click at [618, 276] on div "3" at bounding box center [620, 276] width 19 height 19
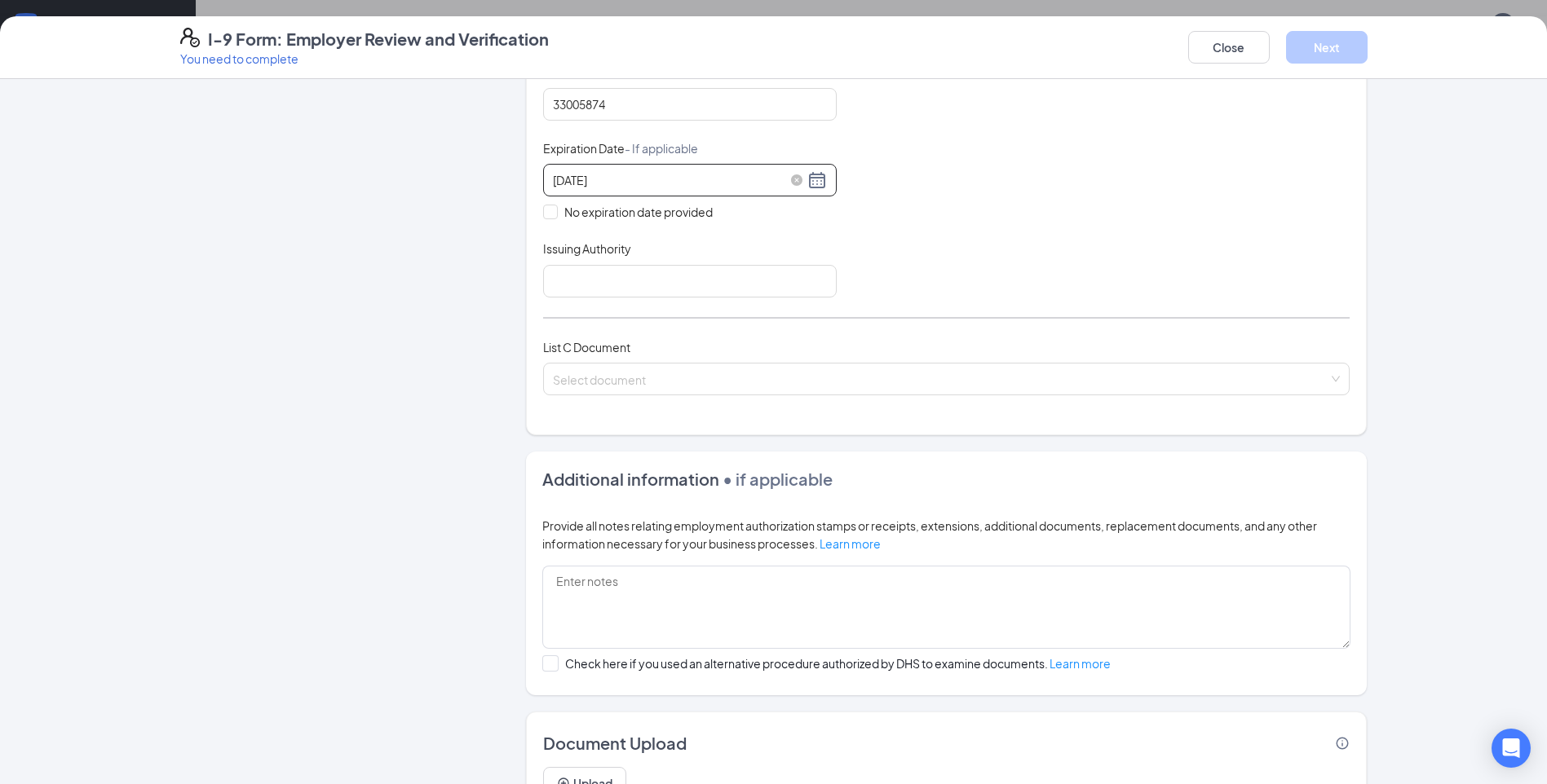
click at [810, 182] on div "03/03/2026" at bounding box center [690, 180] width 274 height 19
type input "03/31/2026"
click at [623, 374] on div "31" at bounding box center [620, 374] width 19 height 19
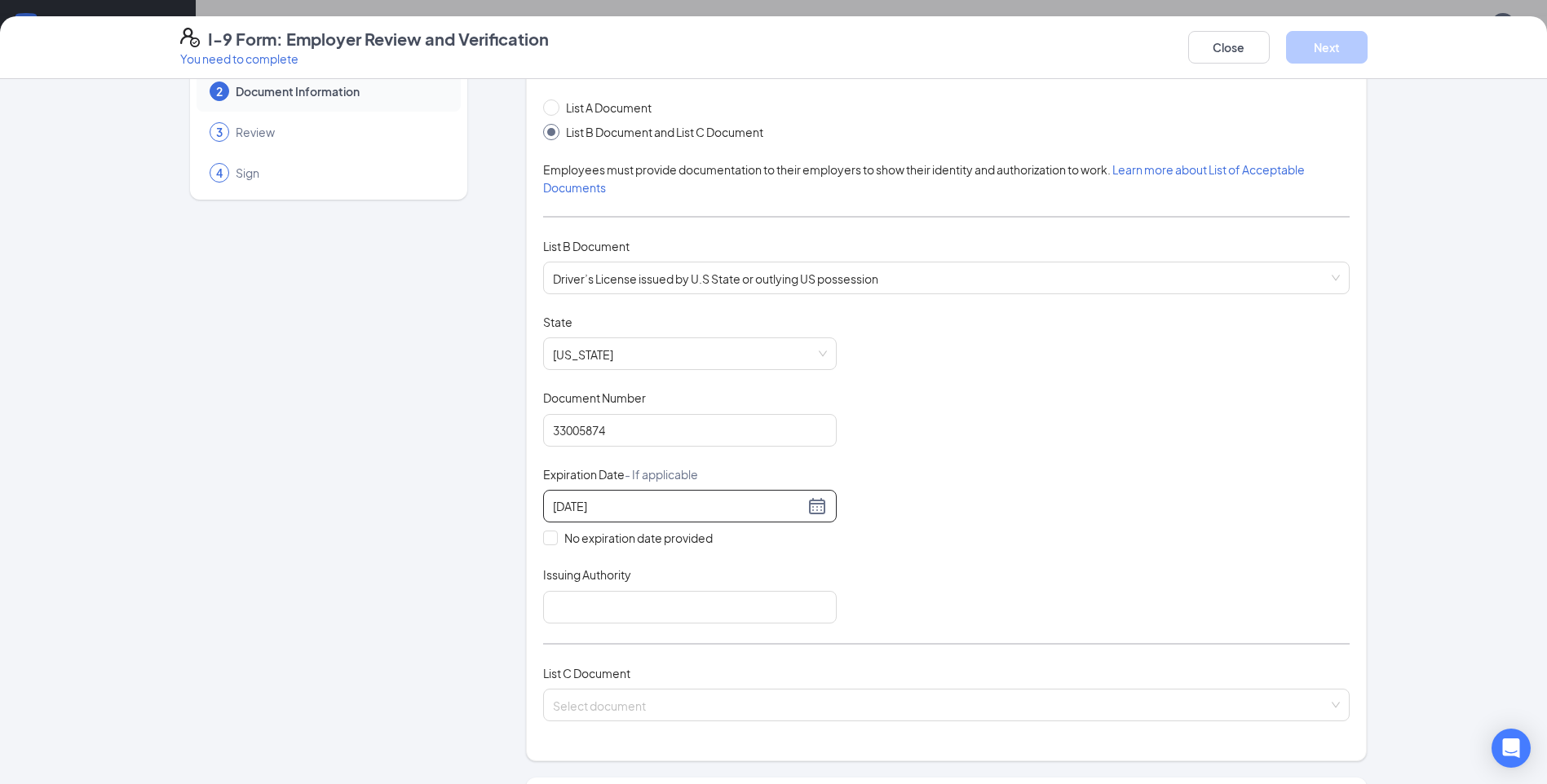
scroll to position [244, 0]
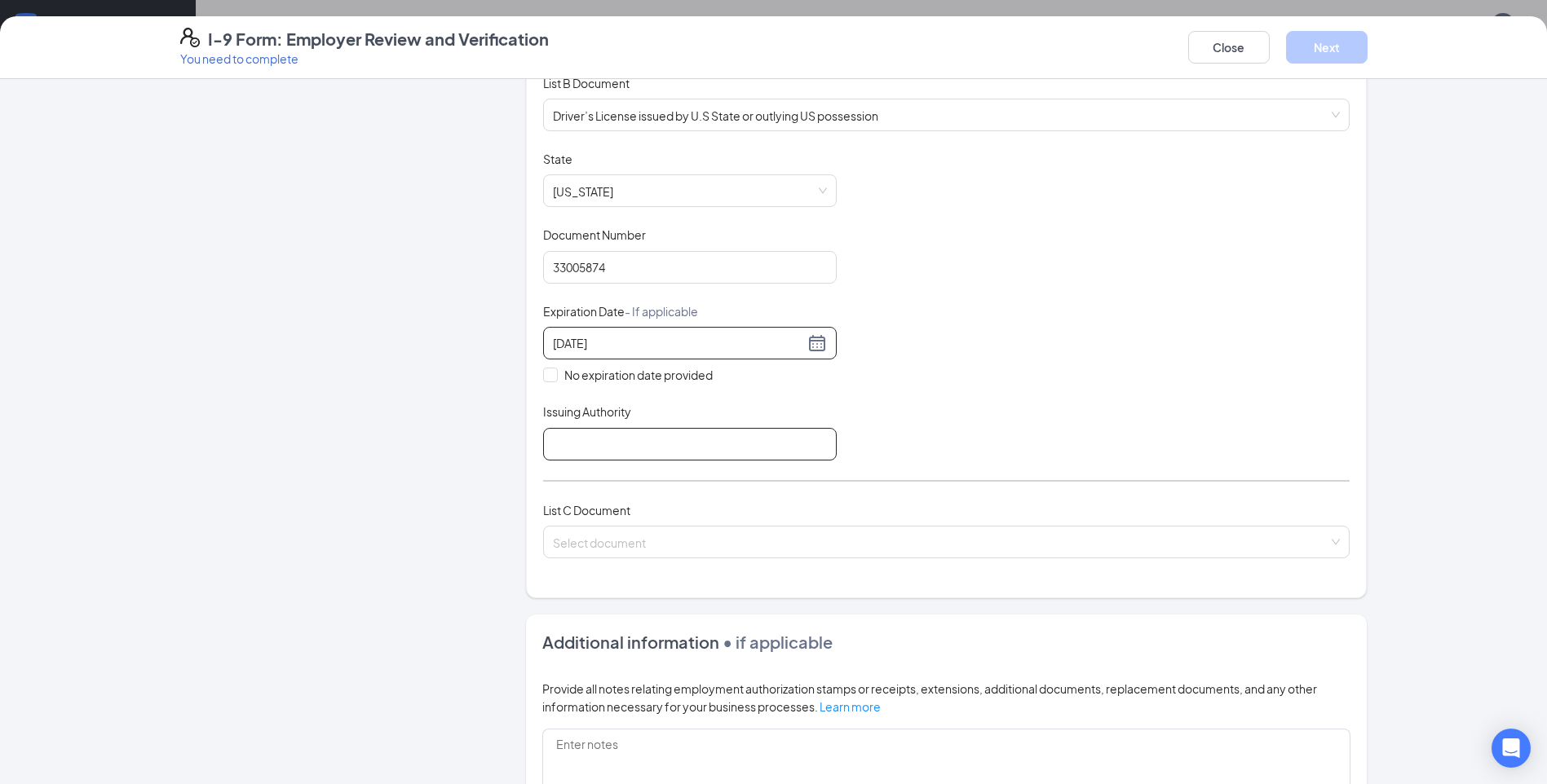
click at [675, 446] on input "Issuing Authority" at bounding box center [690, 443] width 294 height 32
type input "PENNDOT"
click at [647, 547] on input "search" at bounding box center [940, 539] width 776 height 25
click at [398, 498] on div "Employer Information 2 Document Information 3 Review 4 Sign" at bounding box center [329, 432] width 297 height 1162
click at [619, 540] on input "search" at bounding box center [940, 539] width 776 height 25
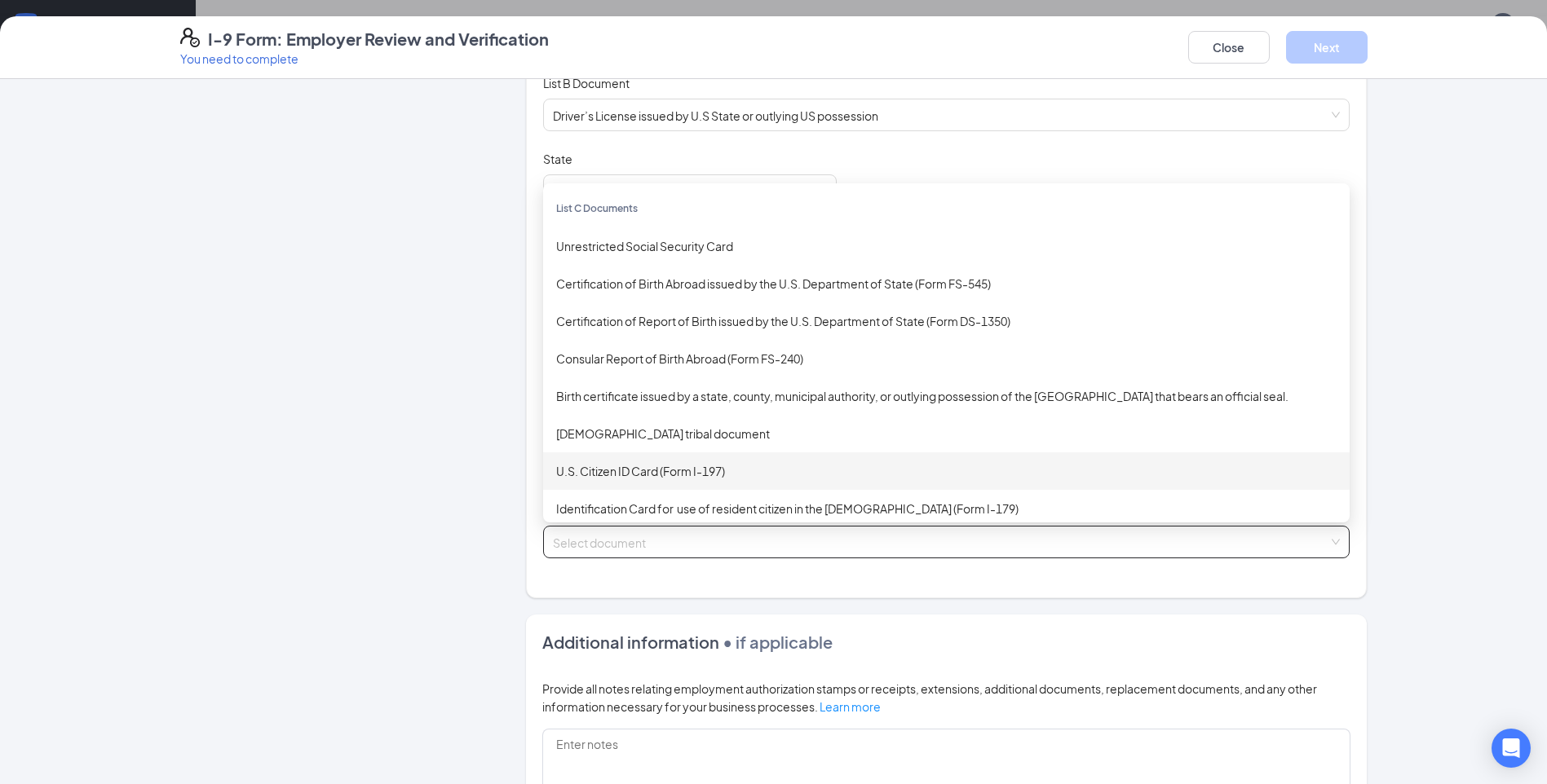
click at [297, 485] on div "Employer Information 2 Document Information 3 Review 4 Sign" at bounding box center [329, 432] width 297 height 1162
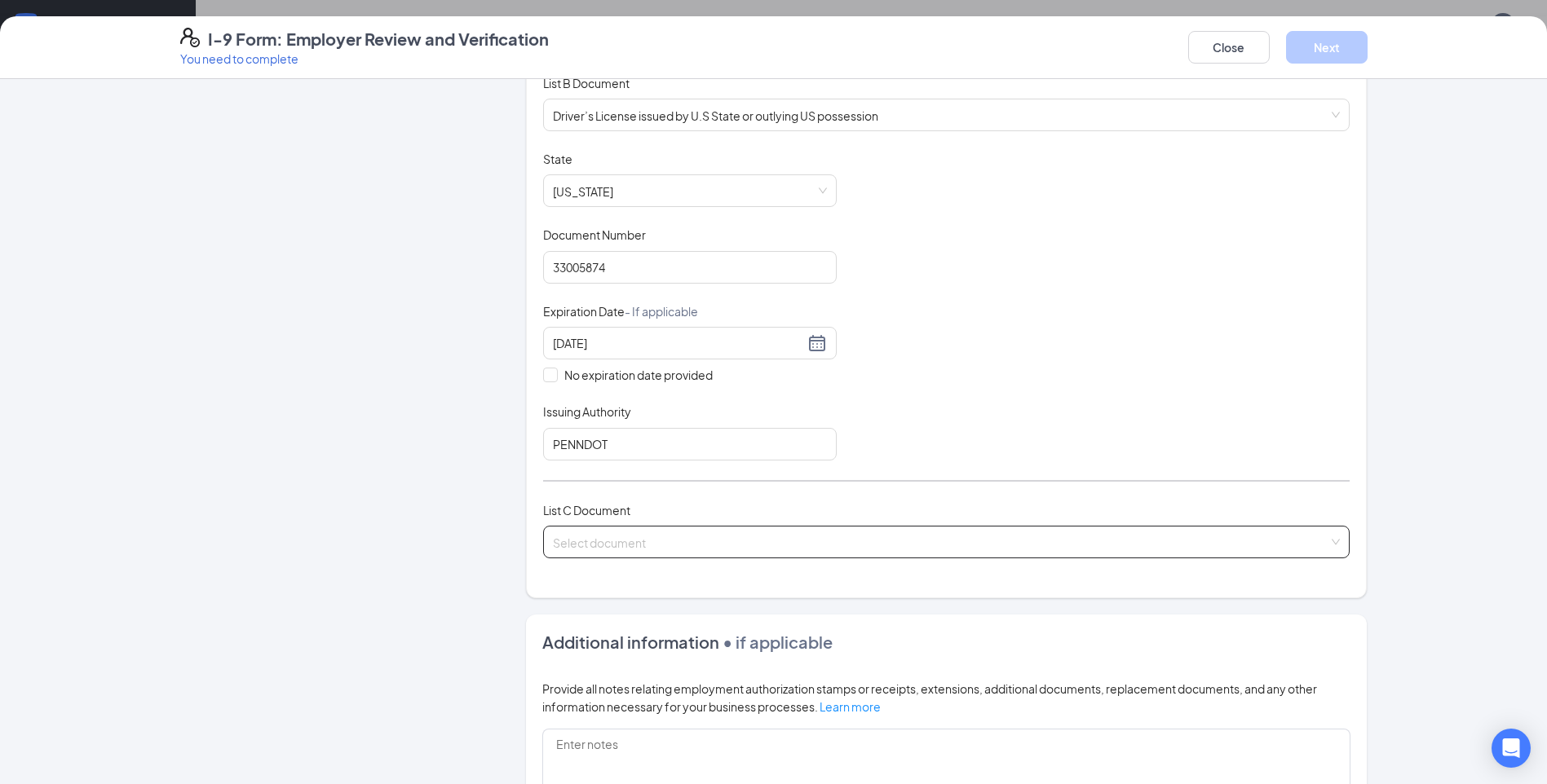
click at [568, 542] on input "search" at bounding box center [940, 539] width 776 height 25
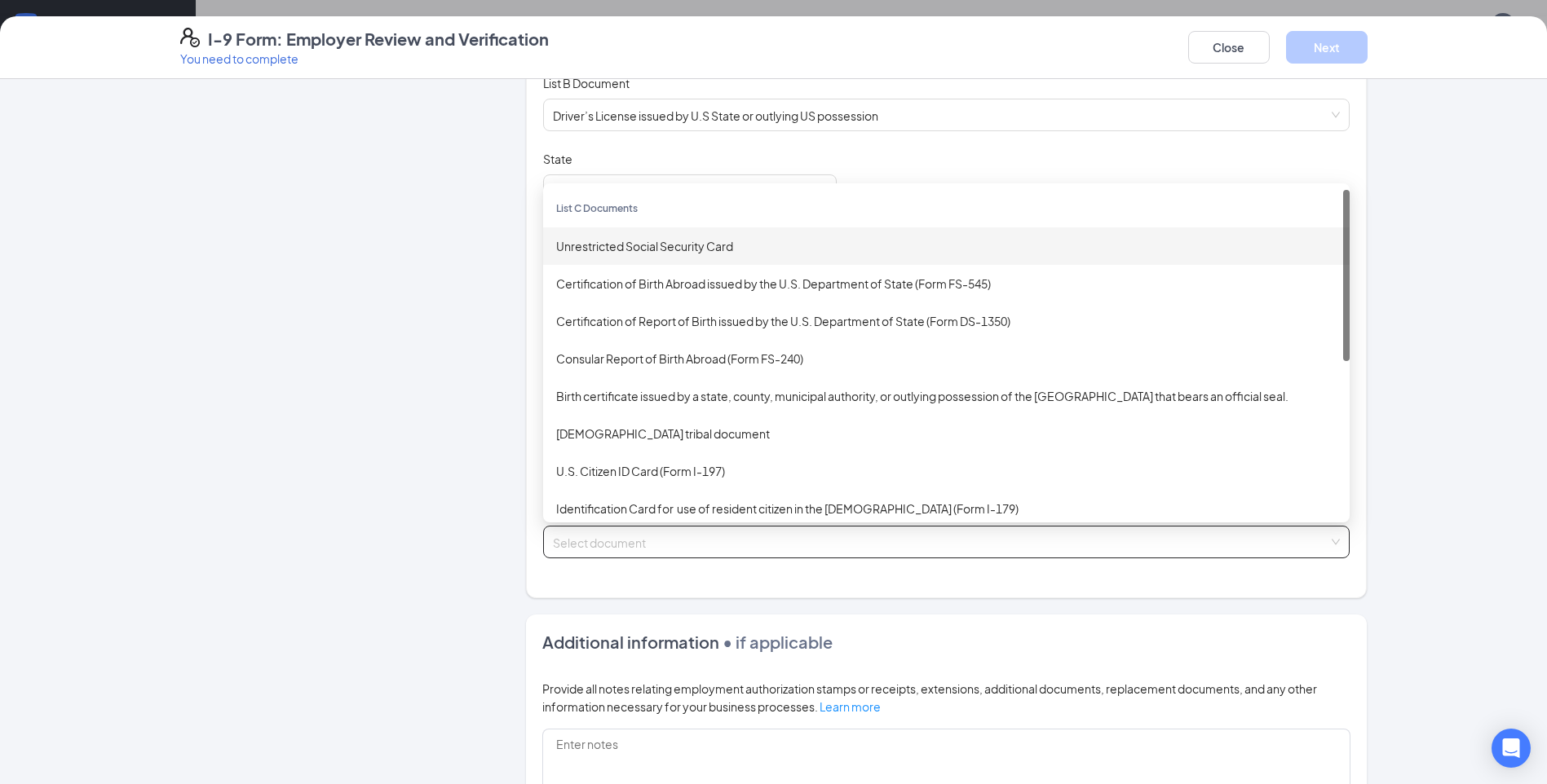
click at [680, 246] on div "Unrestricted Social Security Card" at bounding box center [947, 246] width 780 height 18
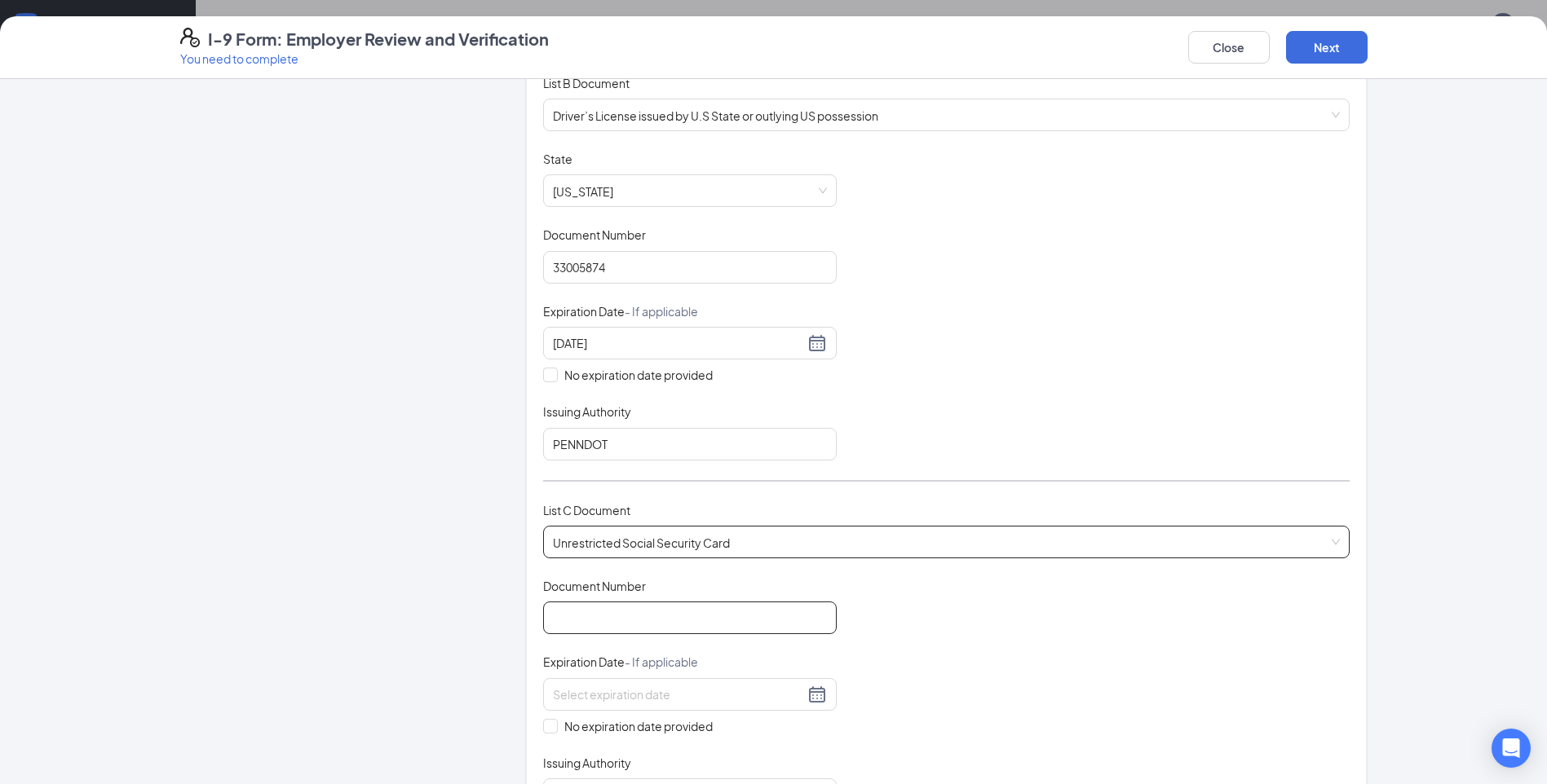
click at [628, 609] on input "Document Number" at bounding box center [690, 618] width 294 height 32
click at [557, 623] on input "Document Number" at bounding box center [690, 618] width 294 height 32
paste input "209-80-0305"
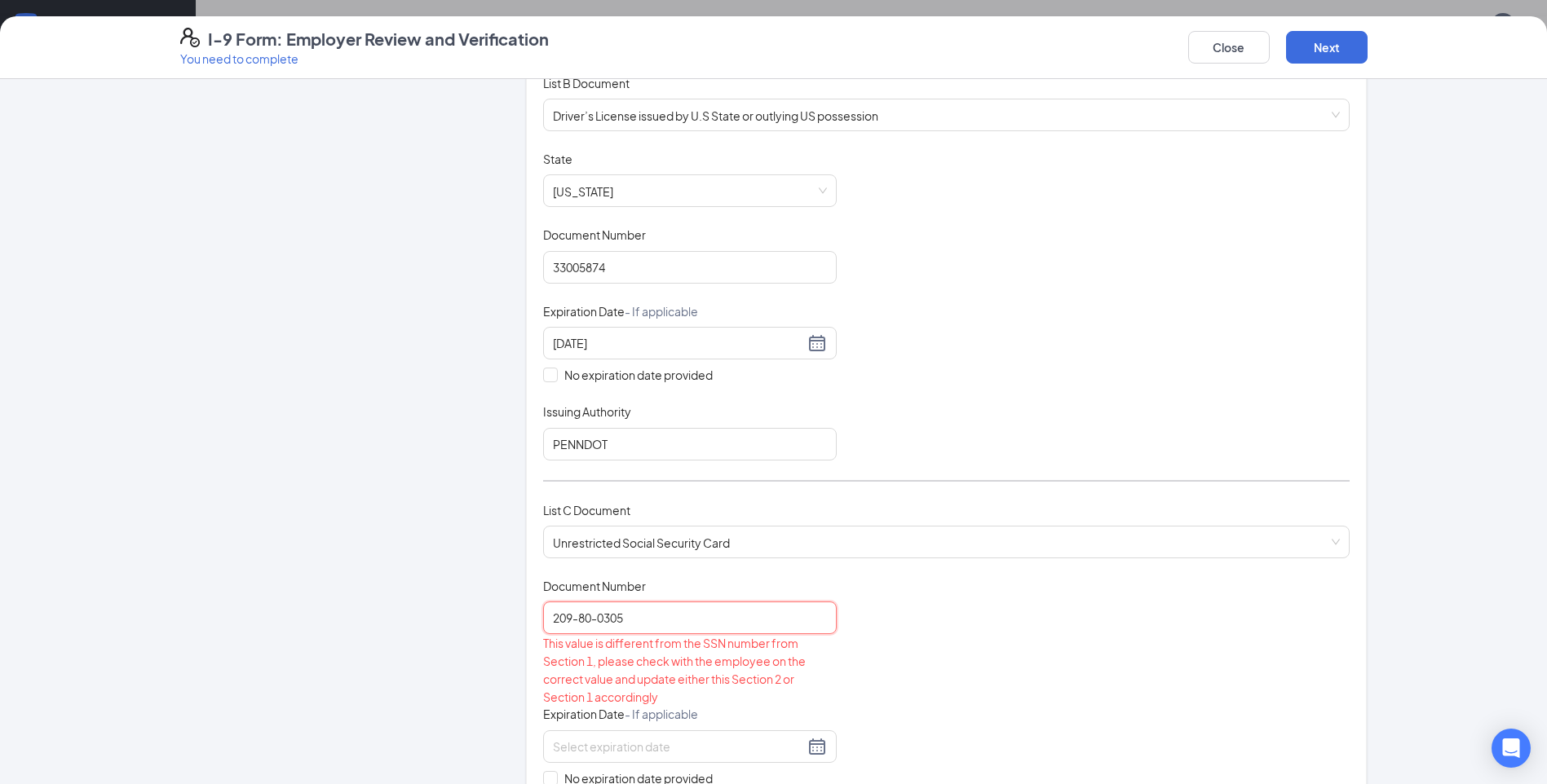
click at [593, 619] on input "209-80-0305" at bounding box center [690, 618] width 294 height 32
click at [574, 619] on input "209-800305" at bounding box center [690, 618] width 294 height 32
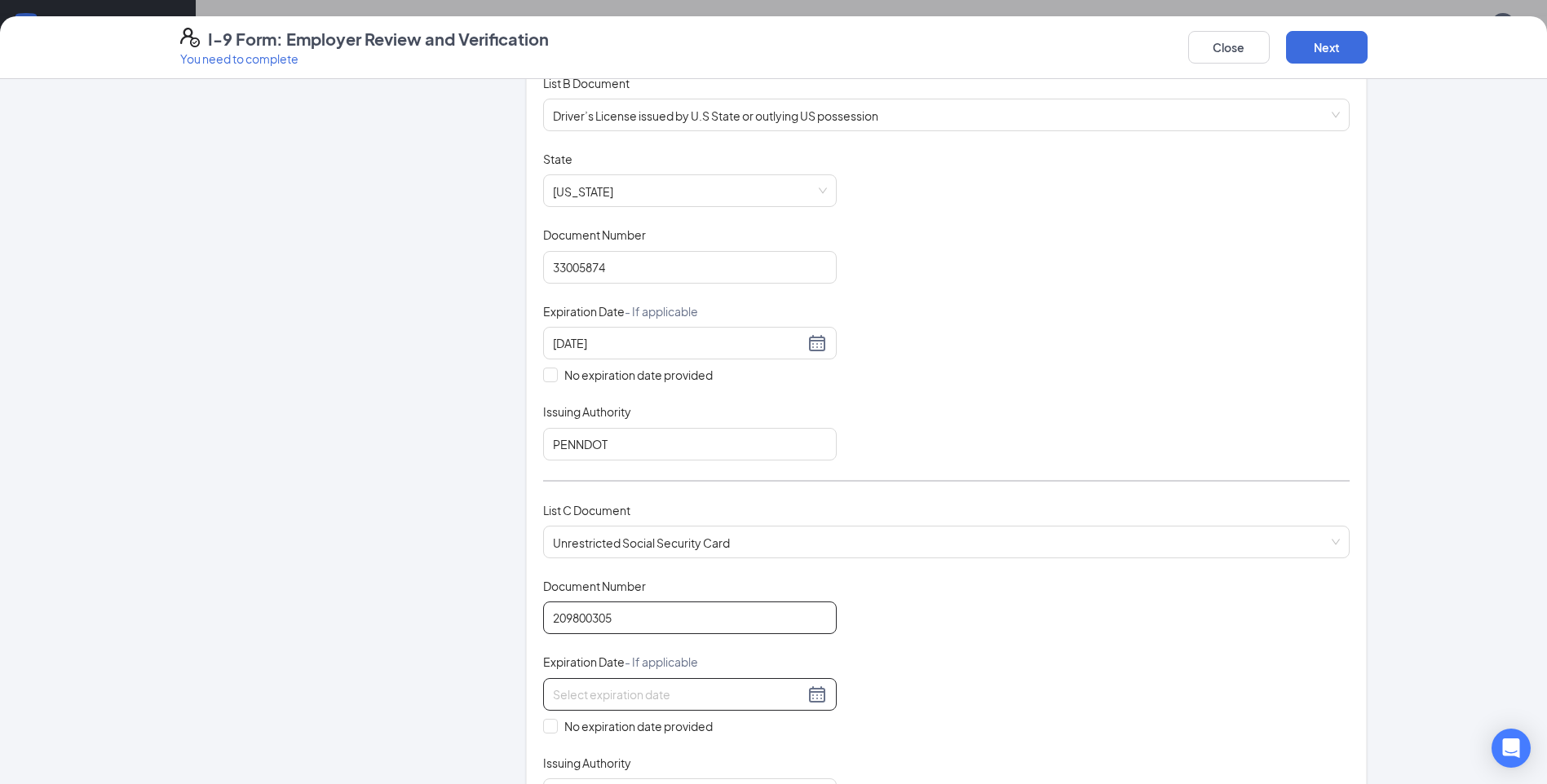
type input "209800305"
click at [650, 704] on div at bounding box center [690, 694] width 294 height 32
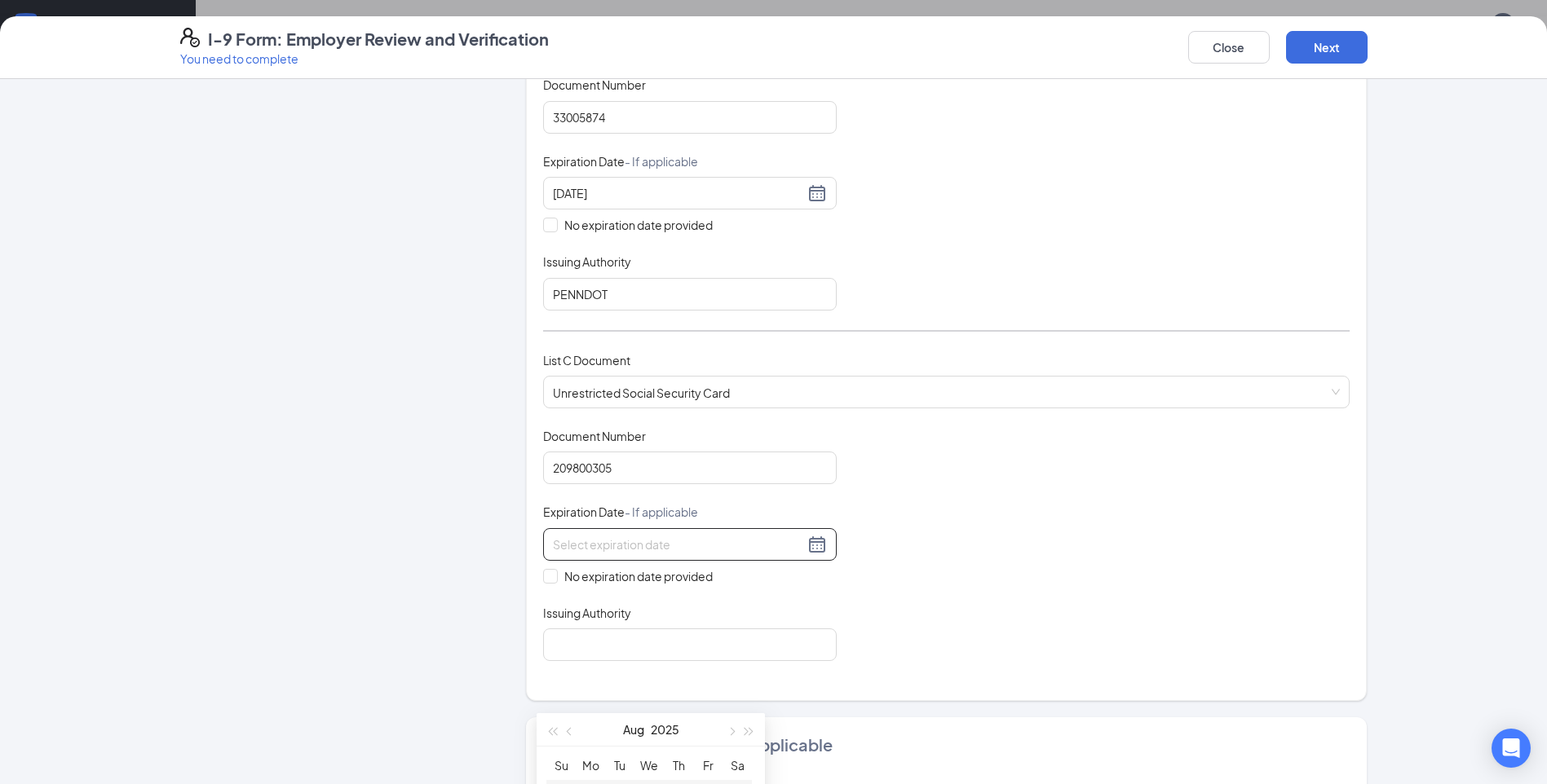
scroll to position [407, 0]
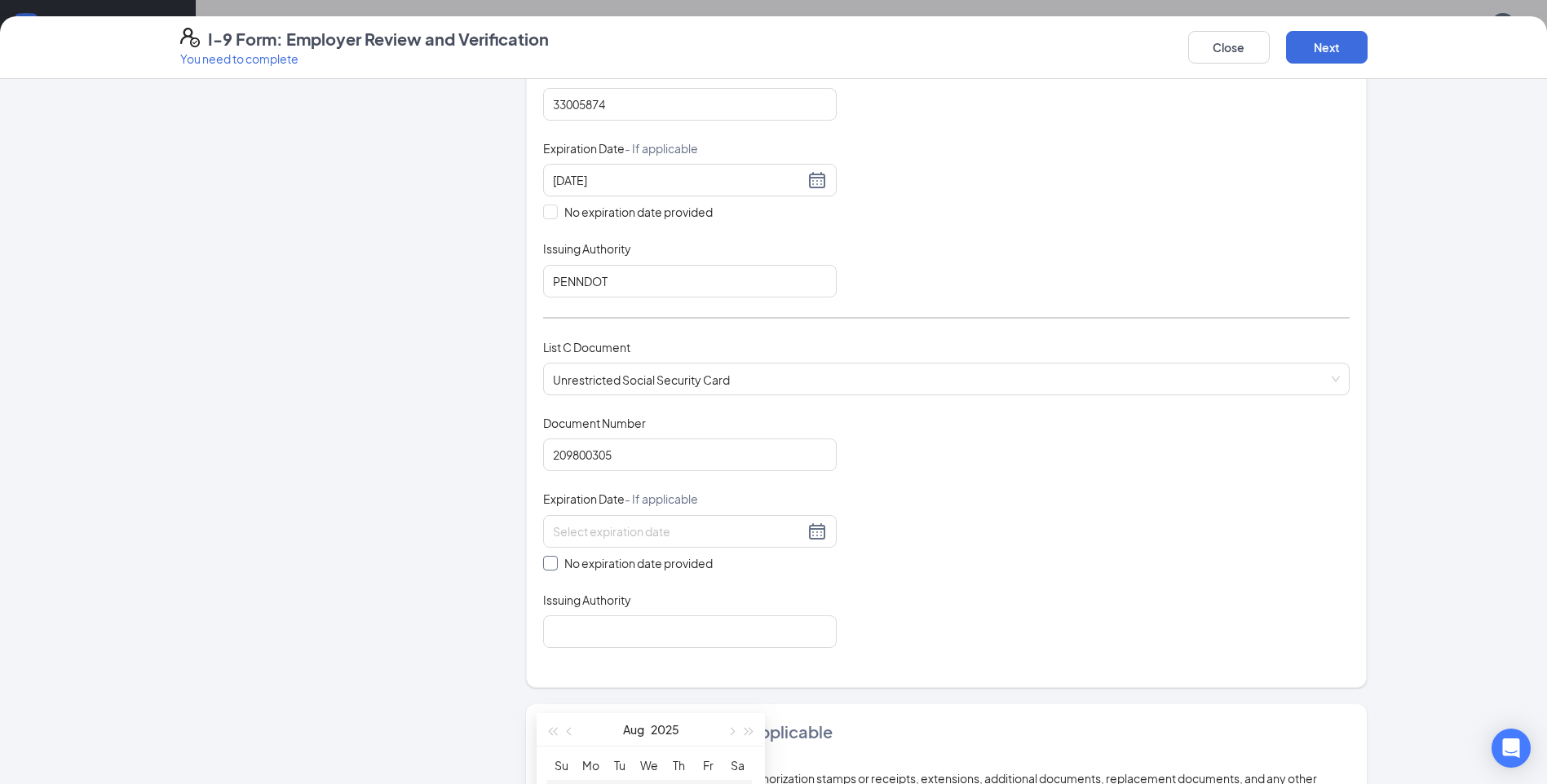
click at [548, 559] on input "No expiration date provided" at bounding box center [549, 562] width 11 height 11
checkbox input "true"
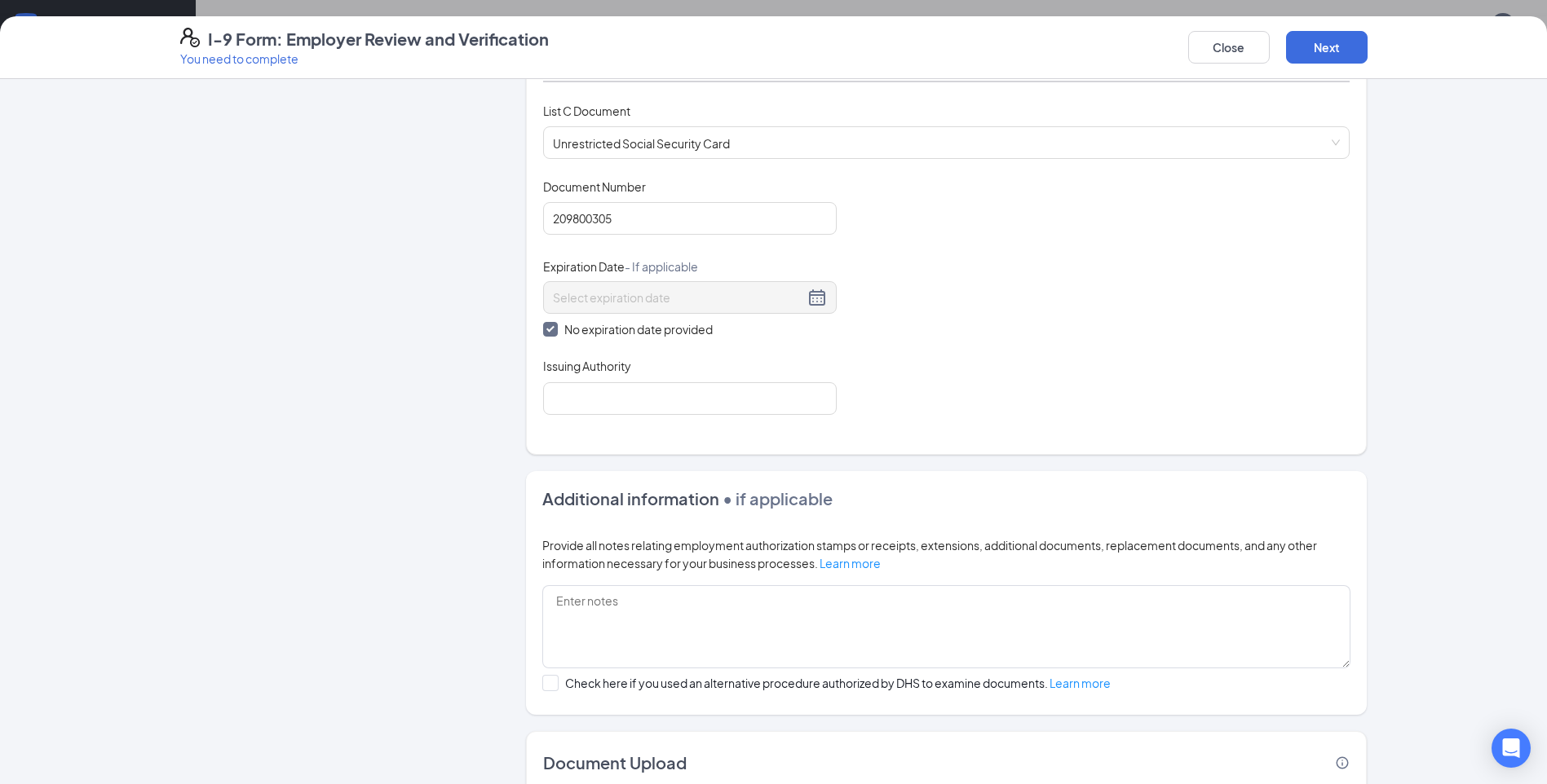
scroll to position [652, 0]
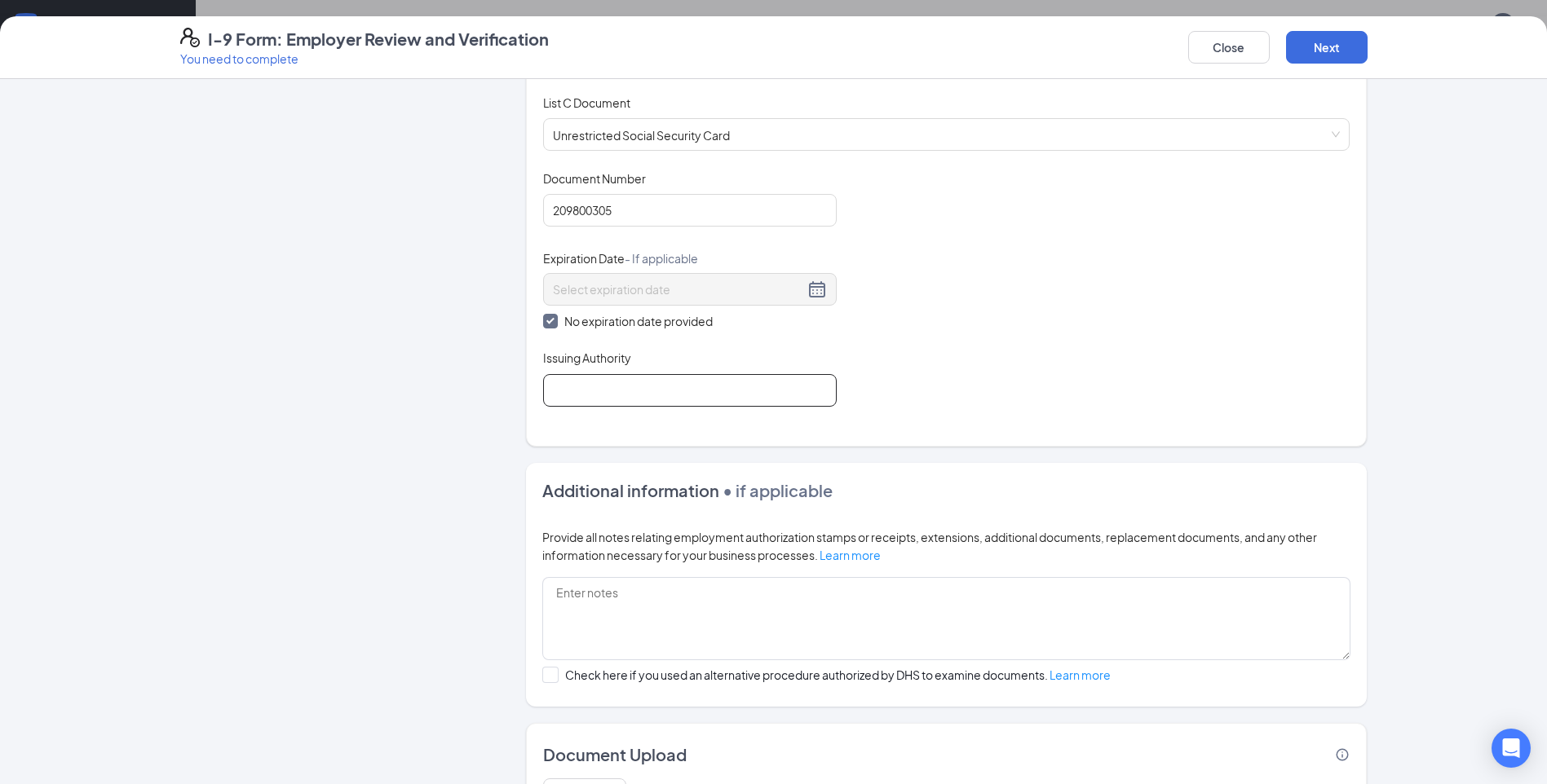
click at [571, 400] on input "Issuing Authority" at bounding box center [690, 390] width 294 height 32
type input "SSA"
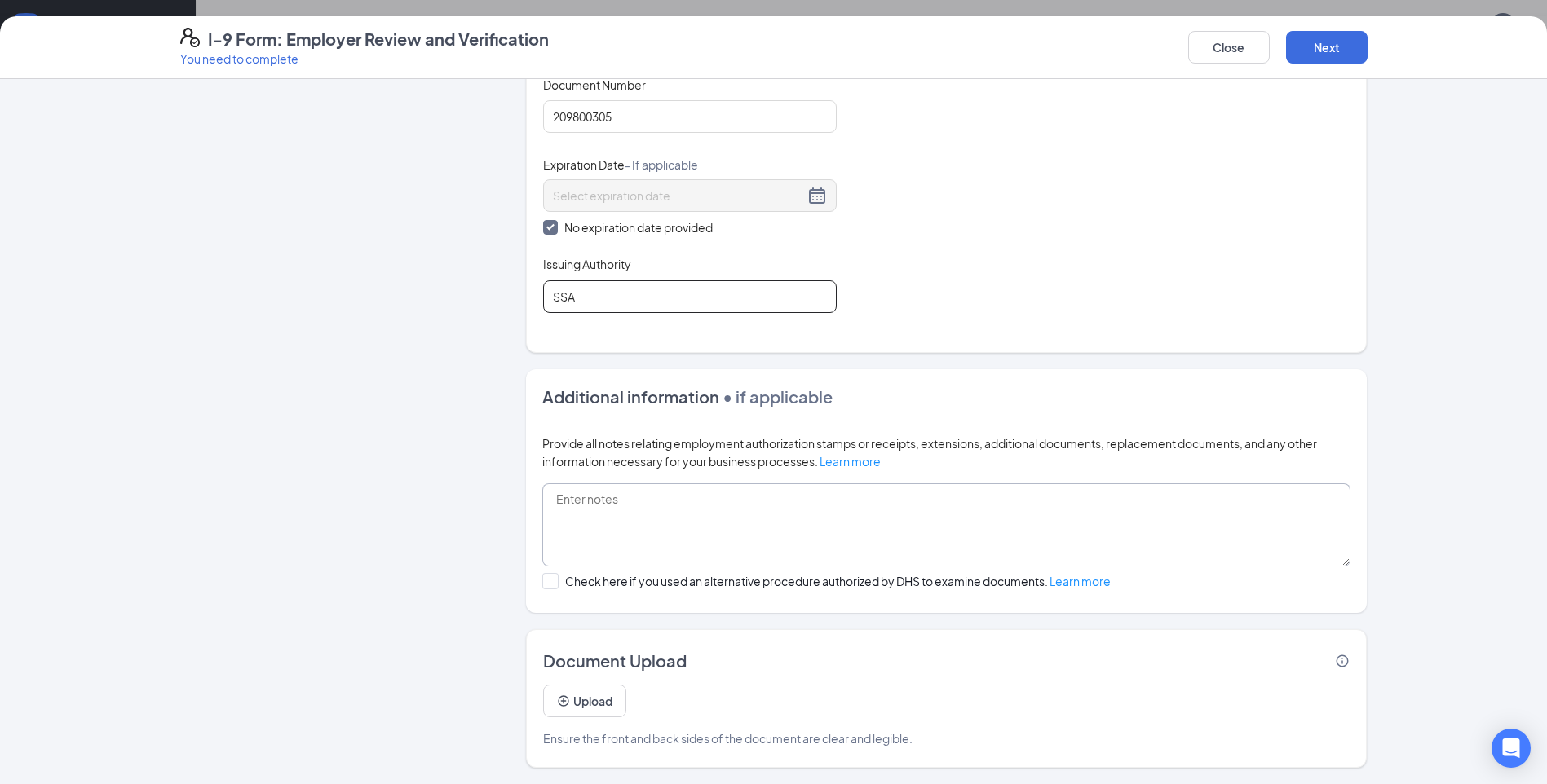
scroll to position [204, 0]
click at [1332, 43] on button "Next" at bounding box center [1326, 46] width 82 height 32
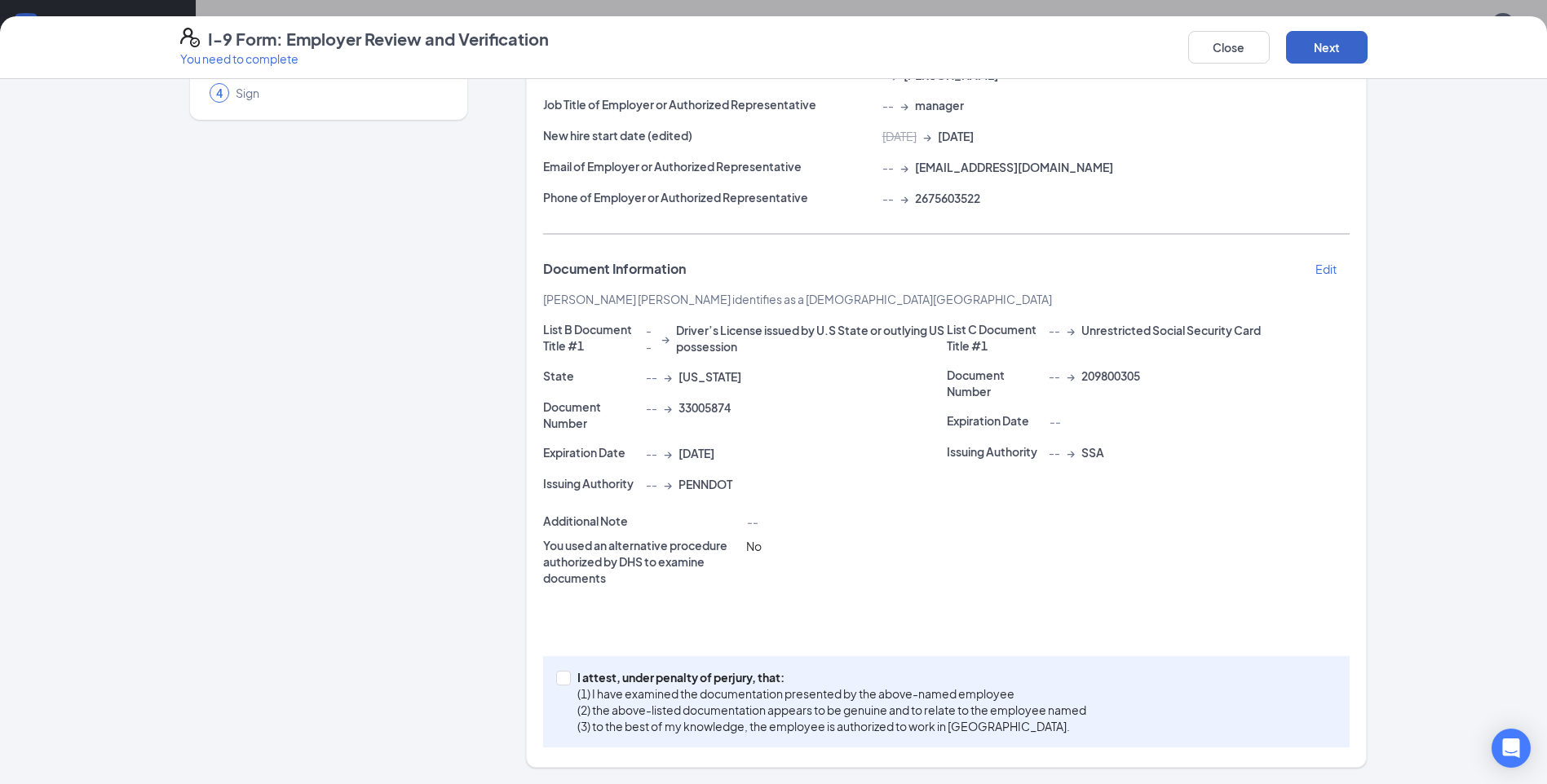
scroll to position [161, 0]
click at [557, 676] on input "I attest, under penalty of perjury, that: (1) I have examined the documentation…" at bounding box center [562, 676] width 11 height 11
checkbox input "true"
click at [1326, 53] on button "Next" at bounding box center [1326, 46] width 82 height 32
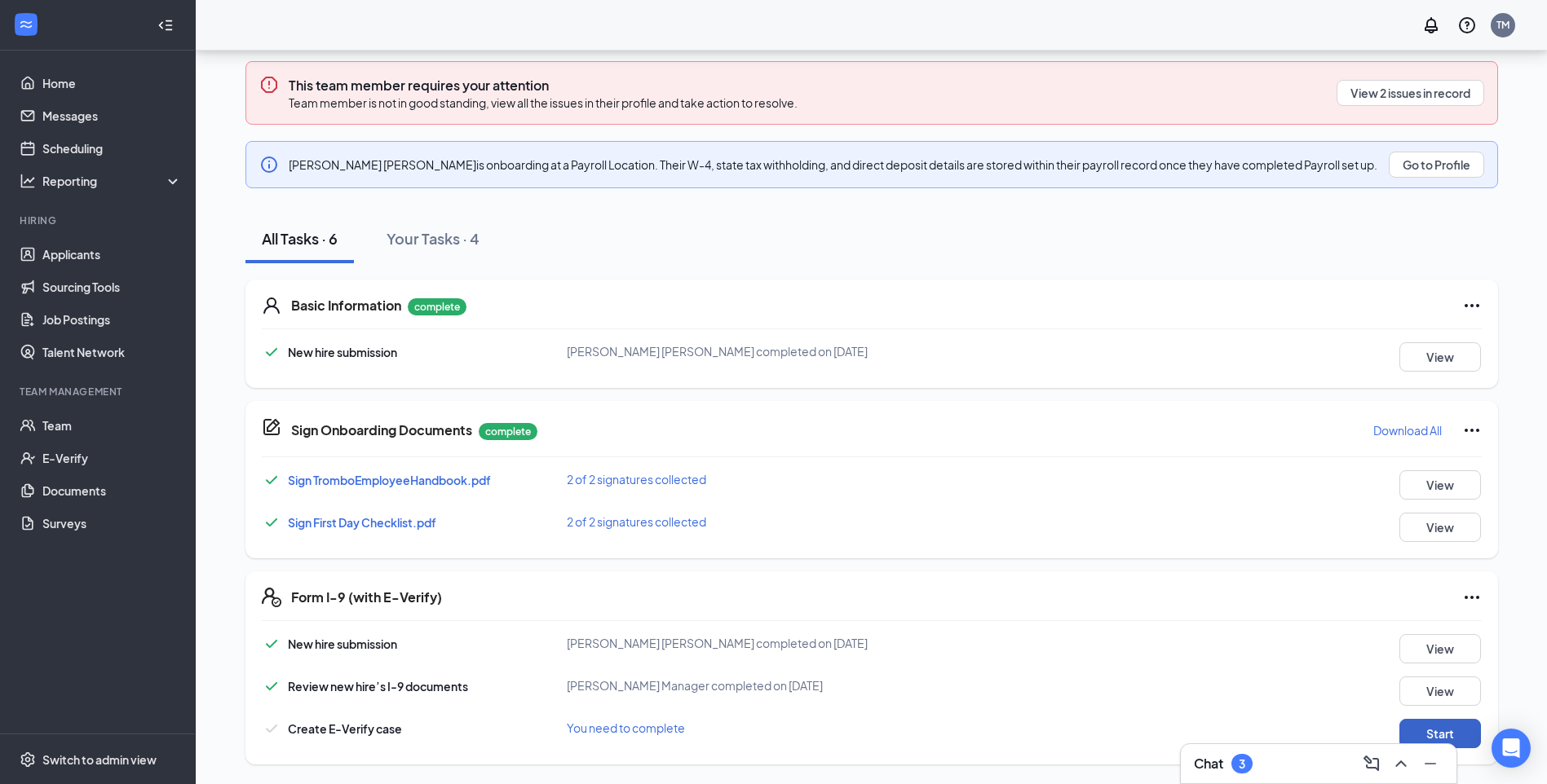
click at [1449, 732] on button "Start" at bounding box center [1440, 733] width 82 height 29
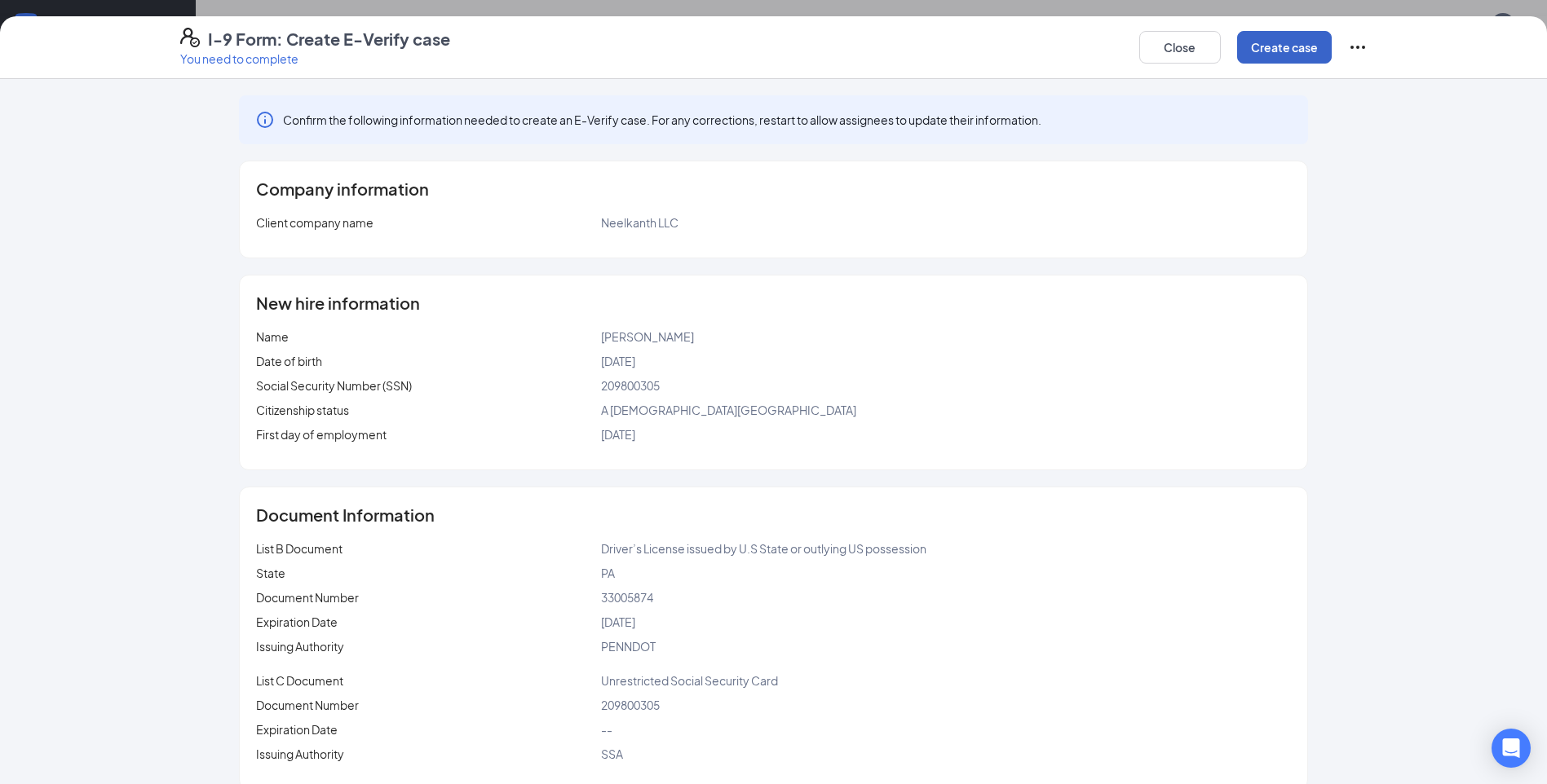
click at [1269, 46] on button "Create case" at bounding box center [1284, 46] width 95 height 32
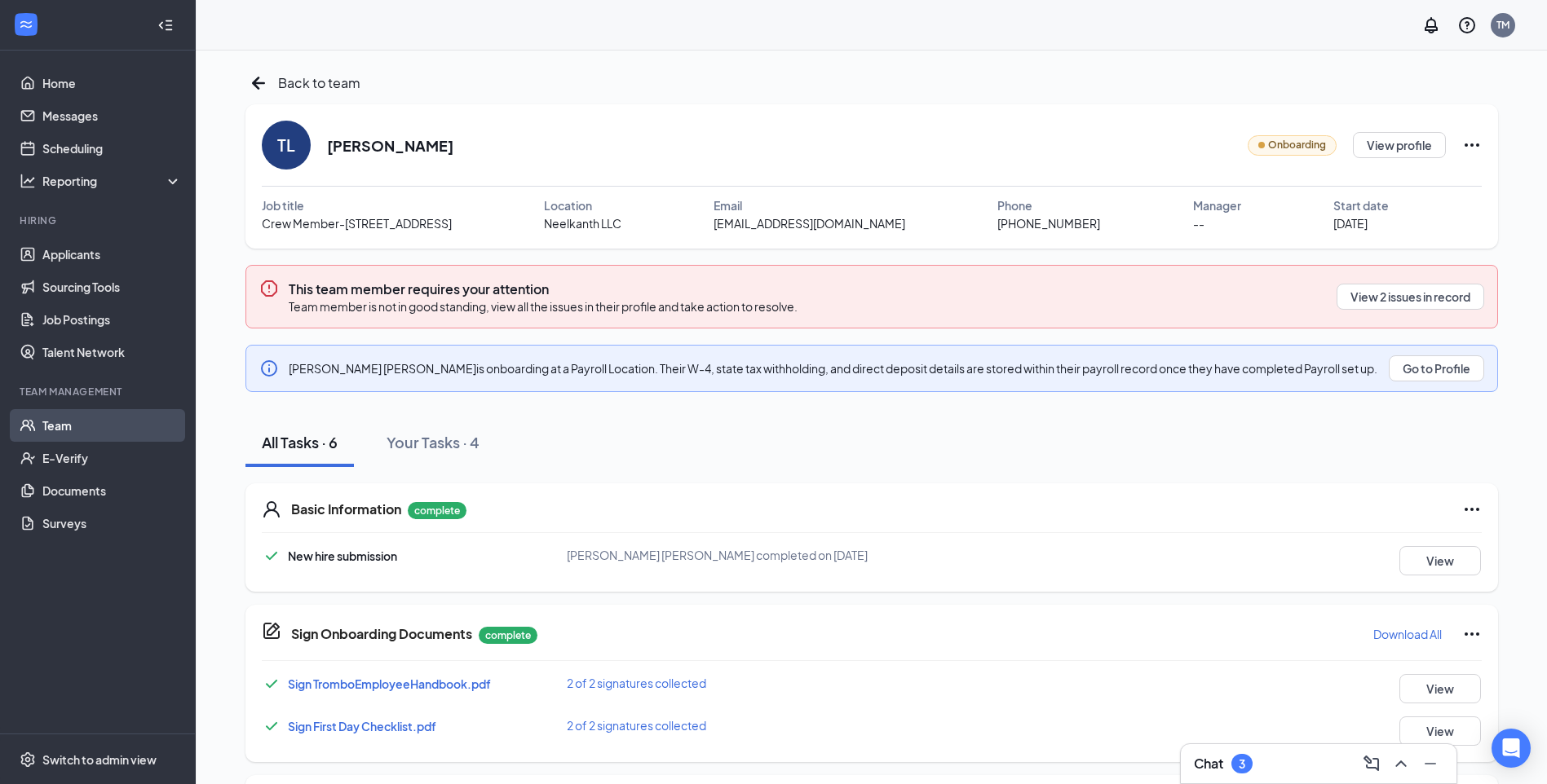
click at [73, 427] on link "Team" at bounding box center [111, 425] width 139 height 32
click at [1418, 364] on button "Go to Profile" at bounding box center [1436, 369] width 96 height 26
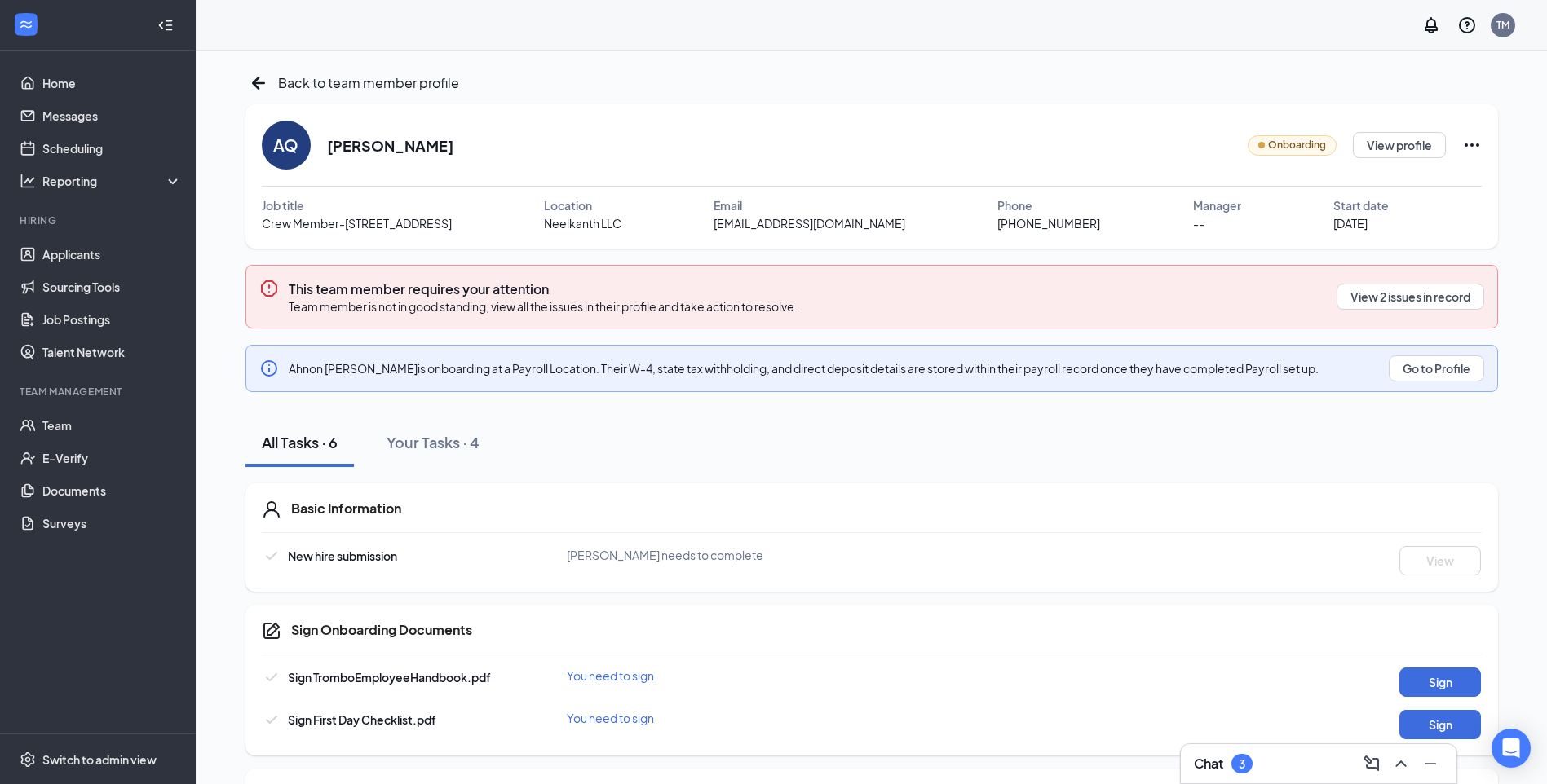
click at [1466, 148] on icon "Ellipses" at bounding box center [1472, 145] width 19 height 19
click at [1387, 188] on div "Share onboarding link" at bounding box center [1421, 182] width 233 height 17
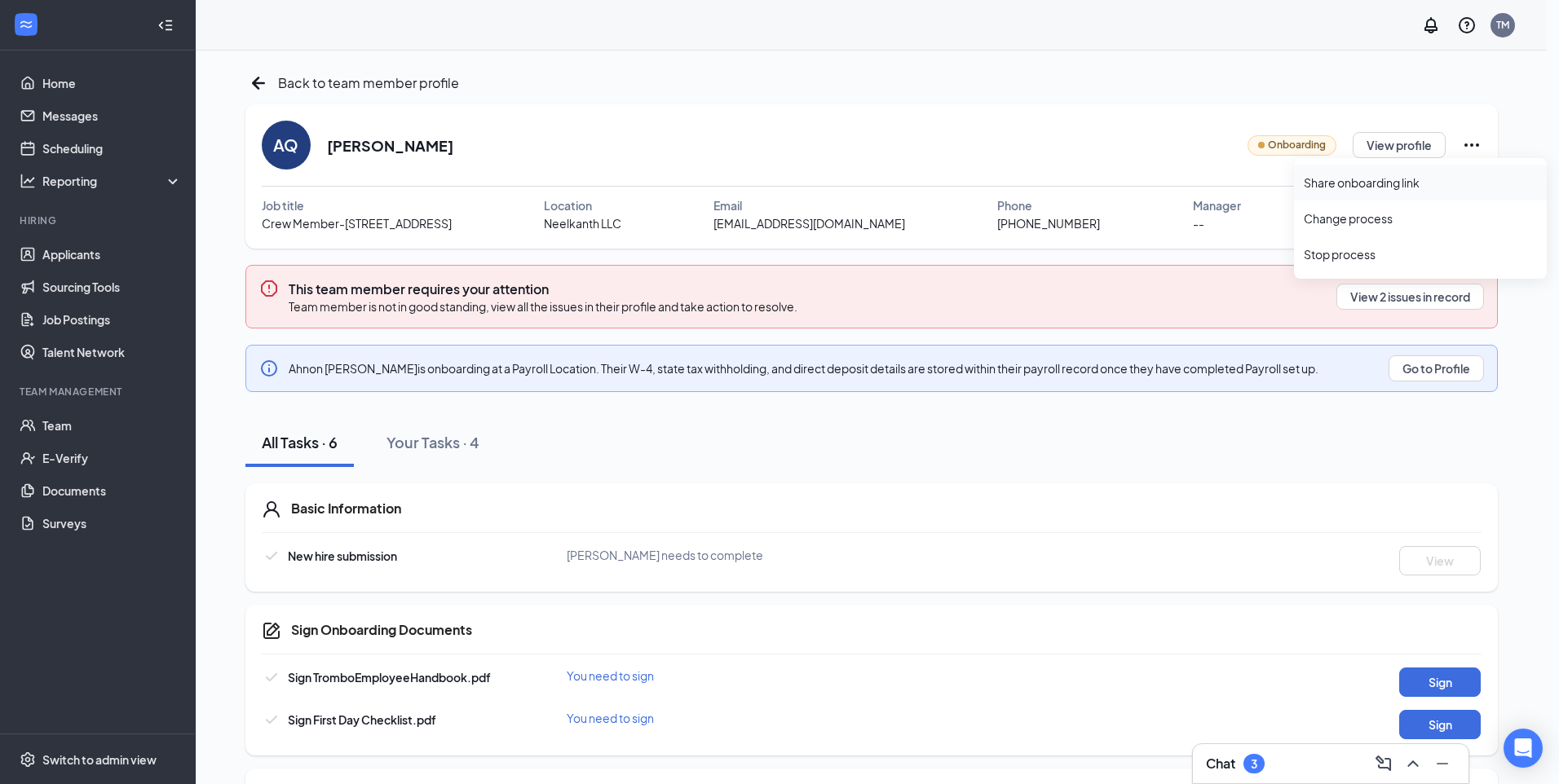
type textarea "Hi [PERSON_NAME], This is a gentle reminder to complete your onboarding before …"
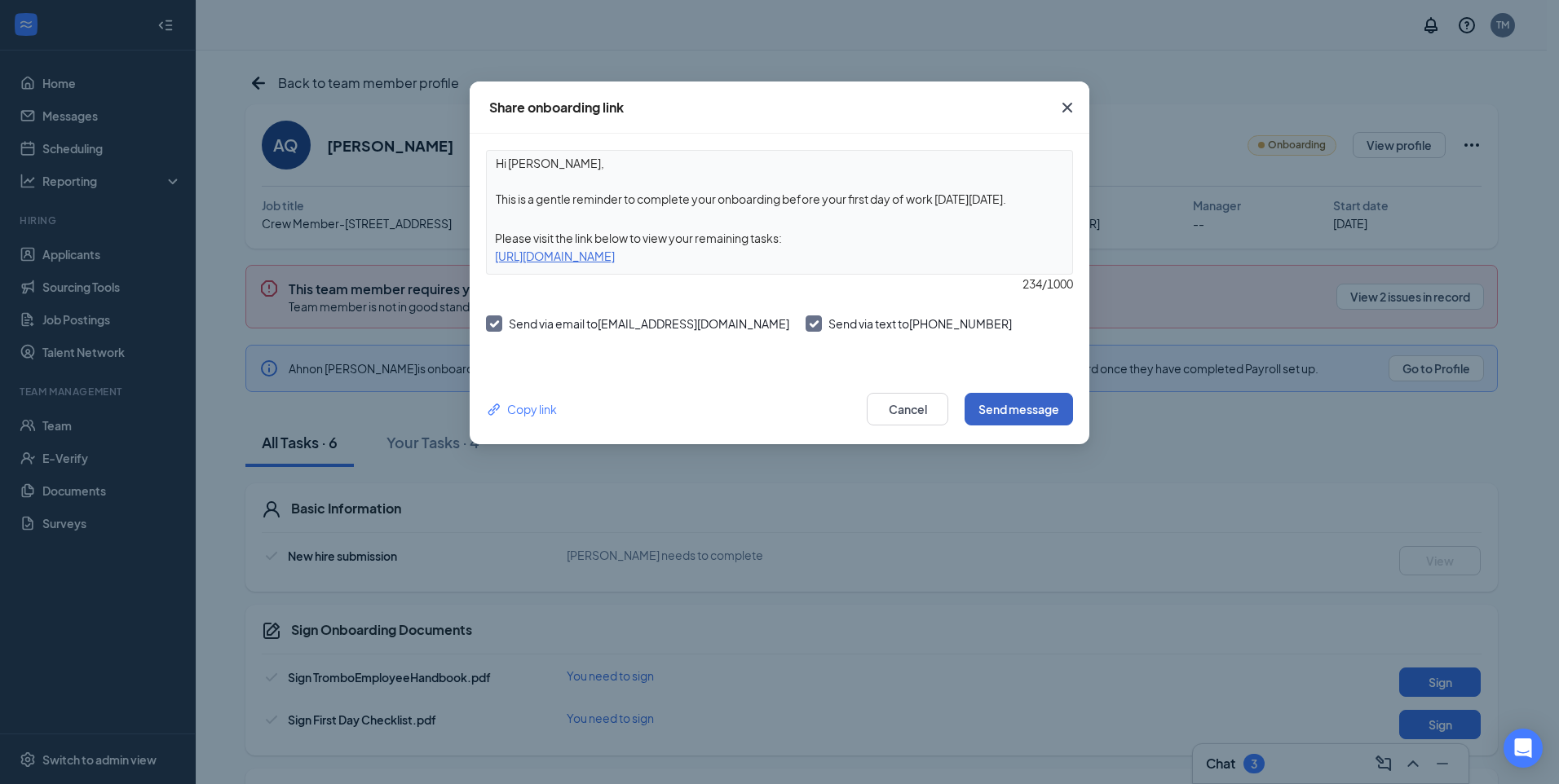
click at [1001, 414] on button "Send message" at bounding box center [1019, 408] width 109 height 32
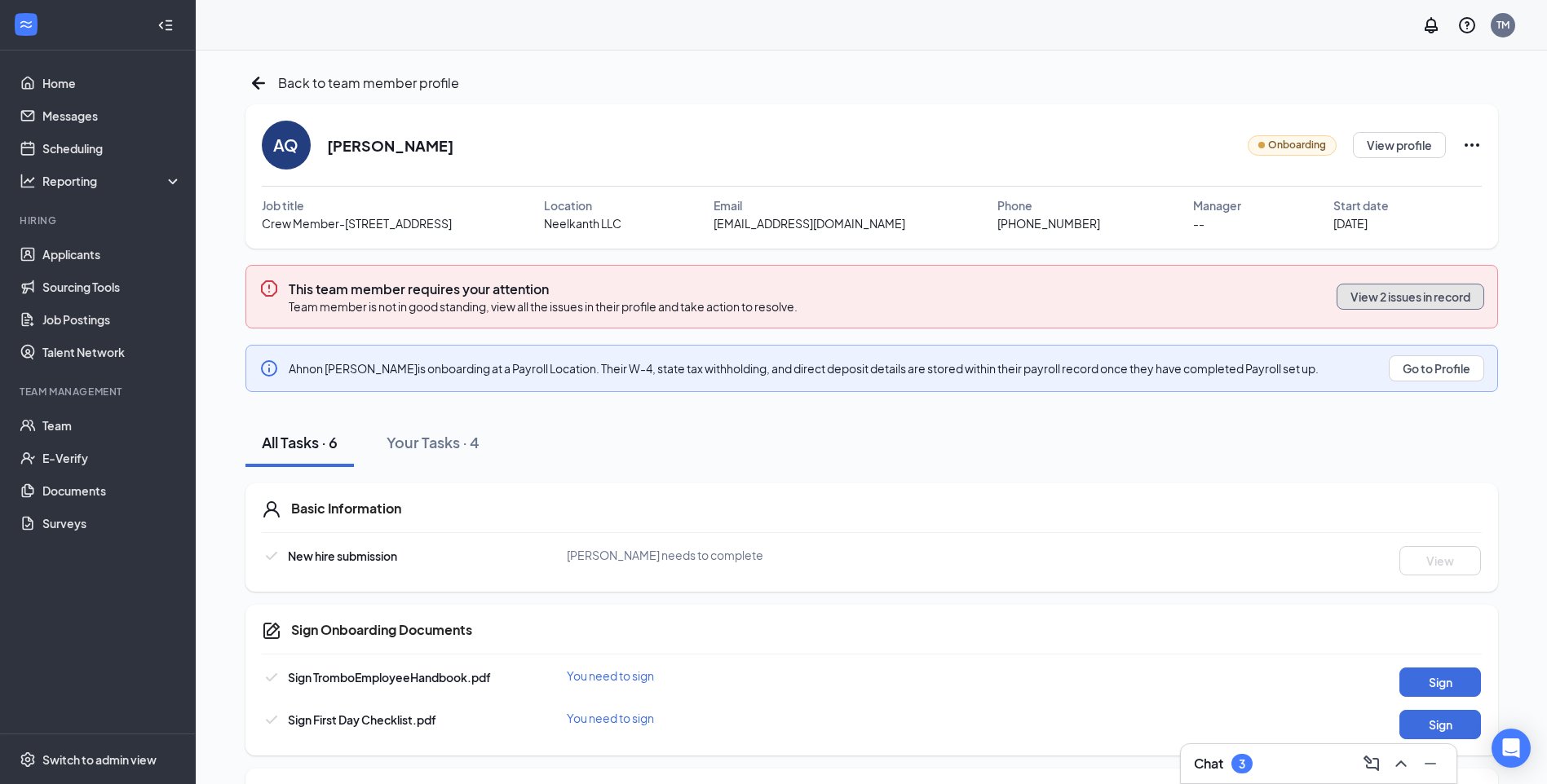
click at [1398, 296] on button "View 2 issues in record" at bounding box center [1410, 297] width 147 height 26
click at [1401, 146] on button "View profile" at bounding box center [1399, 145] width 93 height 26
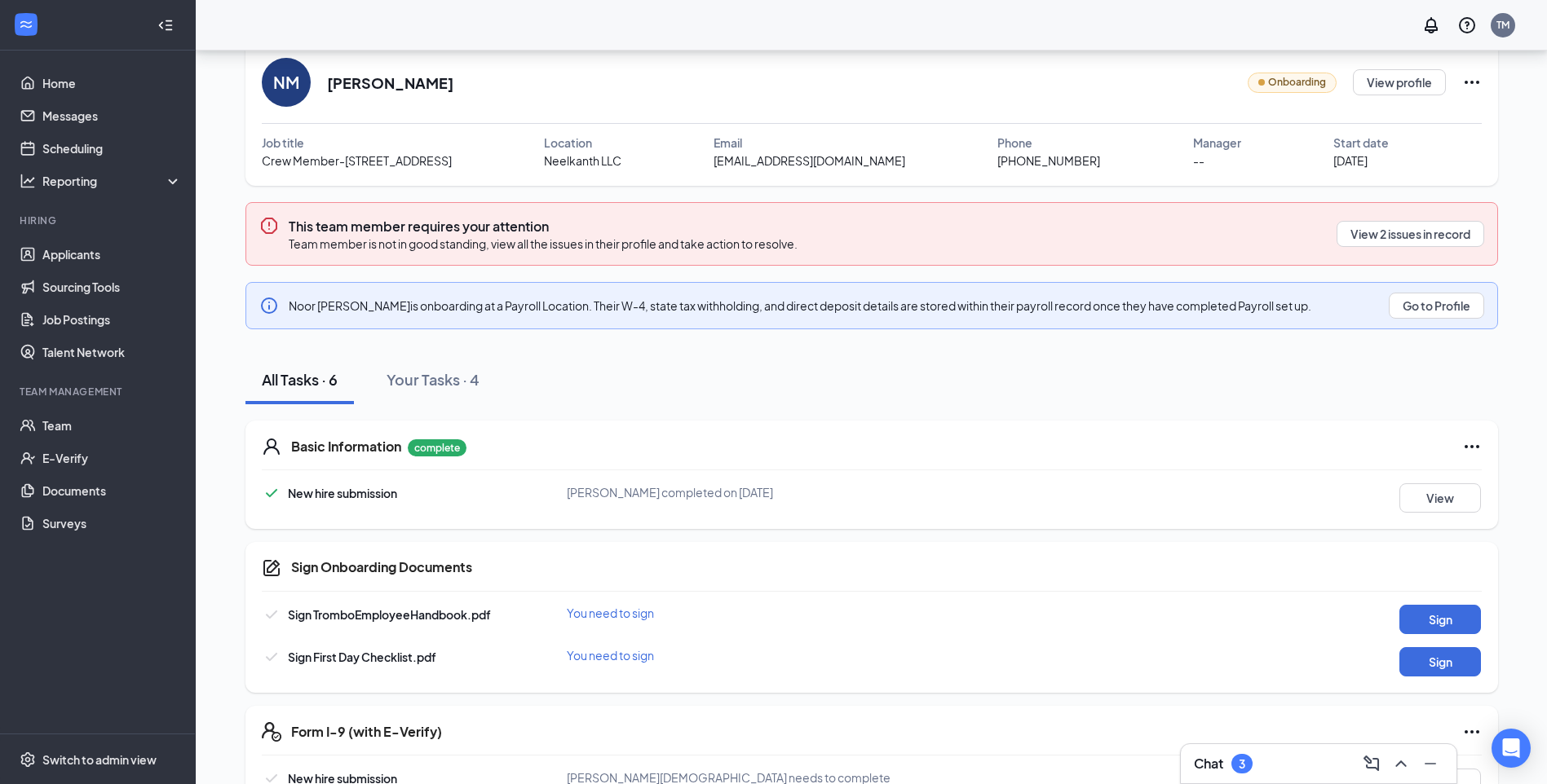
scroll to position [163, 0]
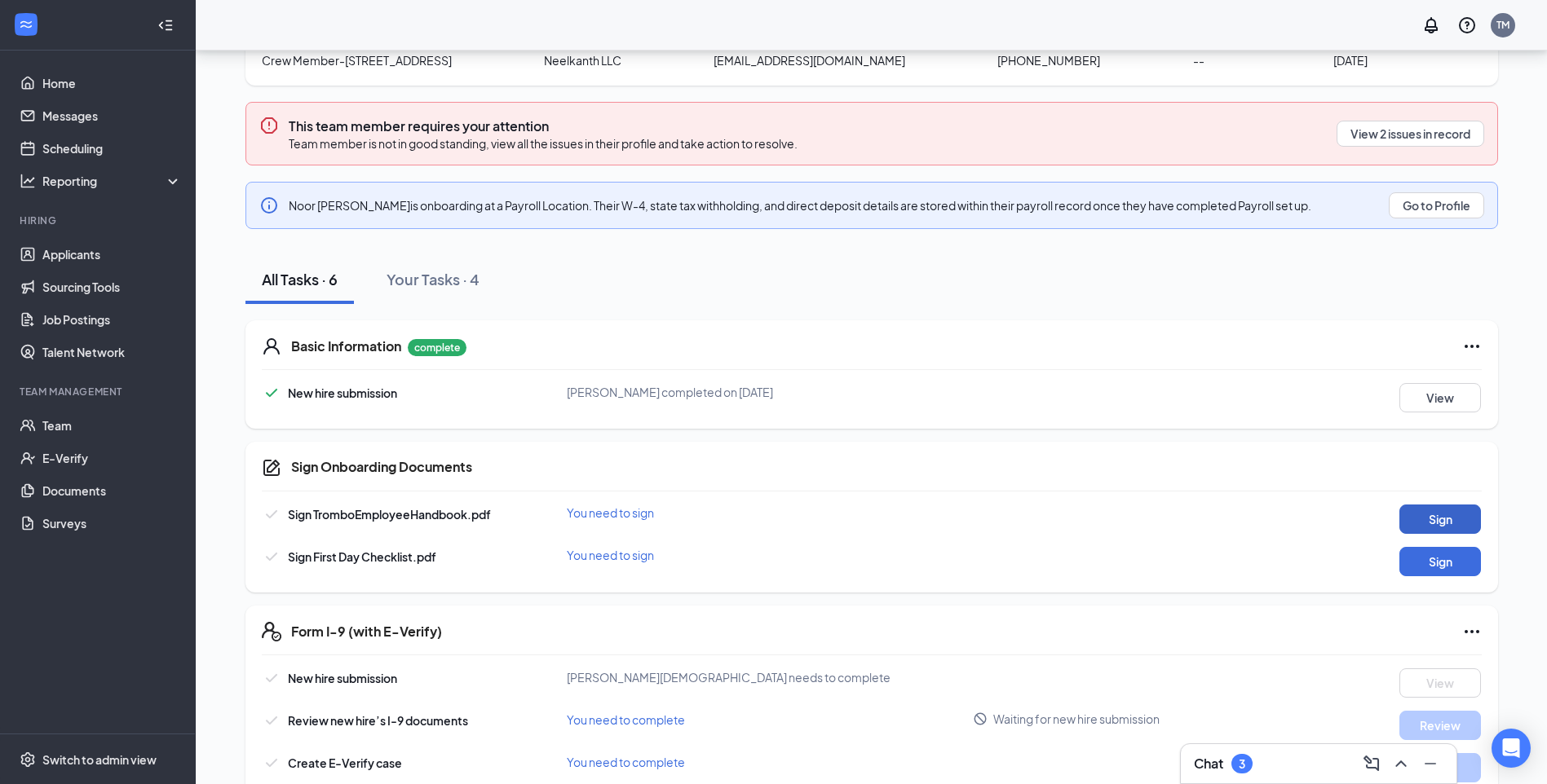
click at [1454, 516] on button "Sign" at bounding box center [1440, 519] width 82 height 29
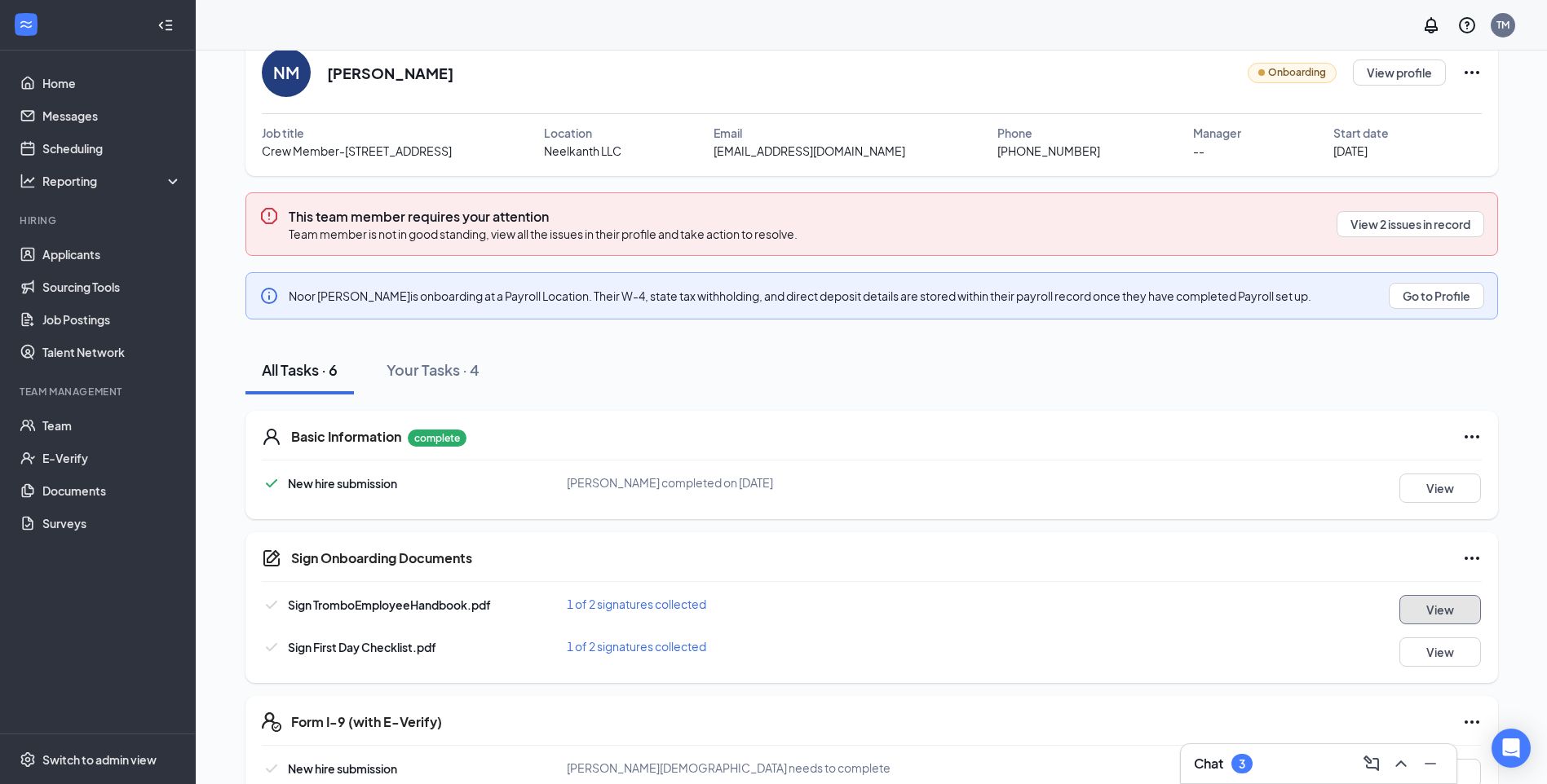
scroll to position [0, 0]
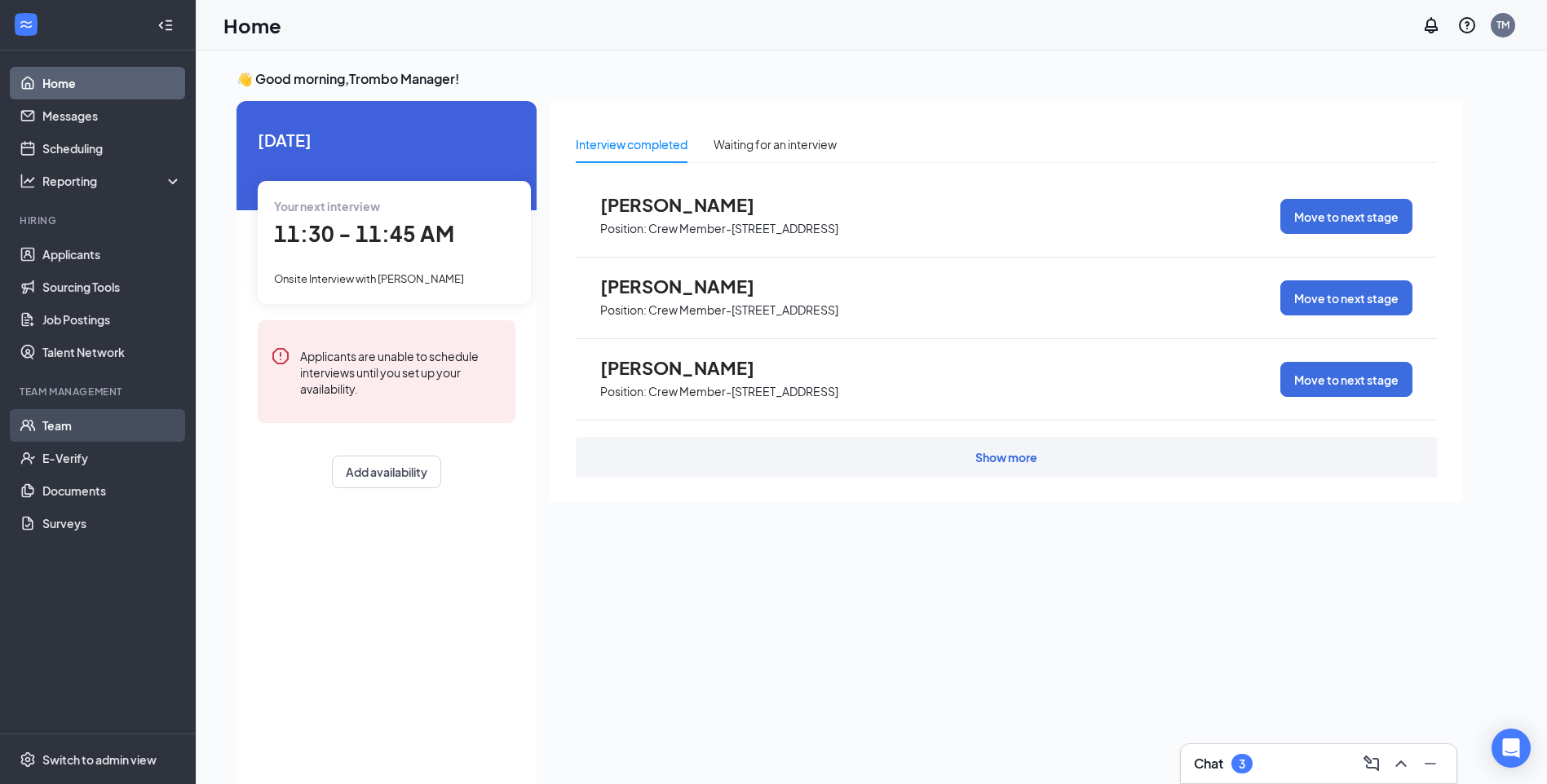
click at [65, 415] on link "Team" at bounding box center [111, 425] width 139 height 32
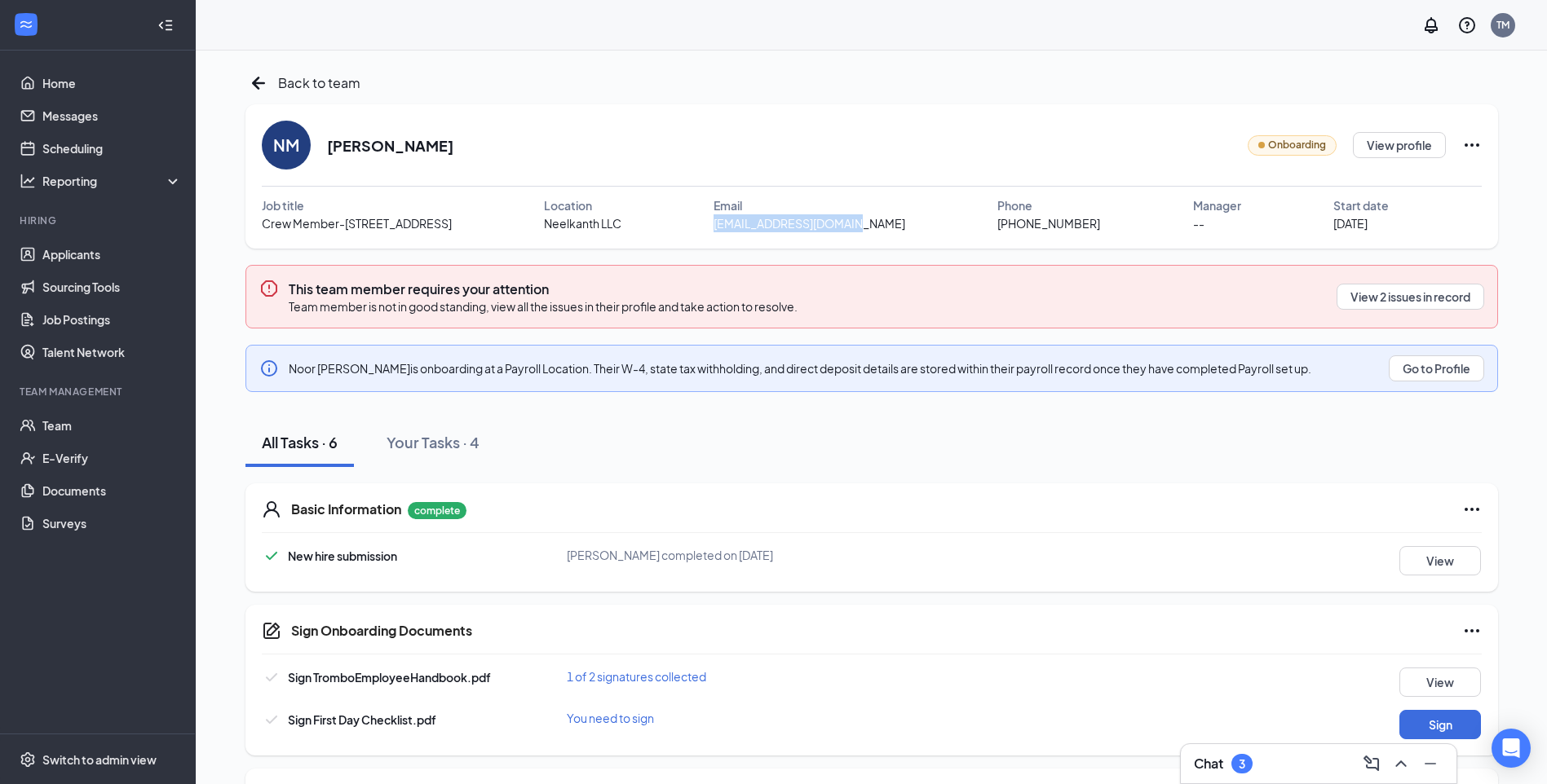
drag, startPoint x: 704, startPoint y: 226, endPoint x: 865, endPoint y: 216, distance: 161.3
click at [865, 216] on div "[EMAIL_ADDRESS][DOMAIN_NAME]" at bounding box center [855, 223] width 284 height 18
